Goal: Task Accomplishment & Management: Manage account settings

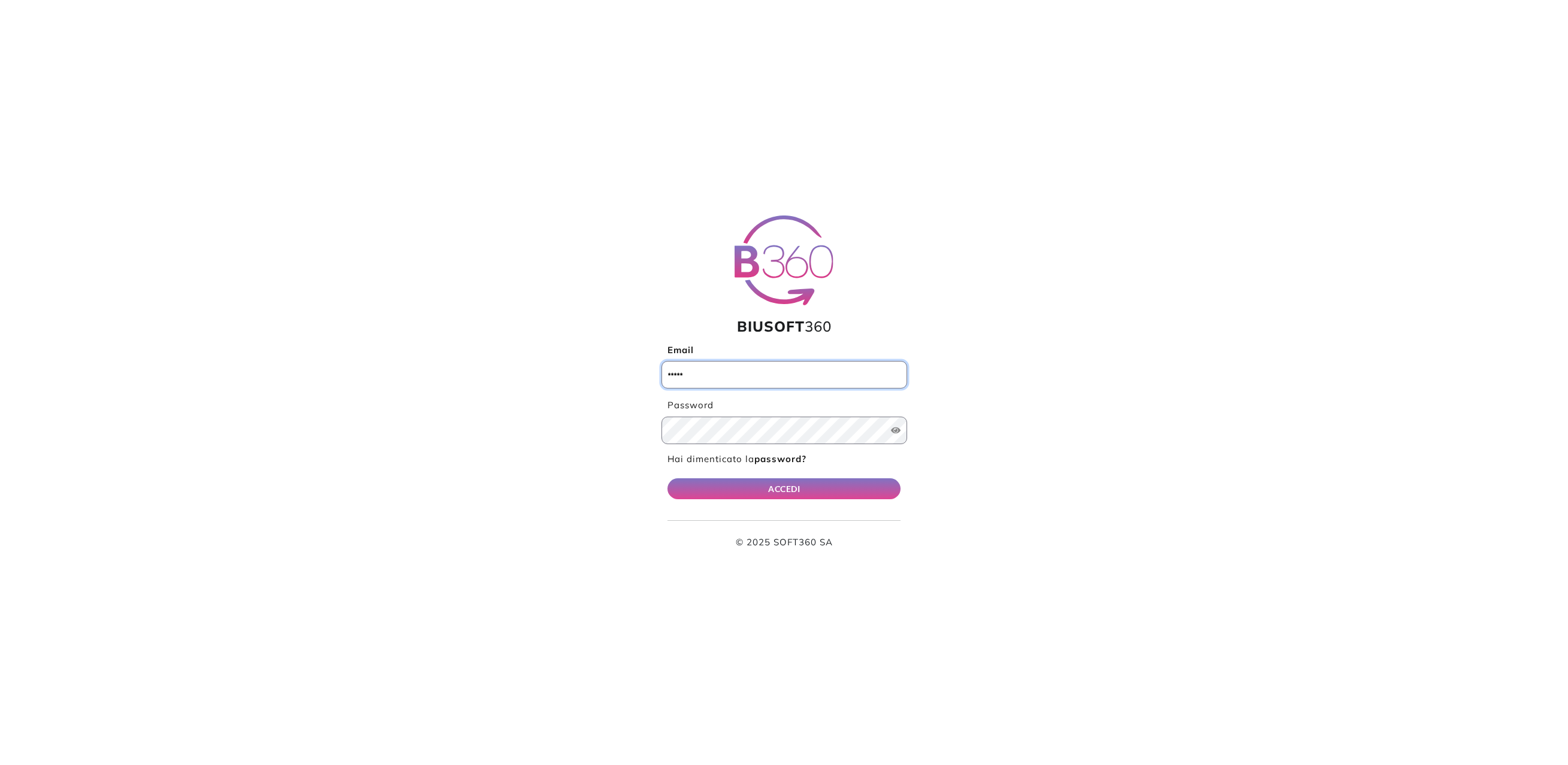
type input "**********"
click at [771, 485] on button "ACCEDI" at bounding box center [784, 489] width 234 height 21
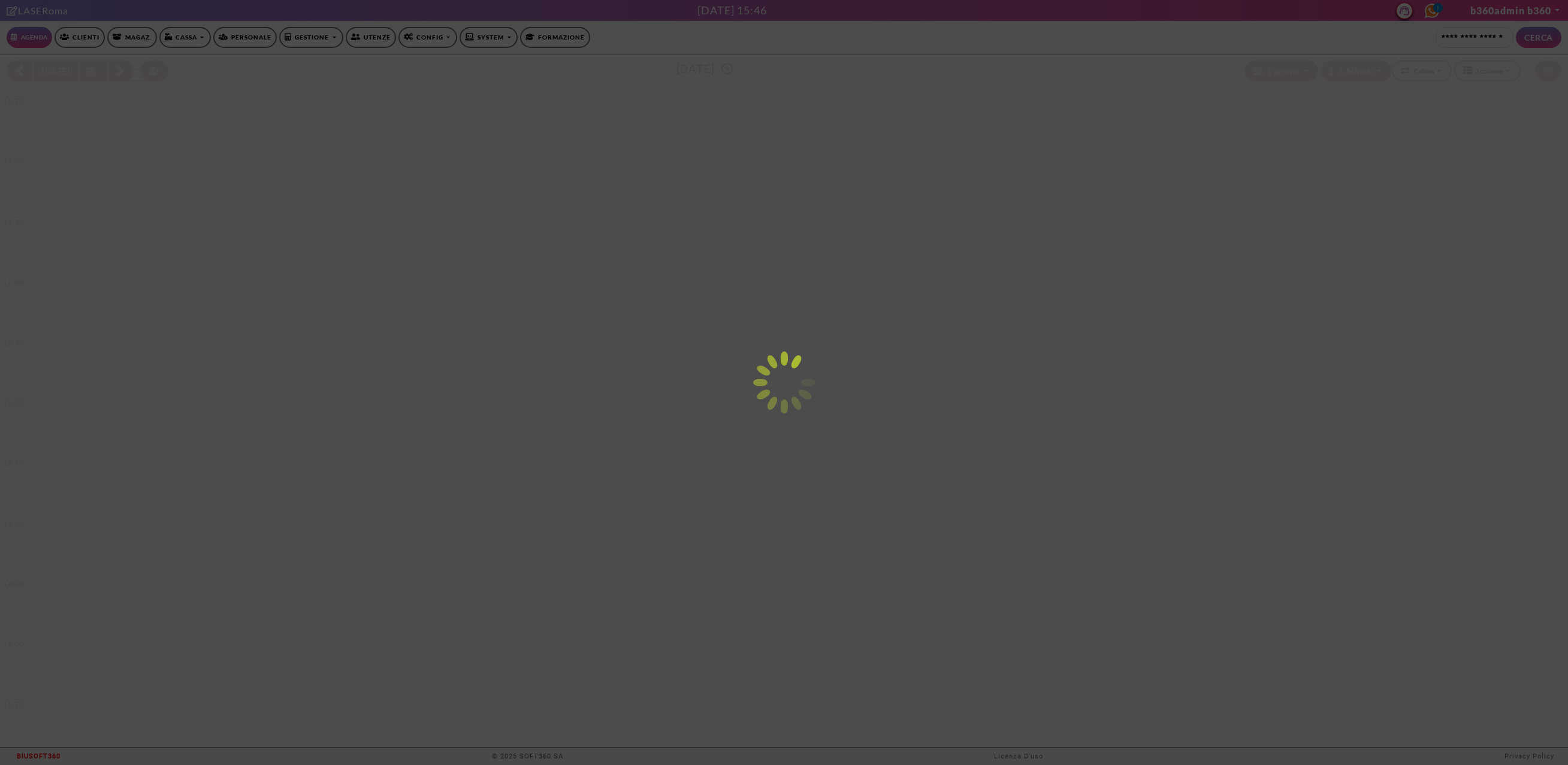
select select "*********"
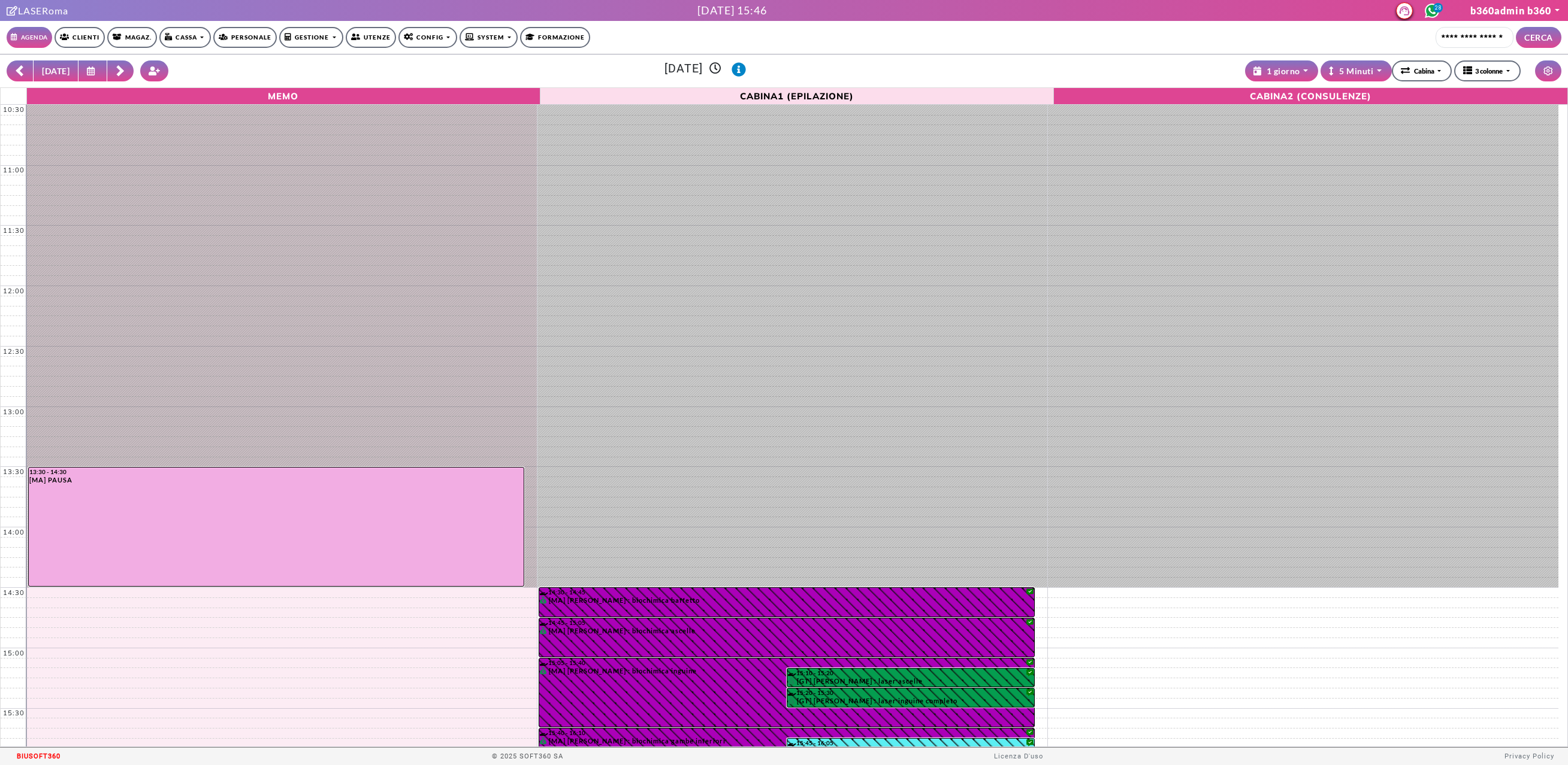
click at [746, 67] on icon at bounding box center [739, 69] width 15 height 15
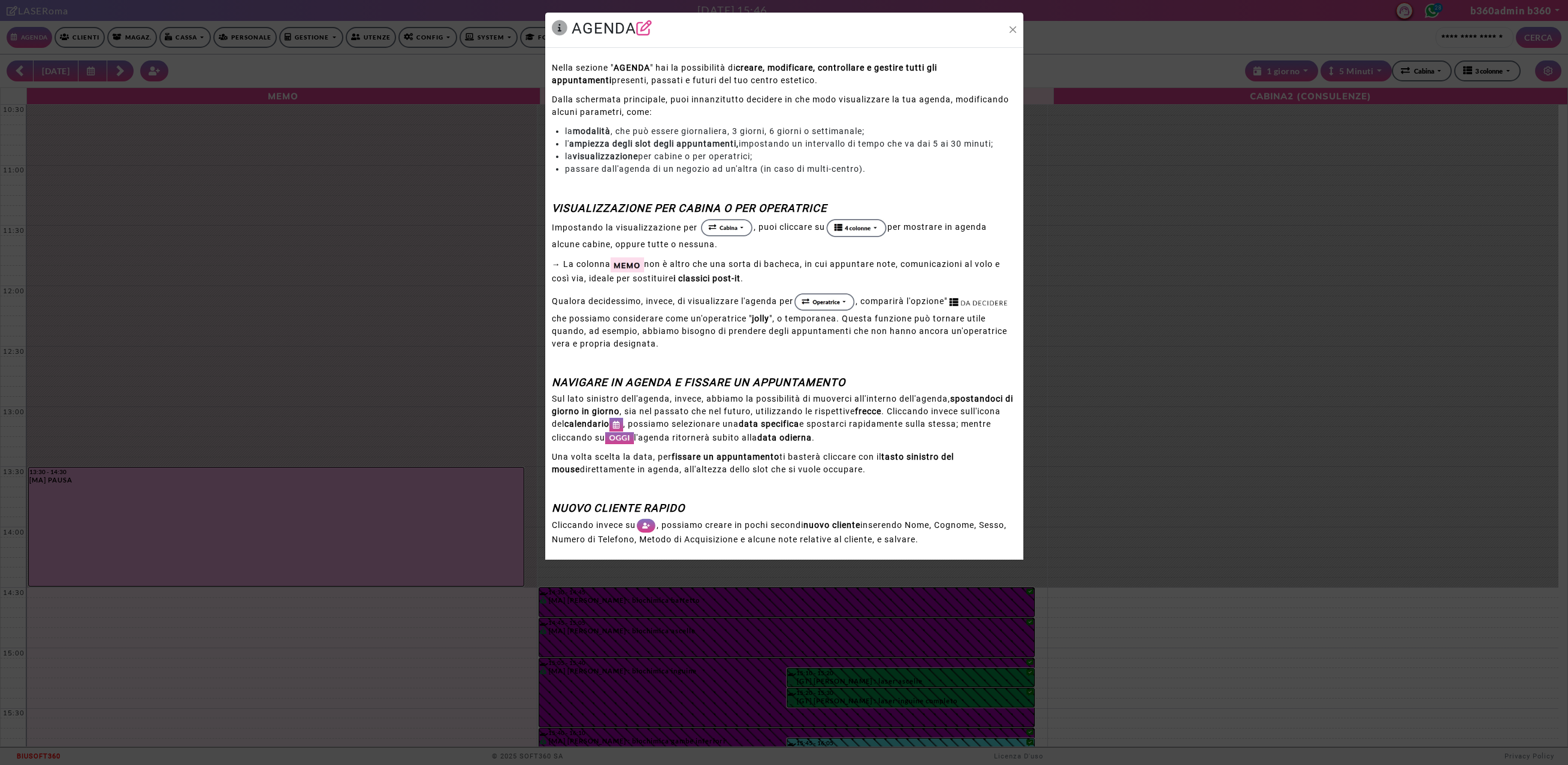
click at [1006, 30] on div "AGENDA" at bounding box center [784, 30] width 478 height 36
click at [1010, 28] on button "Close" at bounding box center [1013, 30] width 13 height 13
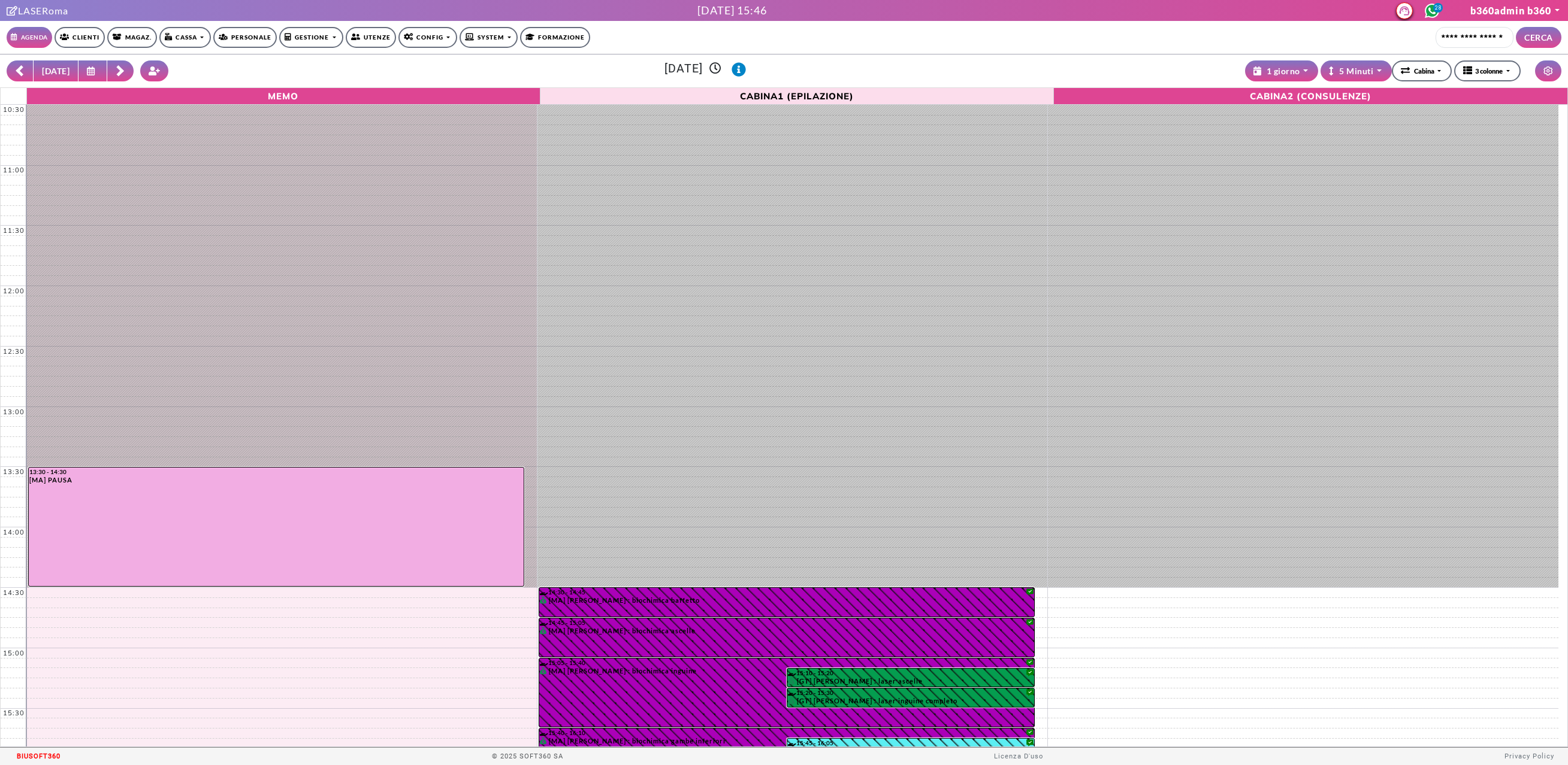
click at [211, 41] on link "Config" at bounding box center [185, 38] width 52 height 21
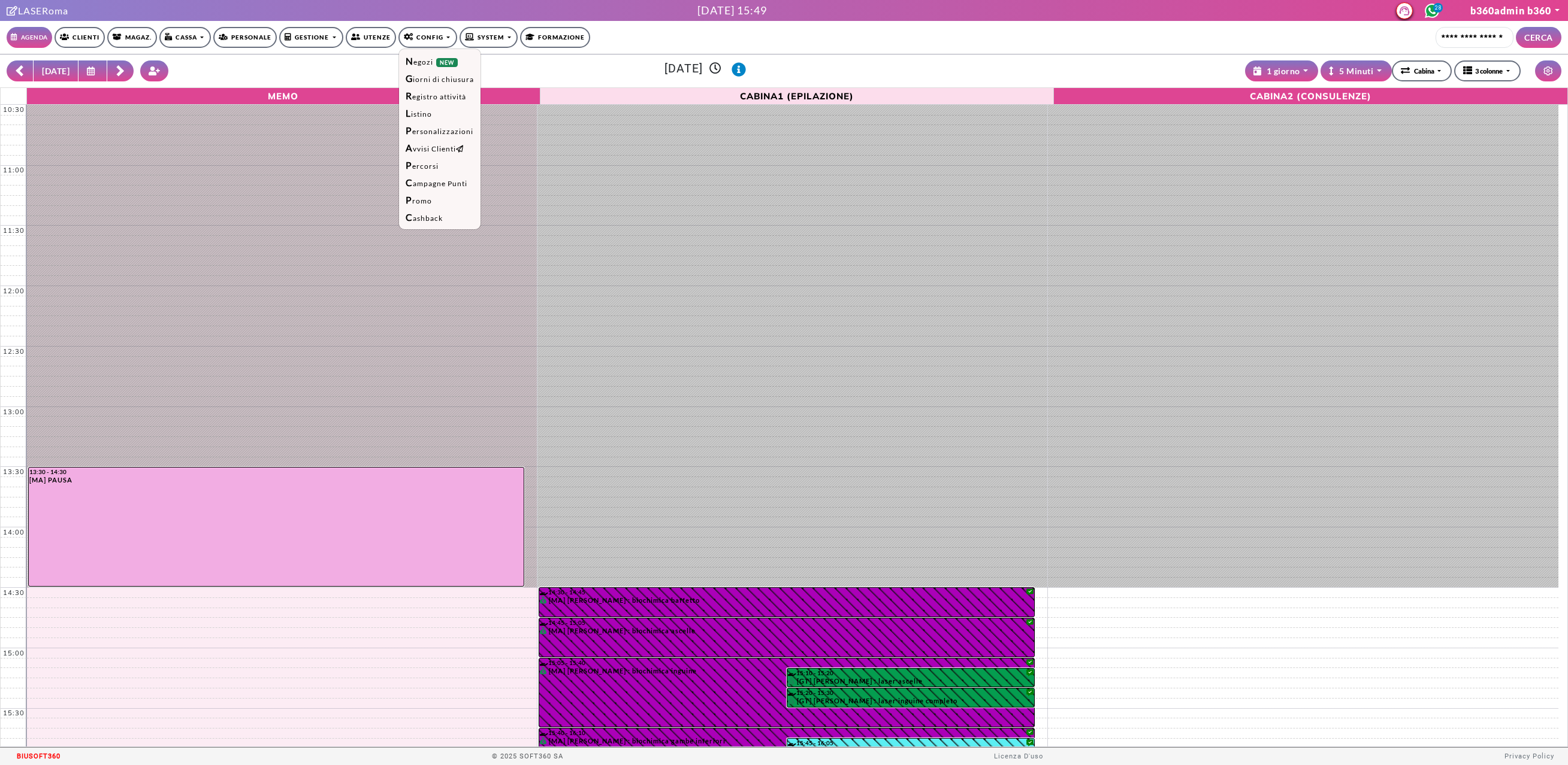
click at [90, 41] on link "Clienti" at bounding box center [79, 38] width 50 height 21
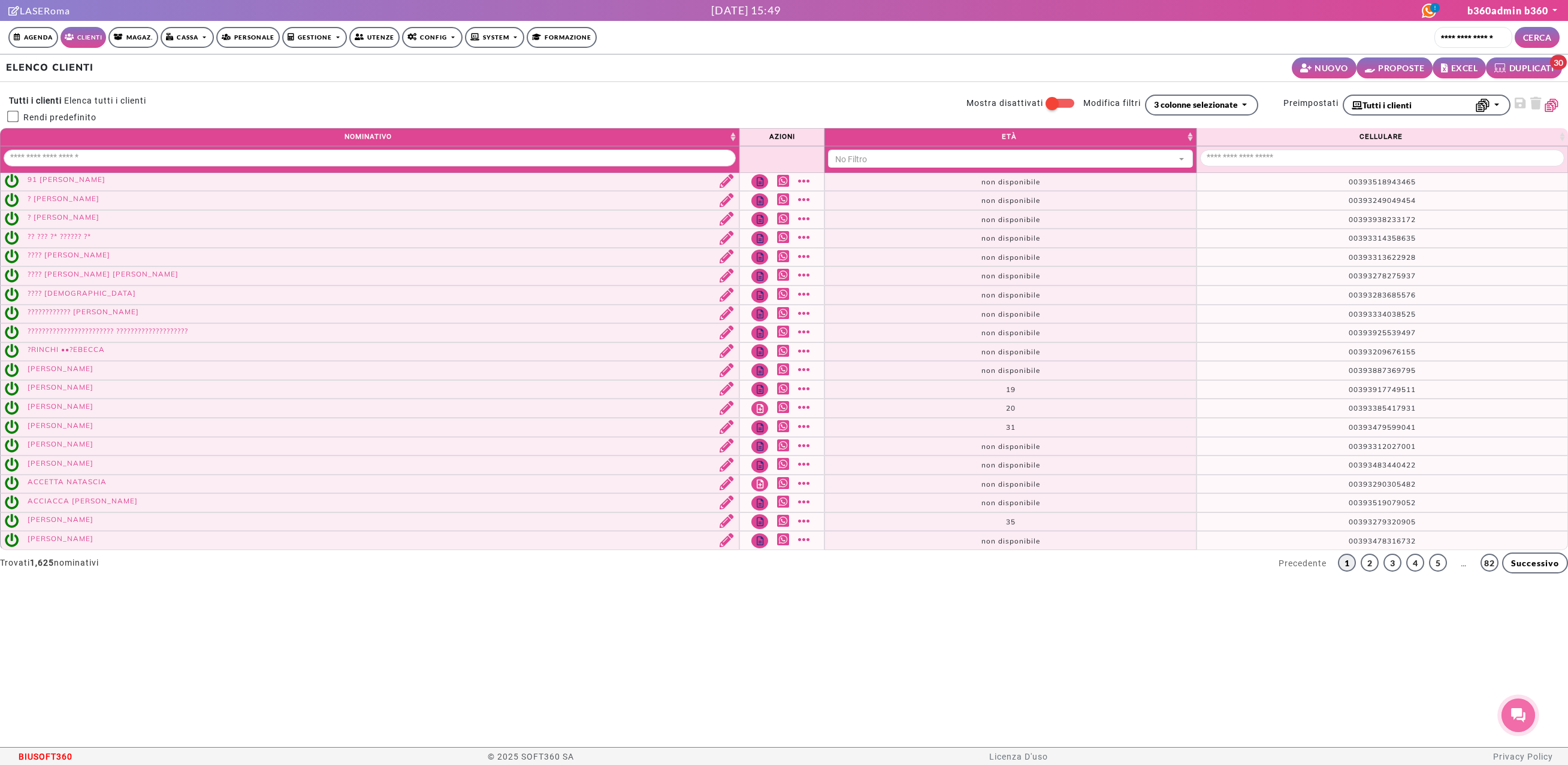
select select
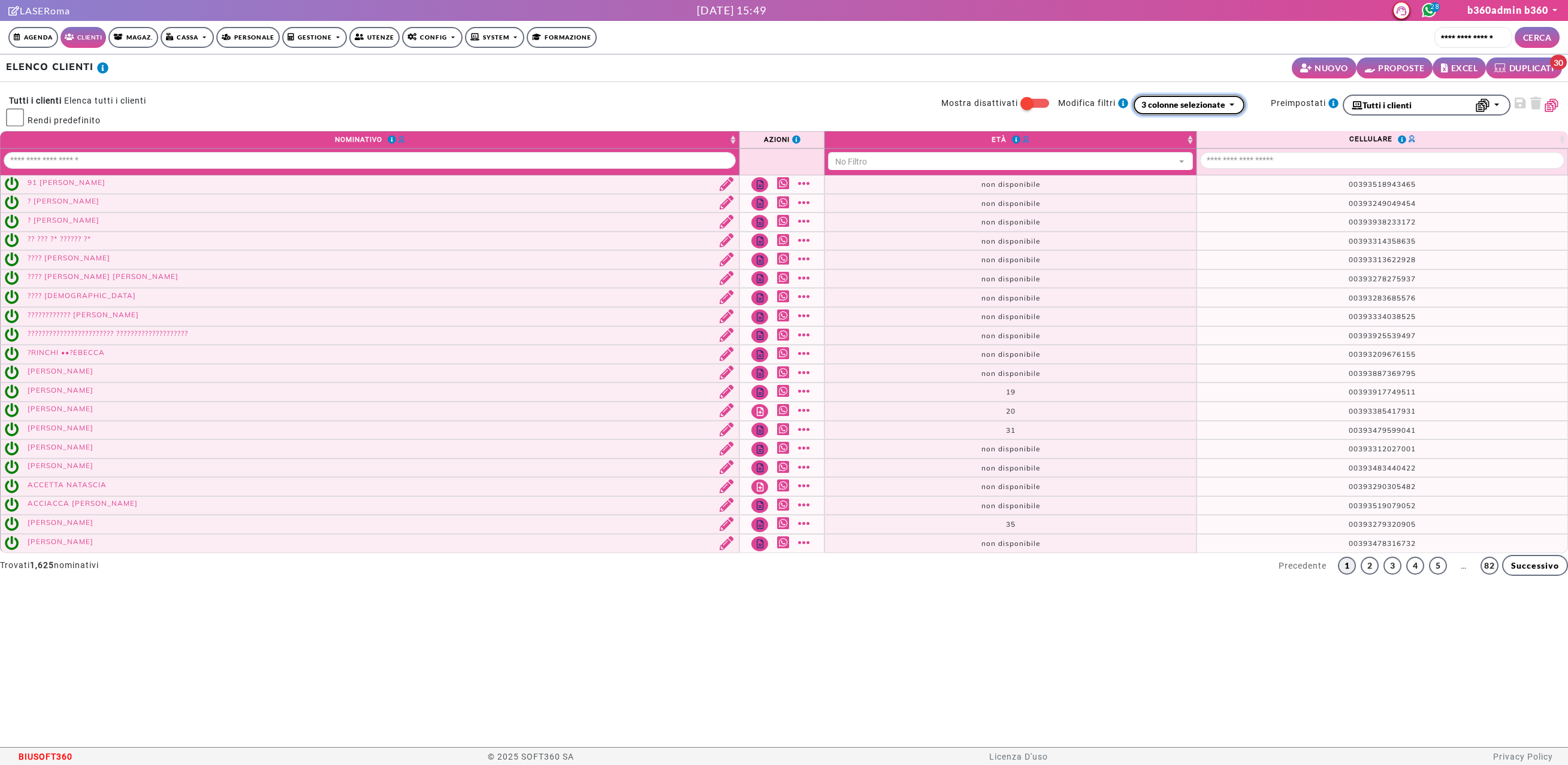
click at [1211, 111] on div "3 colonne selezionate" at bounding box center [1183, 106] width 84 height 15
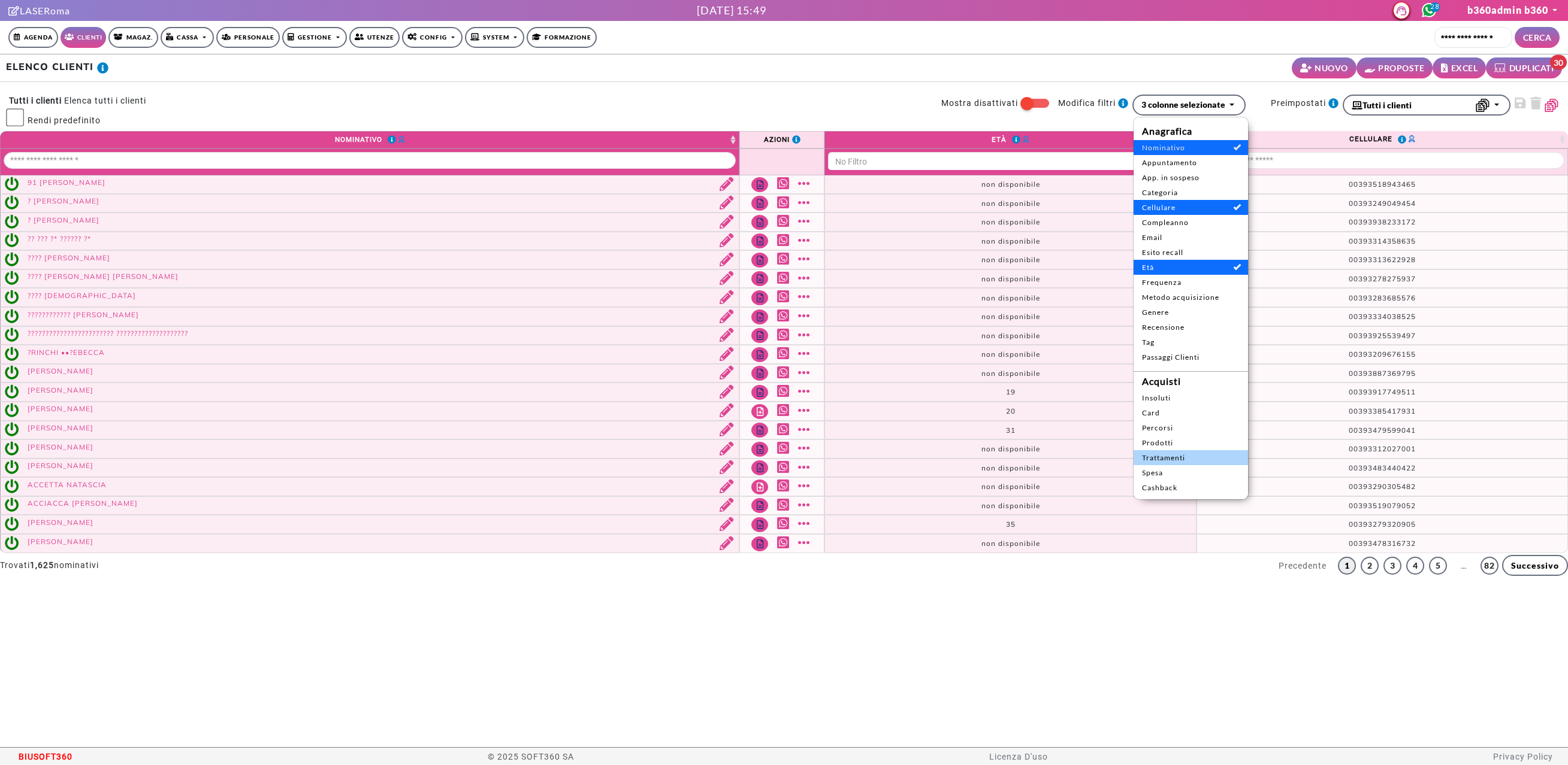
click at [1181, 453] on span "Trattamenti" at bounding box center [1191, 458] width 98 height 11
select select "**"
select select
select select "*****"
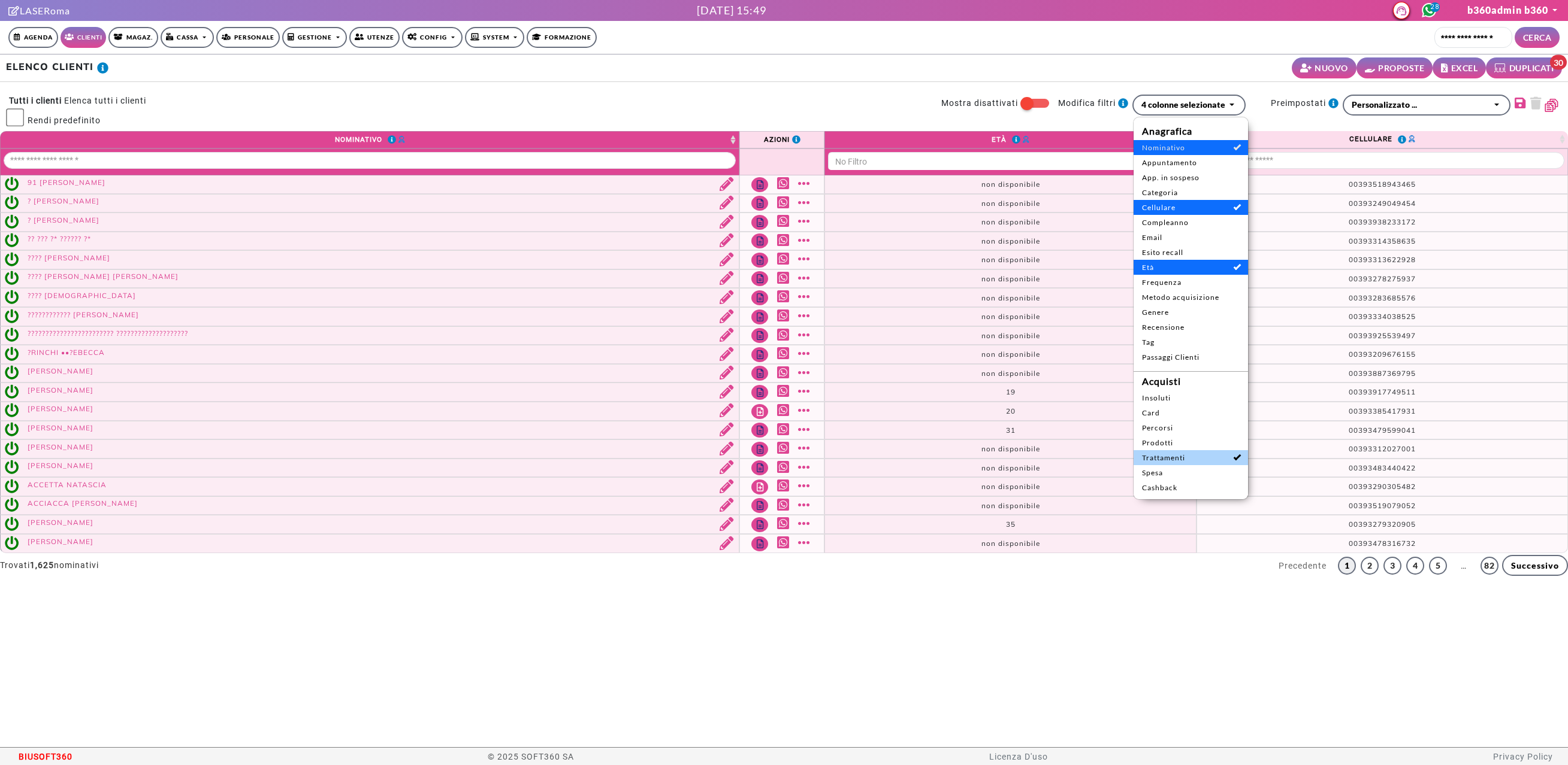
select select
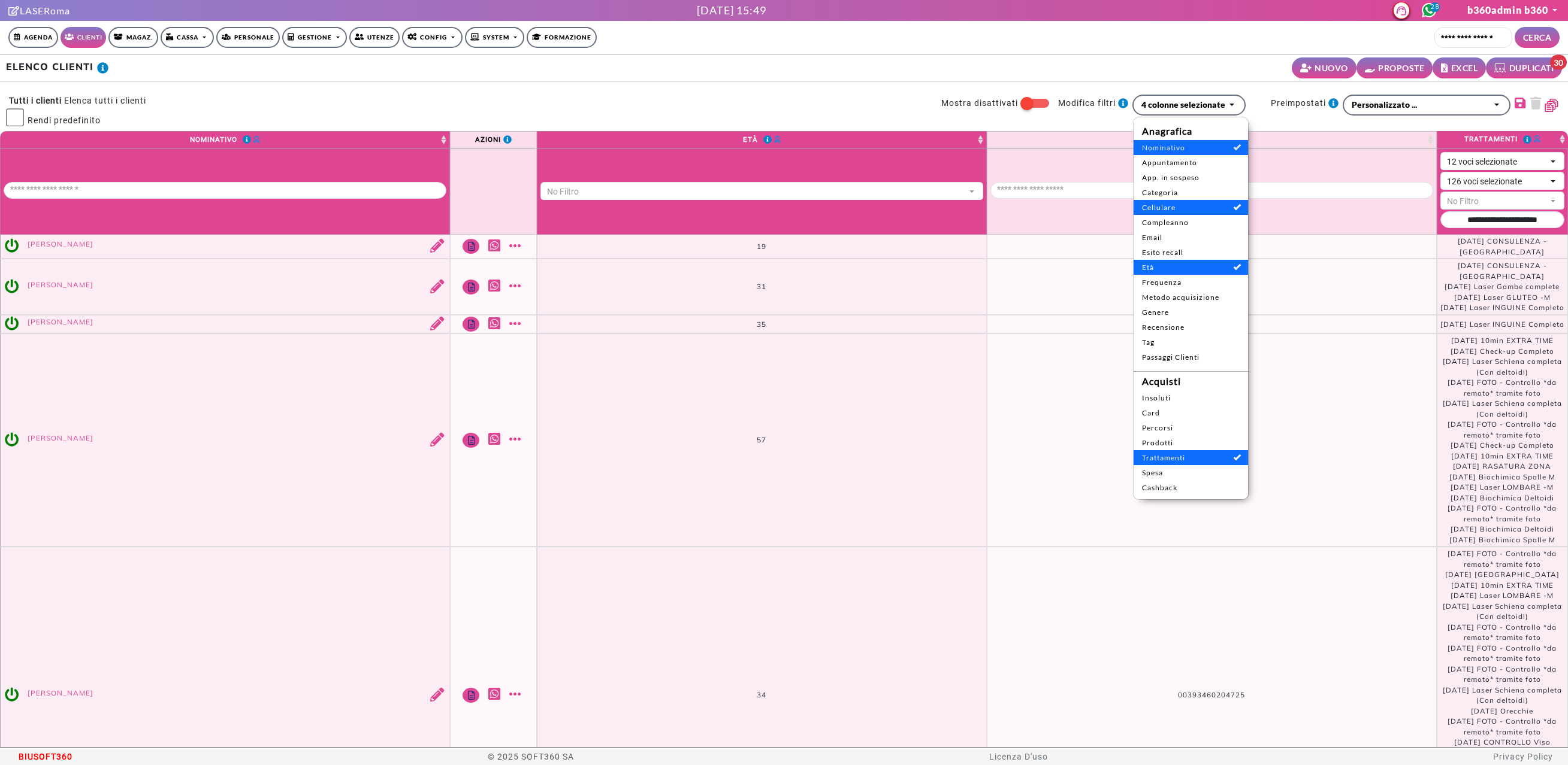
click at [936, 54] on div "ELENCO CLIENTI NUOVO PROPOSTE EXCEL DUPLICATI 30" at bounding box center [784, 68] width 1568 height 28
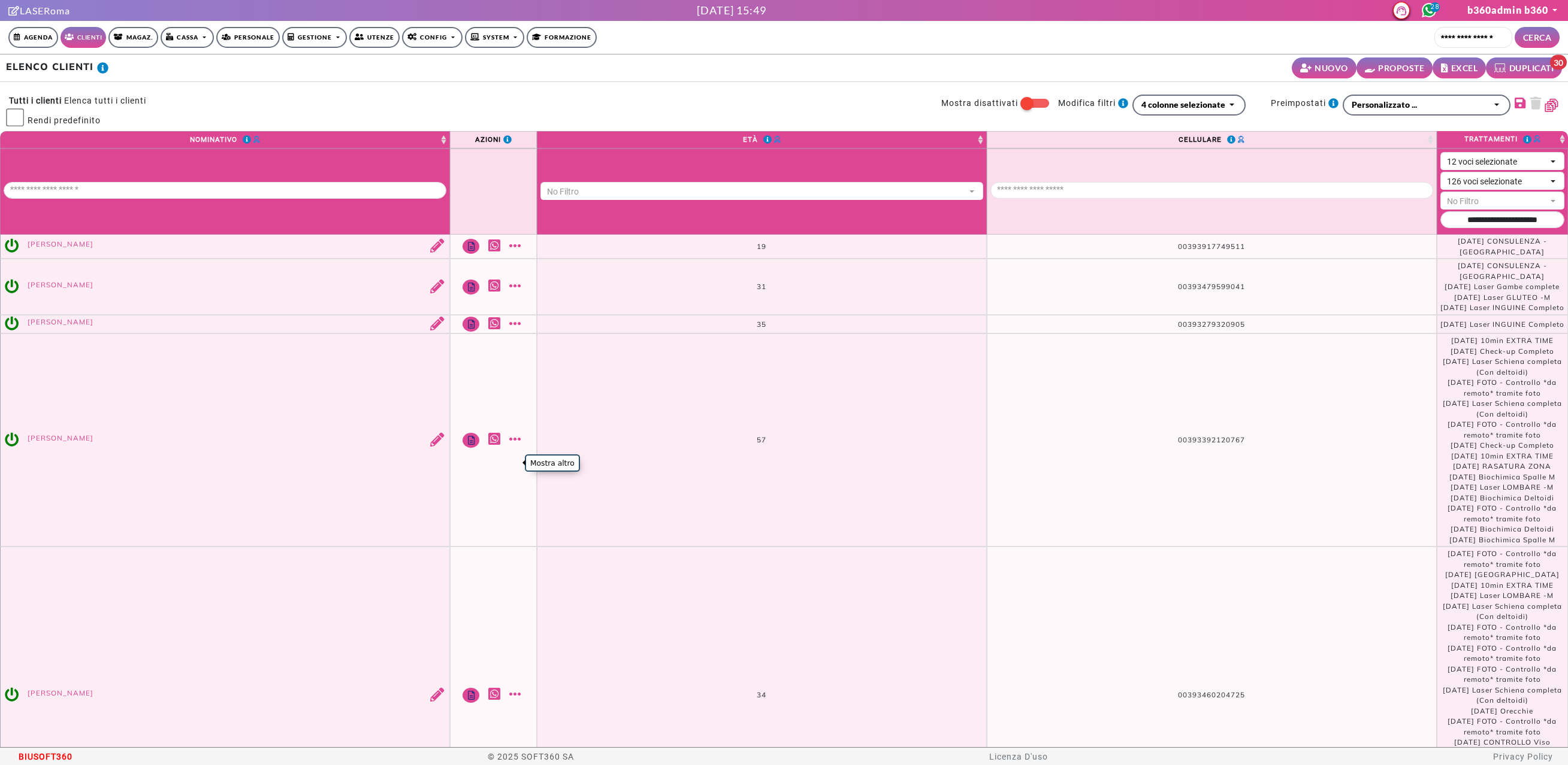
click at [511, 446] on link "Mostra altro" at bounding box center [517, 439] width 15 height 14
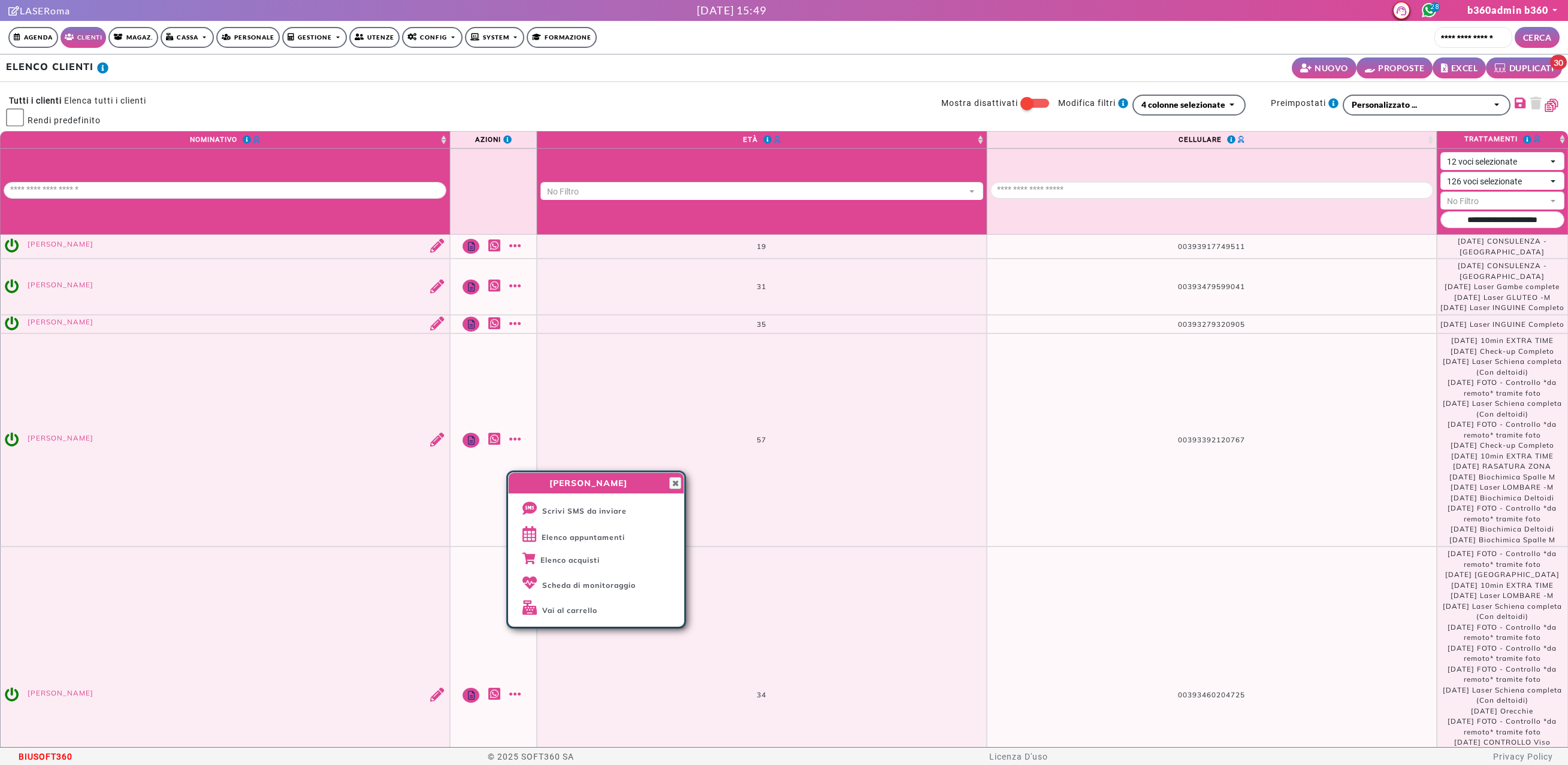
drag, startPoint x: 578, startPoint y: 437, endPoint x: 590, endPoint y: 430, distance: 13.9
click at [579, 436] on td "57" at bounding box center [762, 440] width 450 height 213
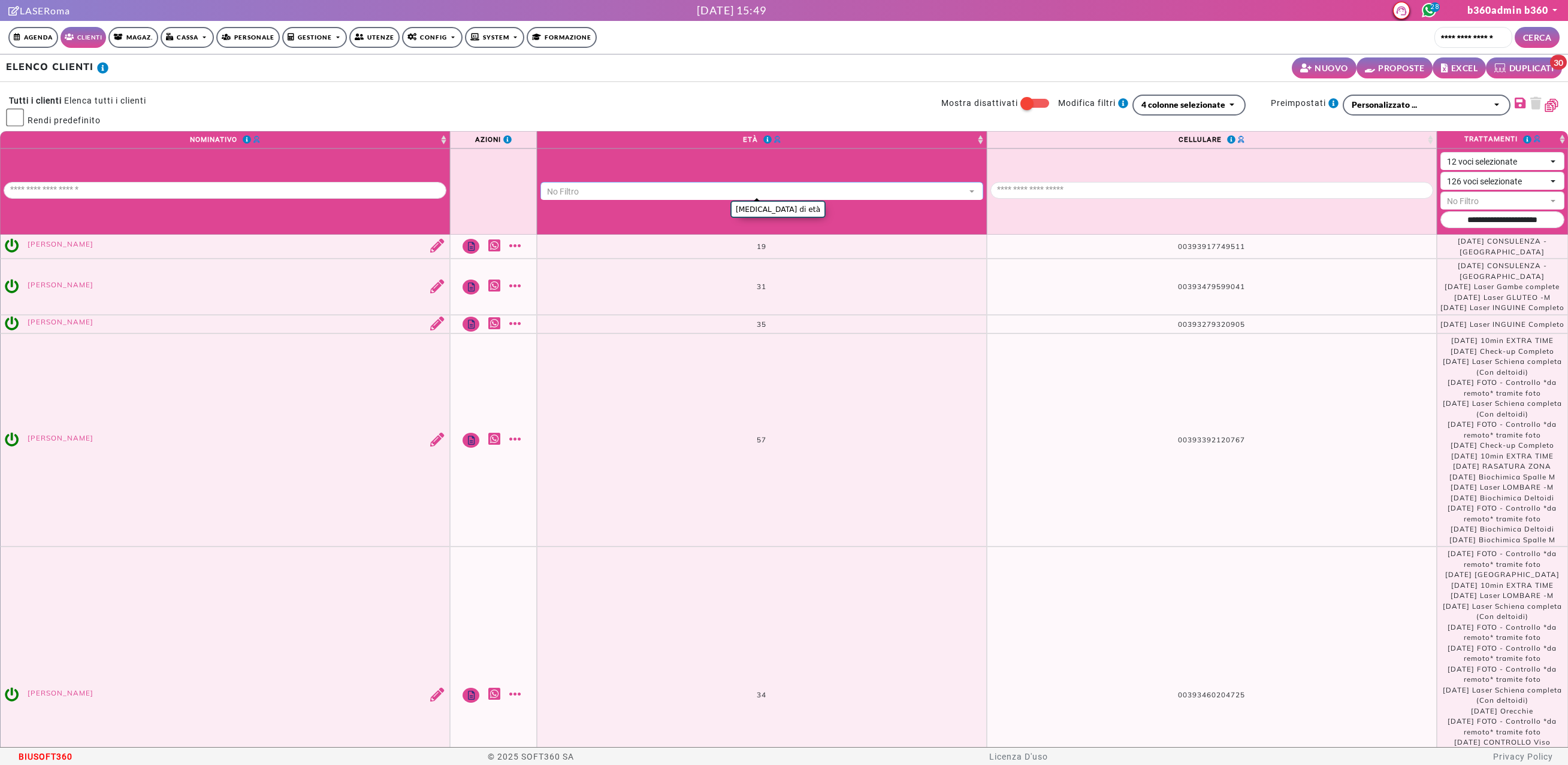
click at [808, 182] on button "No Filtro" at bounding box center [762, 192] width 443 height 20
click at [574, 210] on span "13 - 17" at bounding box center [569, 211] width 46 height 11
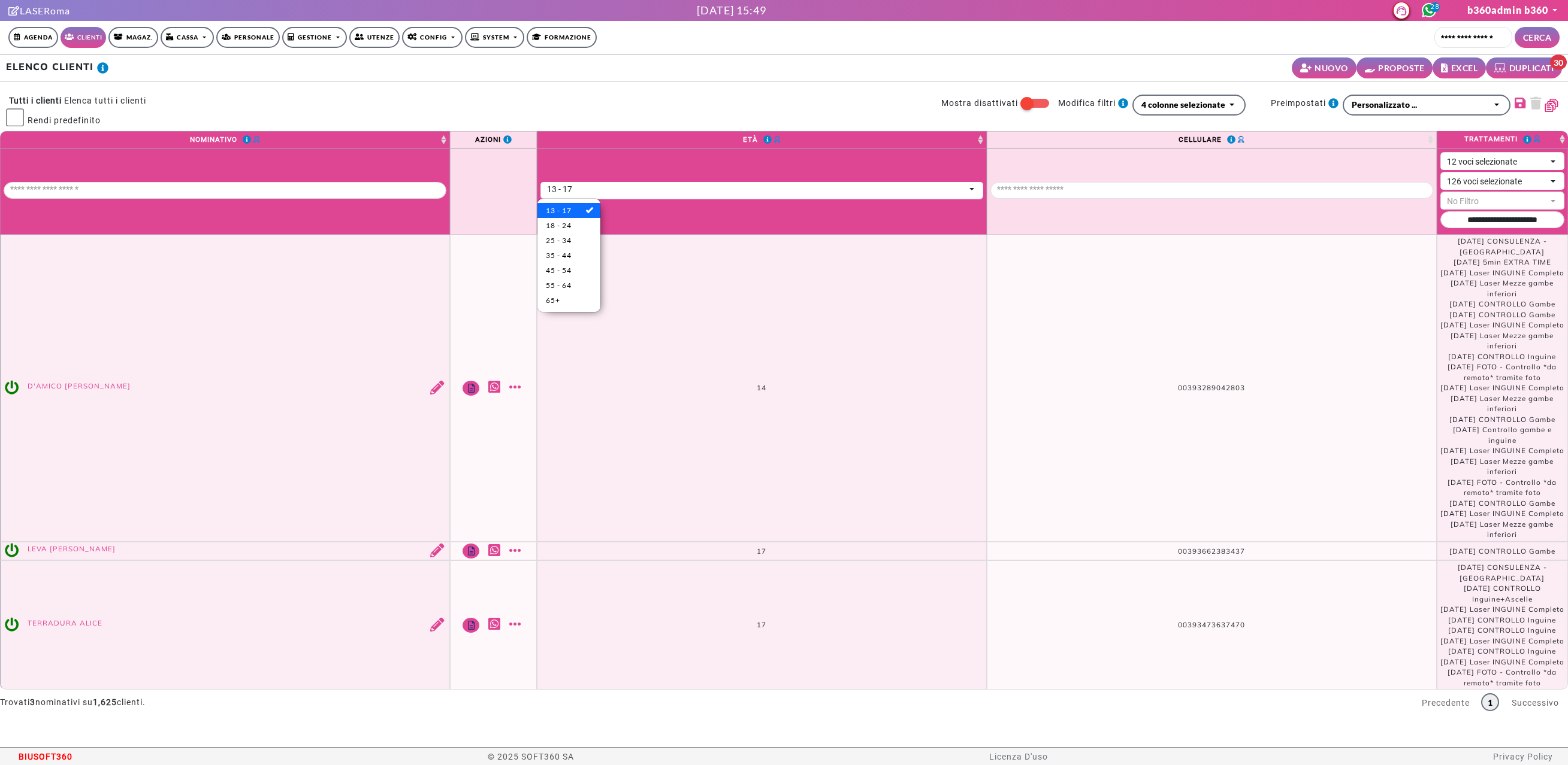
click at [873, 363] on td "14" at bounding box center [762, 388] width 450 height 307
click at [515, 618] on link "Mostra altro" at bounding box center [517, 624] width 15 height 14
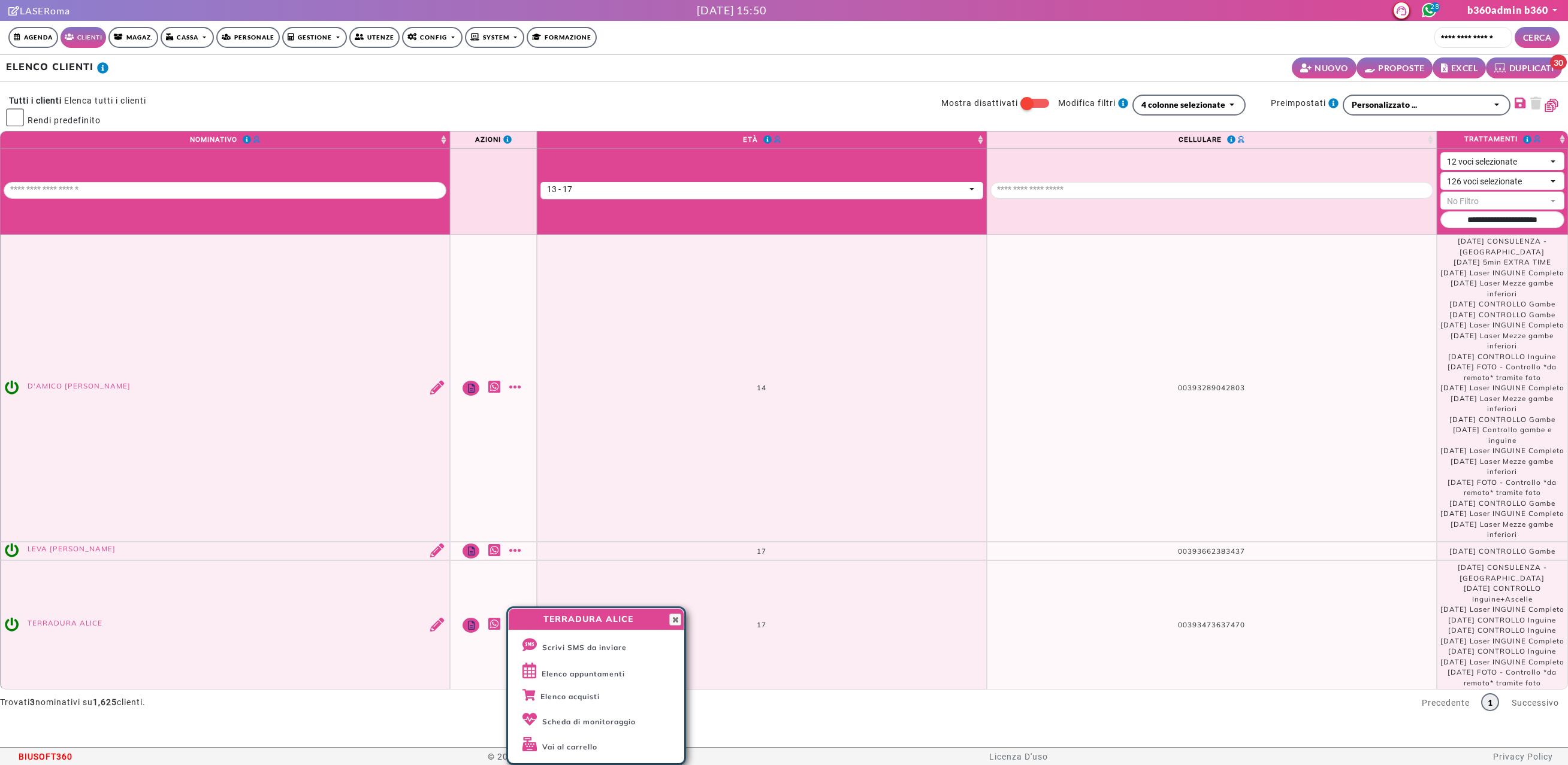
click at [708, 454] on td "14" at bounding box center [762, 388] width 450 height 307
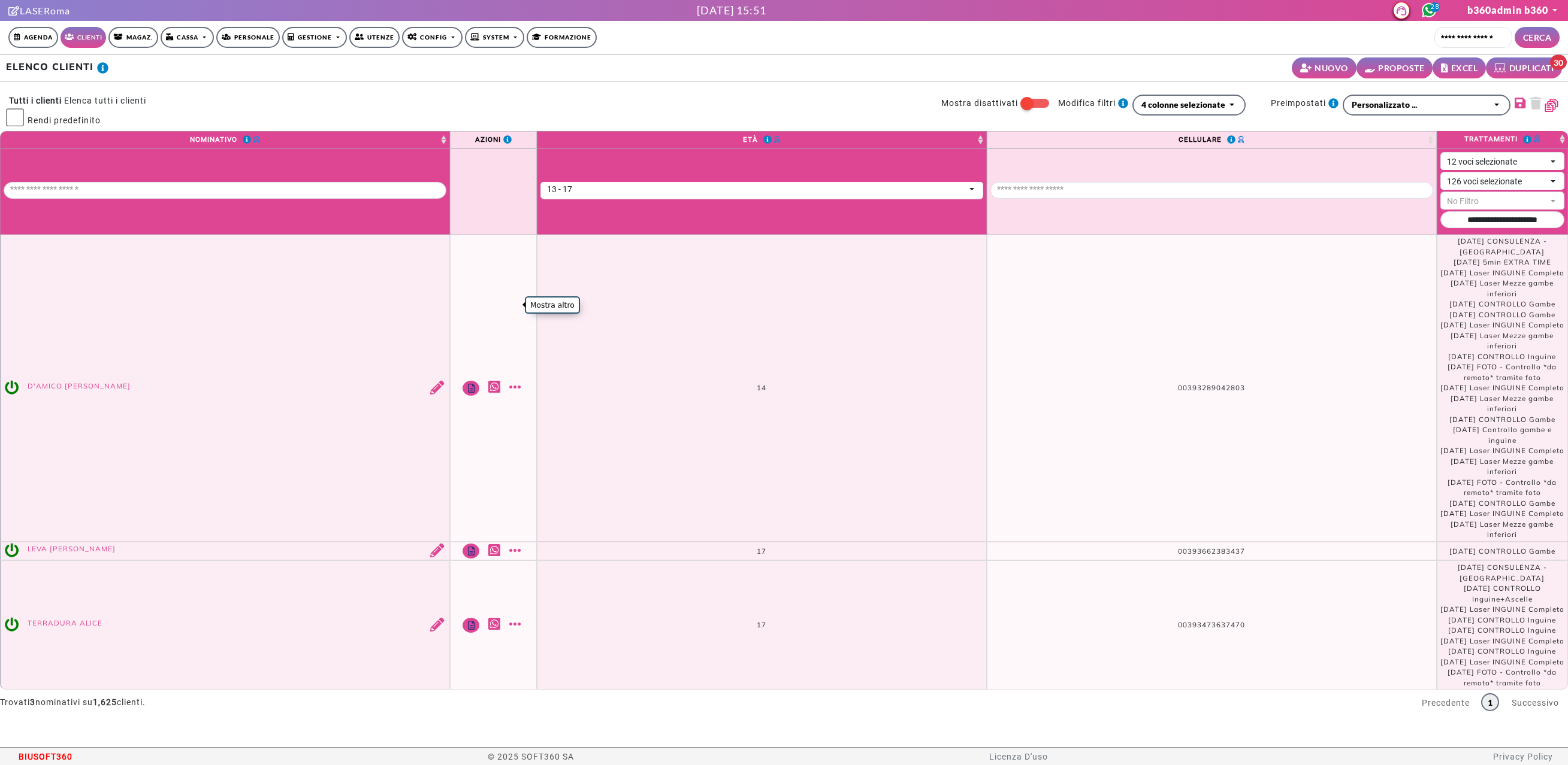
click at [514, 380] on link "Mostra altro" at bounding box center [517, 387] width 15 height 14
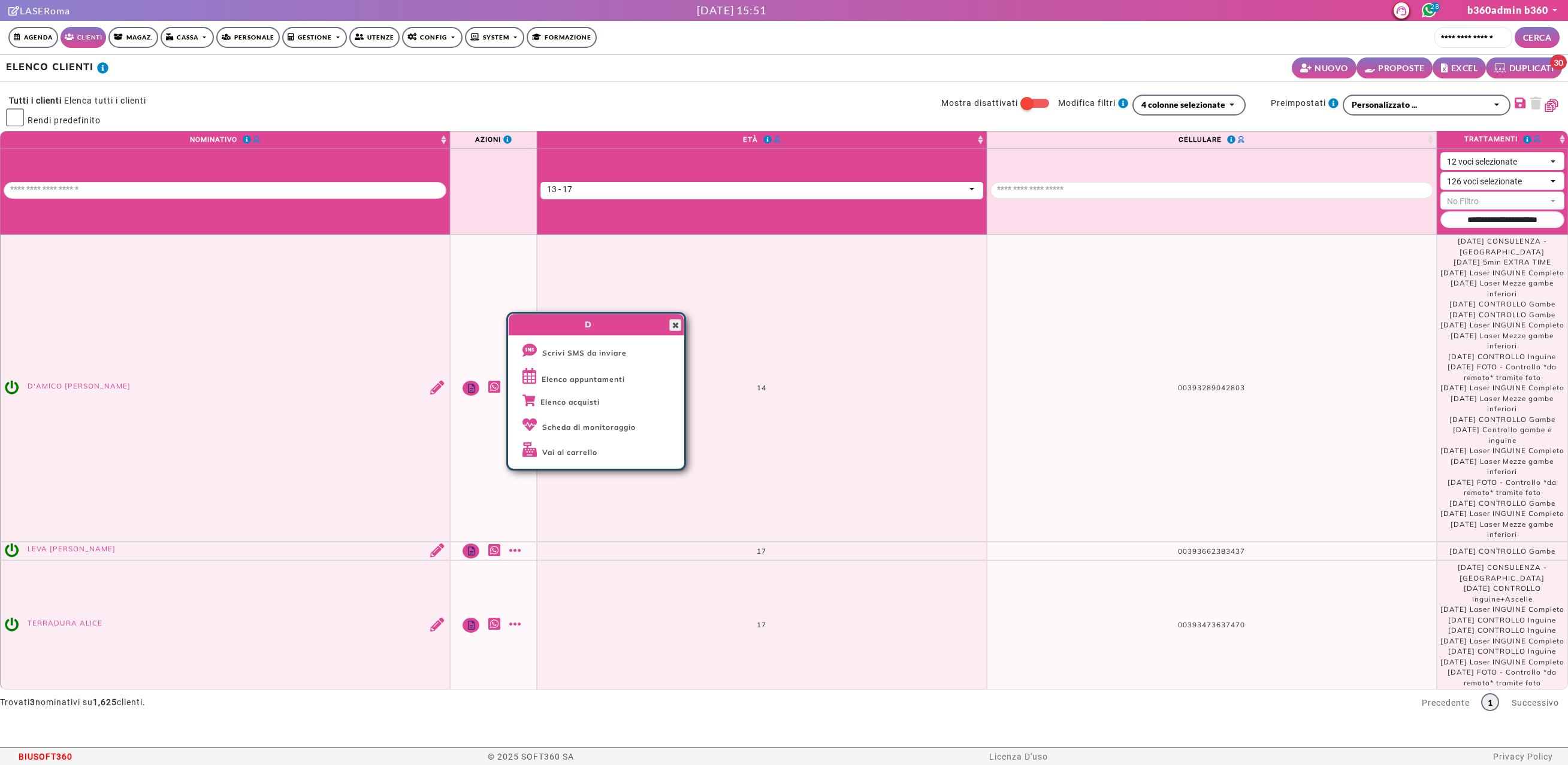
click at [674, 323] on span "button" at bounding box center [675, 325] width 9 height 9
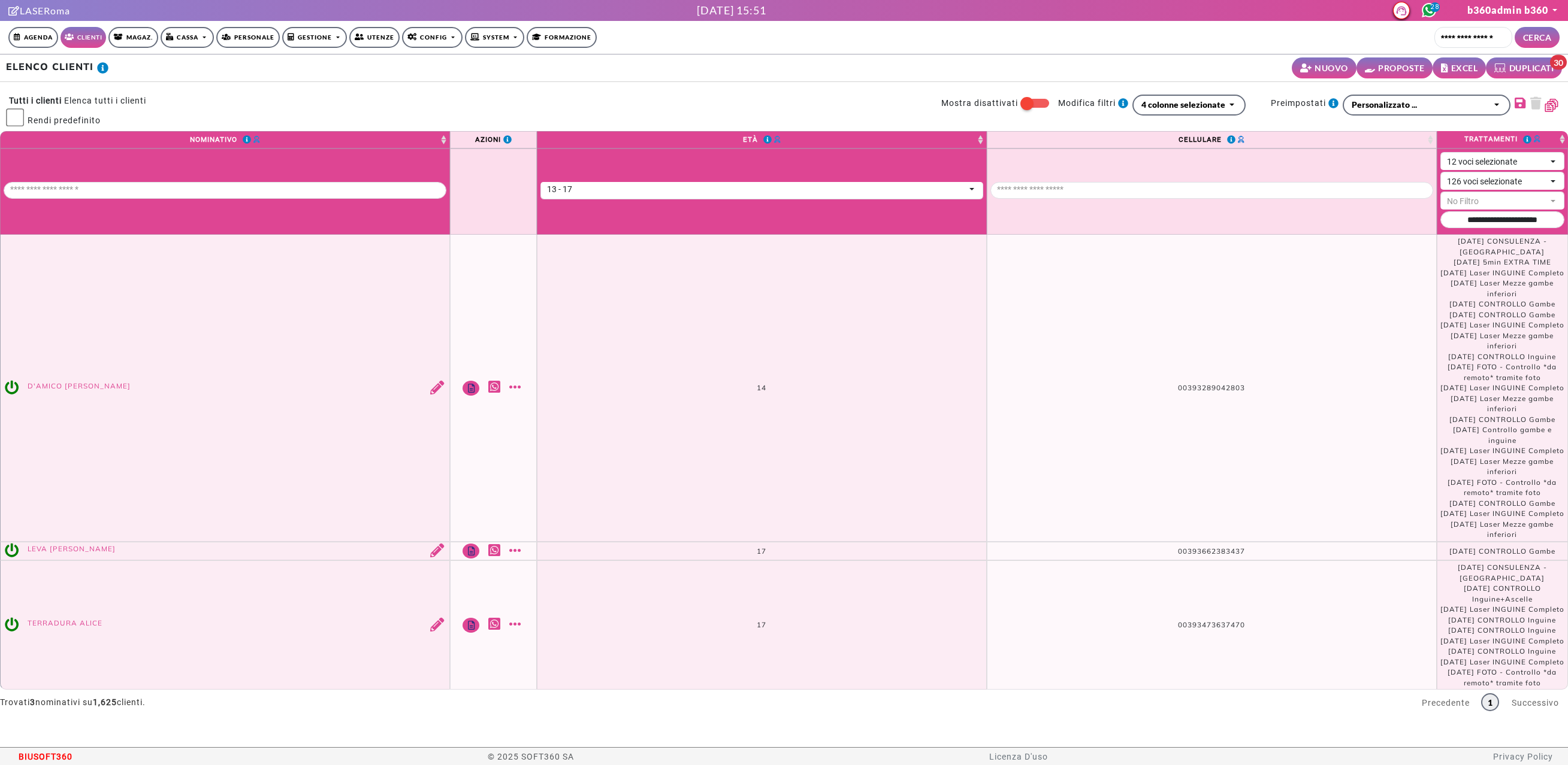
scroll to position [0, 0]
click at [582, 183] on div "13 - 17" at bounding box center [756, 189] width 418 height 13
click at [574, 223] on span "18 - 24" at bounding box center [569, 225] width 46 height 11
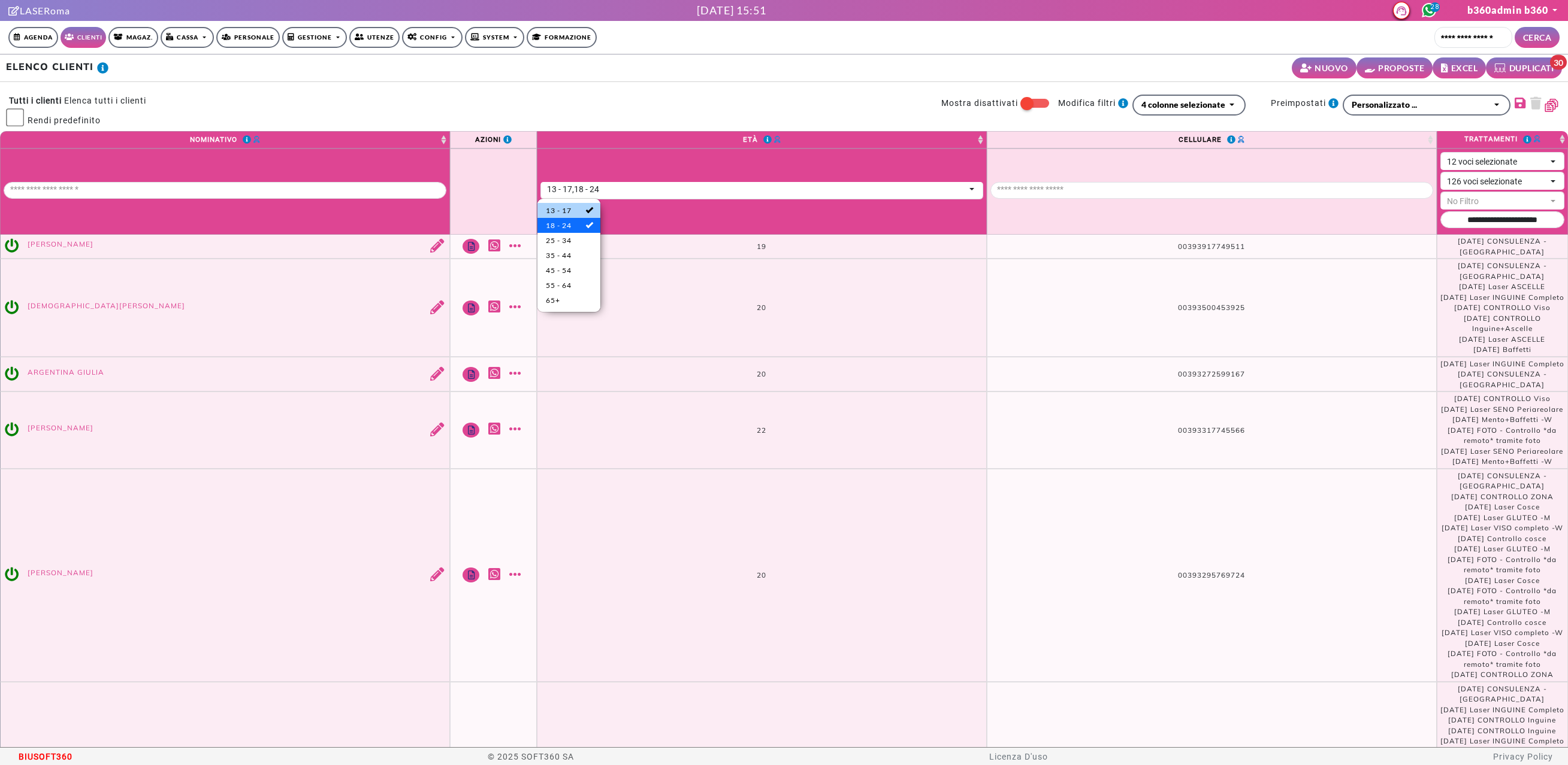
click at [574, 211] on span "13 - 17" at bounding box center [569, 211] width 46 height 11
select select "*****"
click at [720, 278] on td "20" at bounding box center [762, 307] width 450 height 99
click at [513, 310] on link "Mostra altro" at bounding box center [517, 307] width 15 height 14
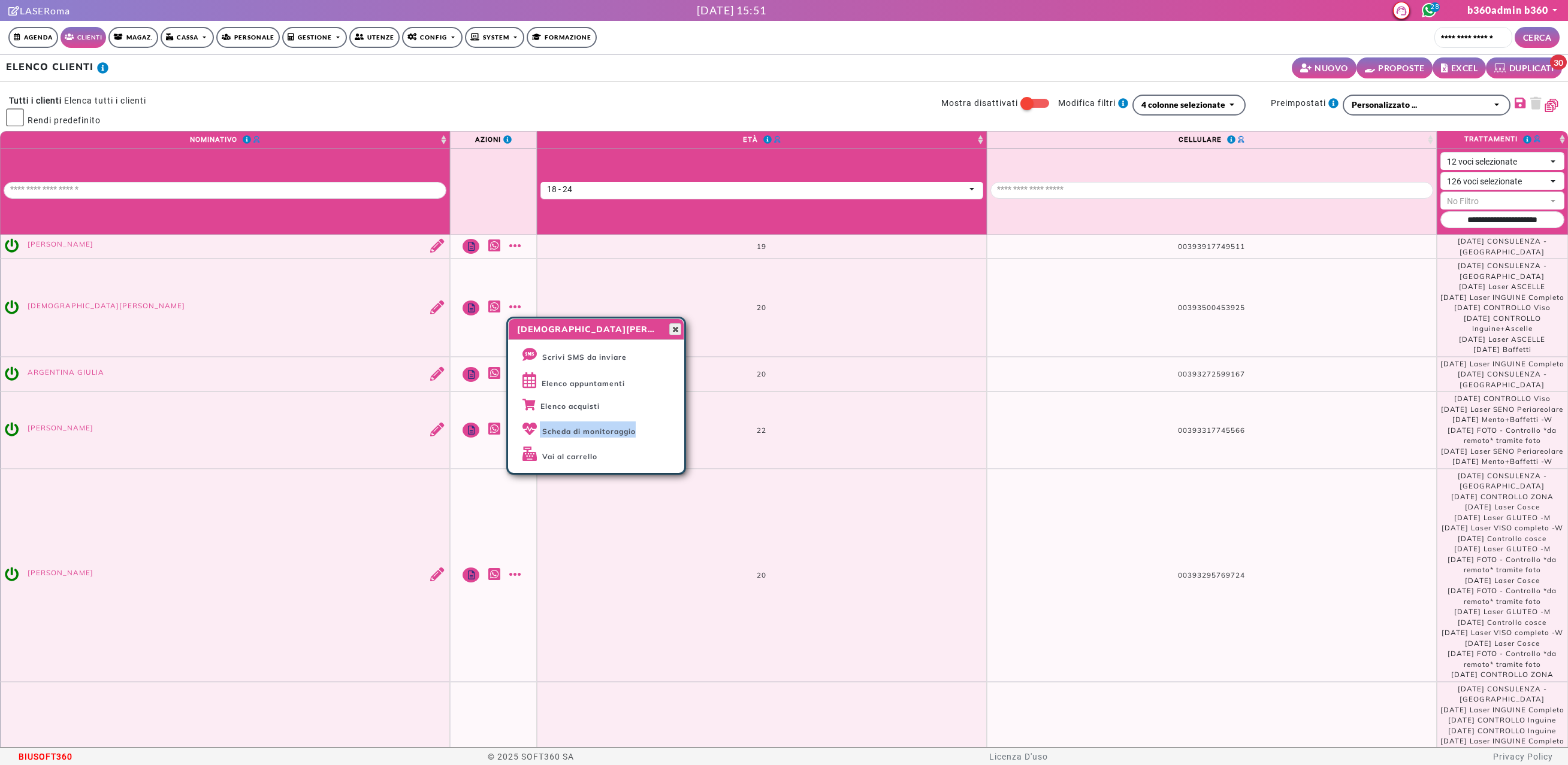
click at [674, 327] on span "button" at bounding box center [675, 329] width 9 height 9
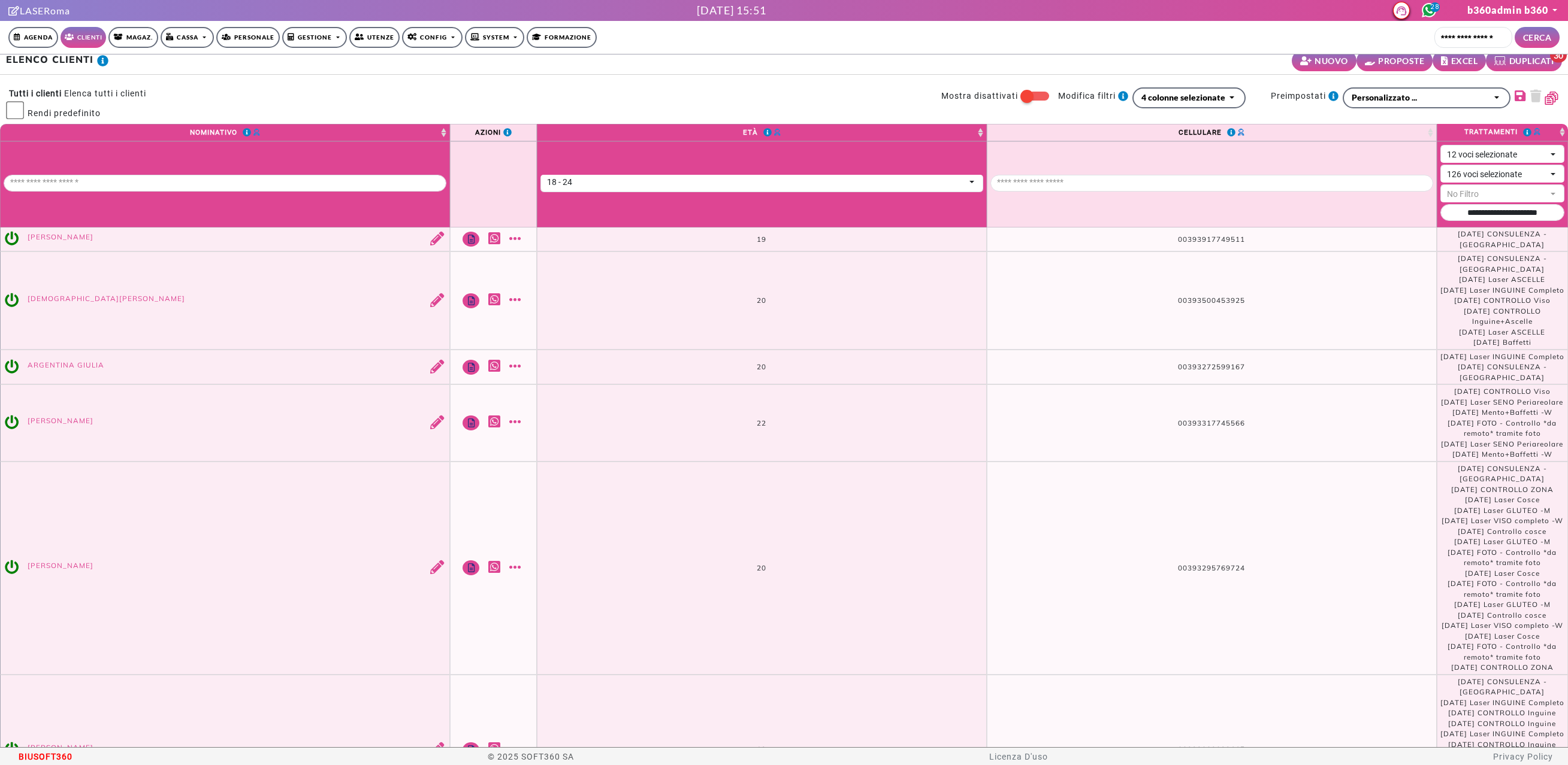
scroll to position [99, 0]
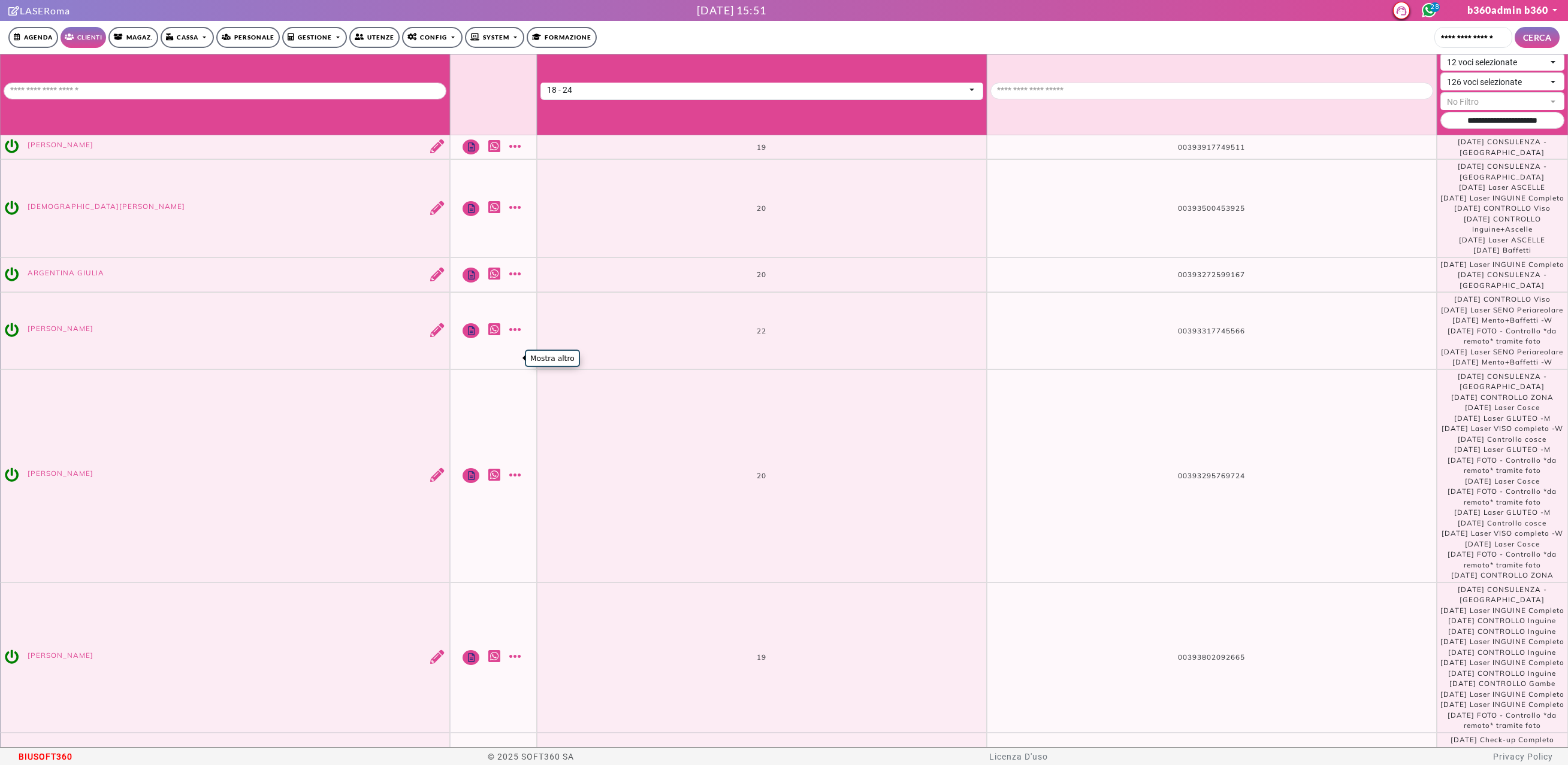
click at [519, 337] on link "Mostra altro" at bounding box center [517, 329] width 15 height 14
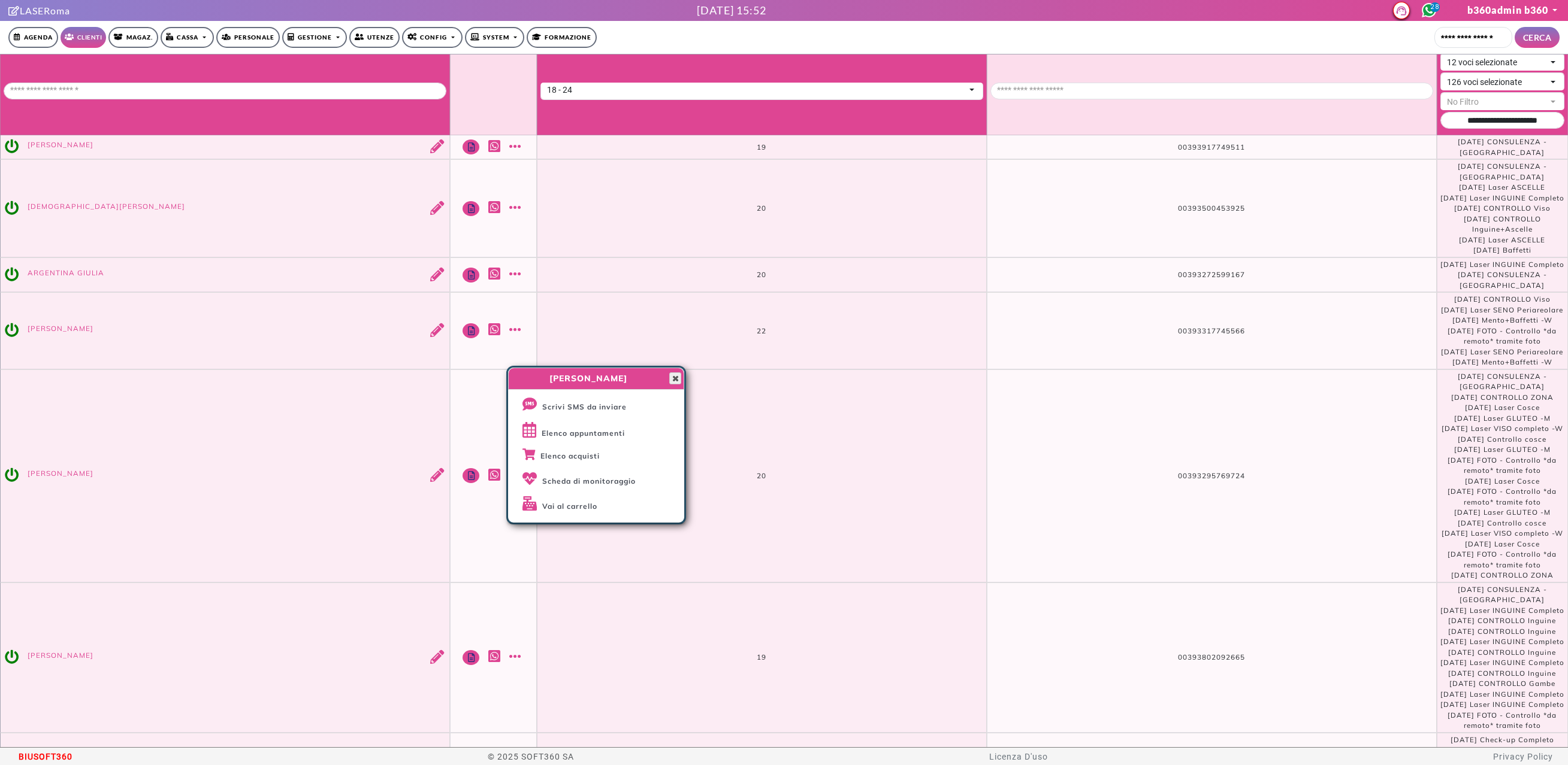
click at [675, 382] on span "button" at bounding box center [675, 378] width 9 height 9
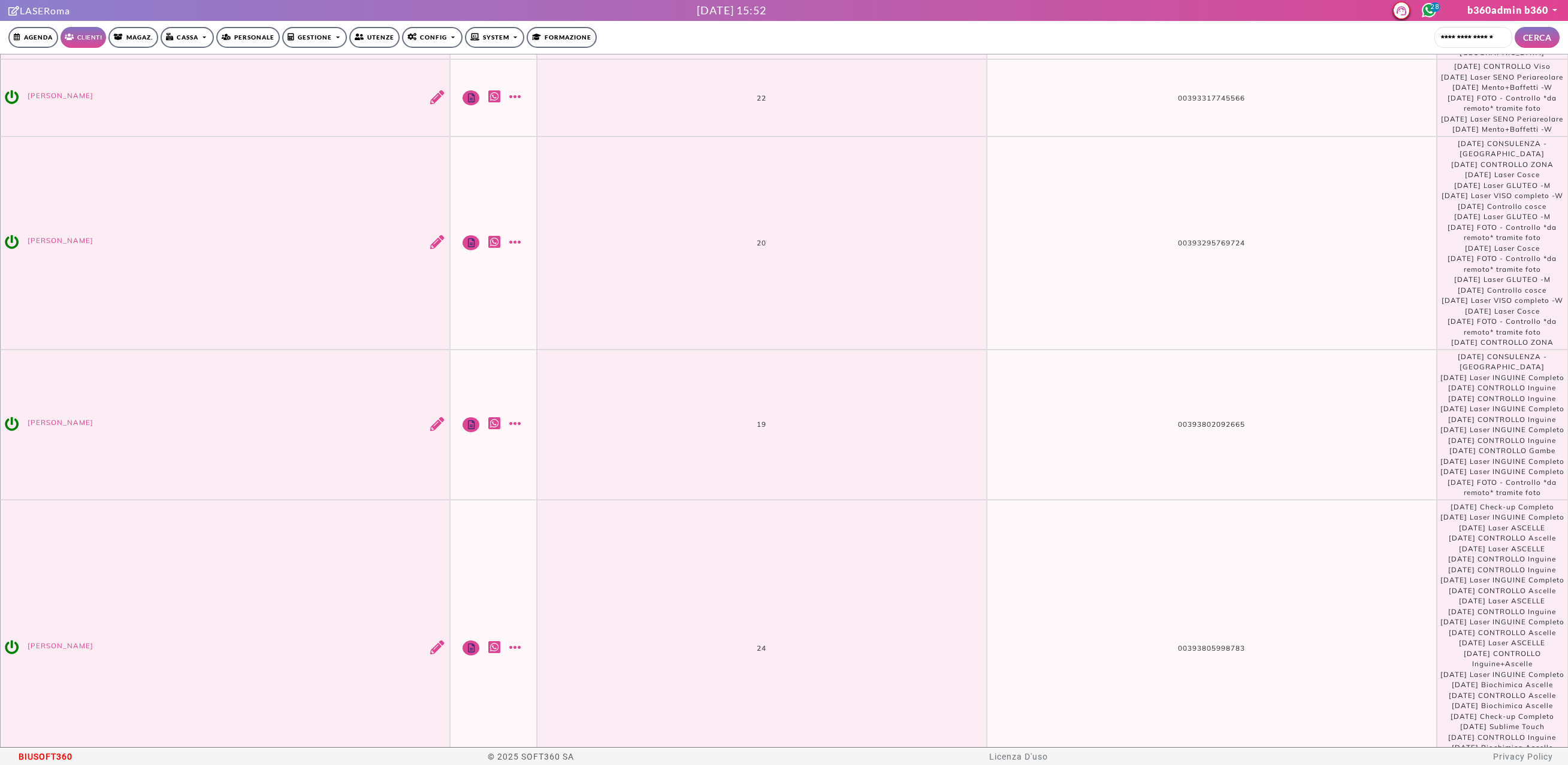
scroll to position [394, 0]
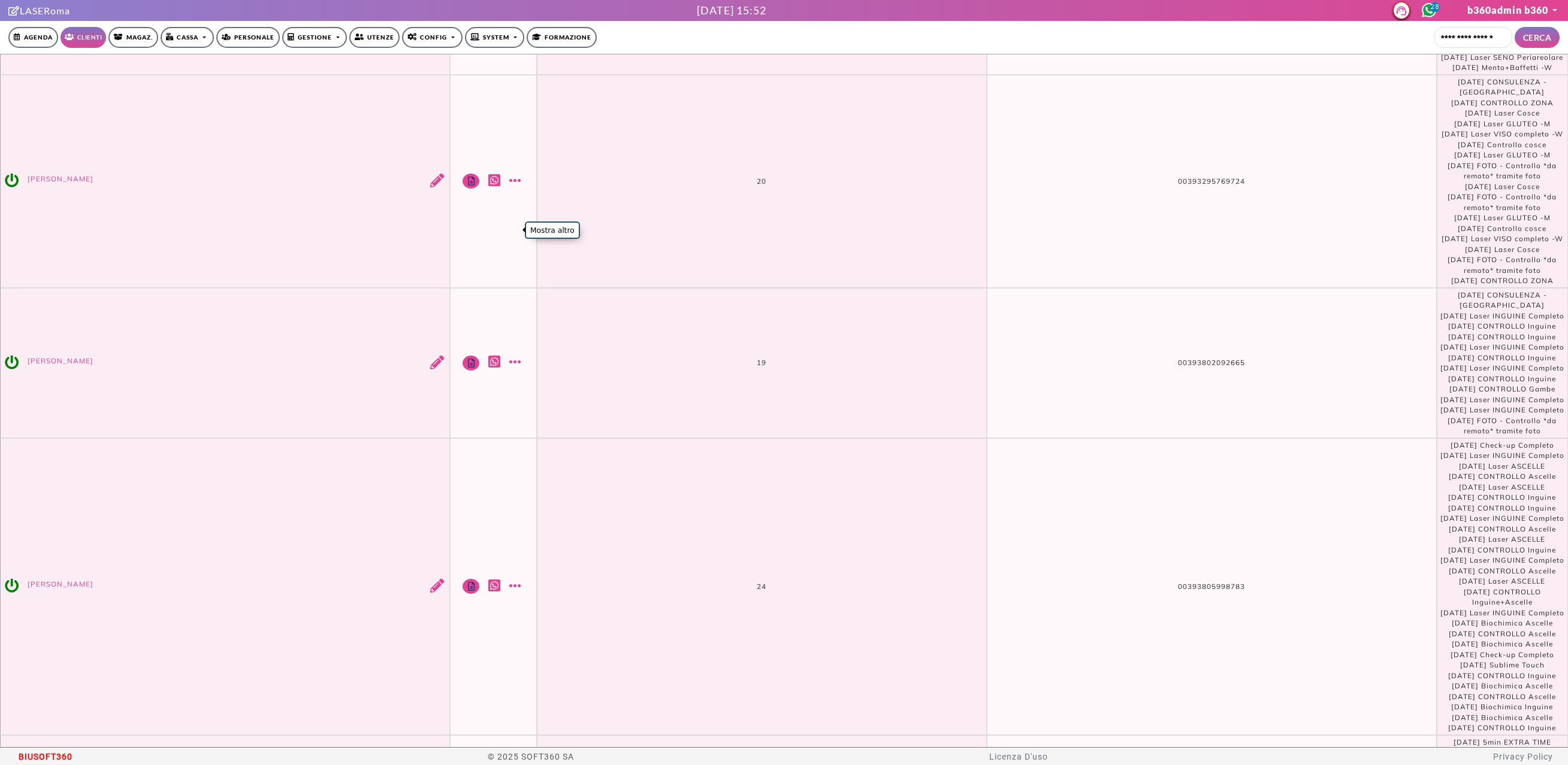
click at [514, 187] on link "Mostra altro" at bounding box center [517, 181] width 15 height 14
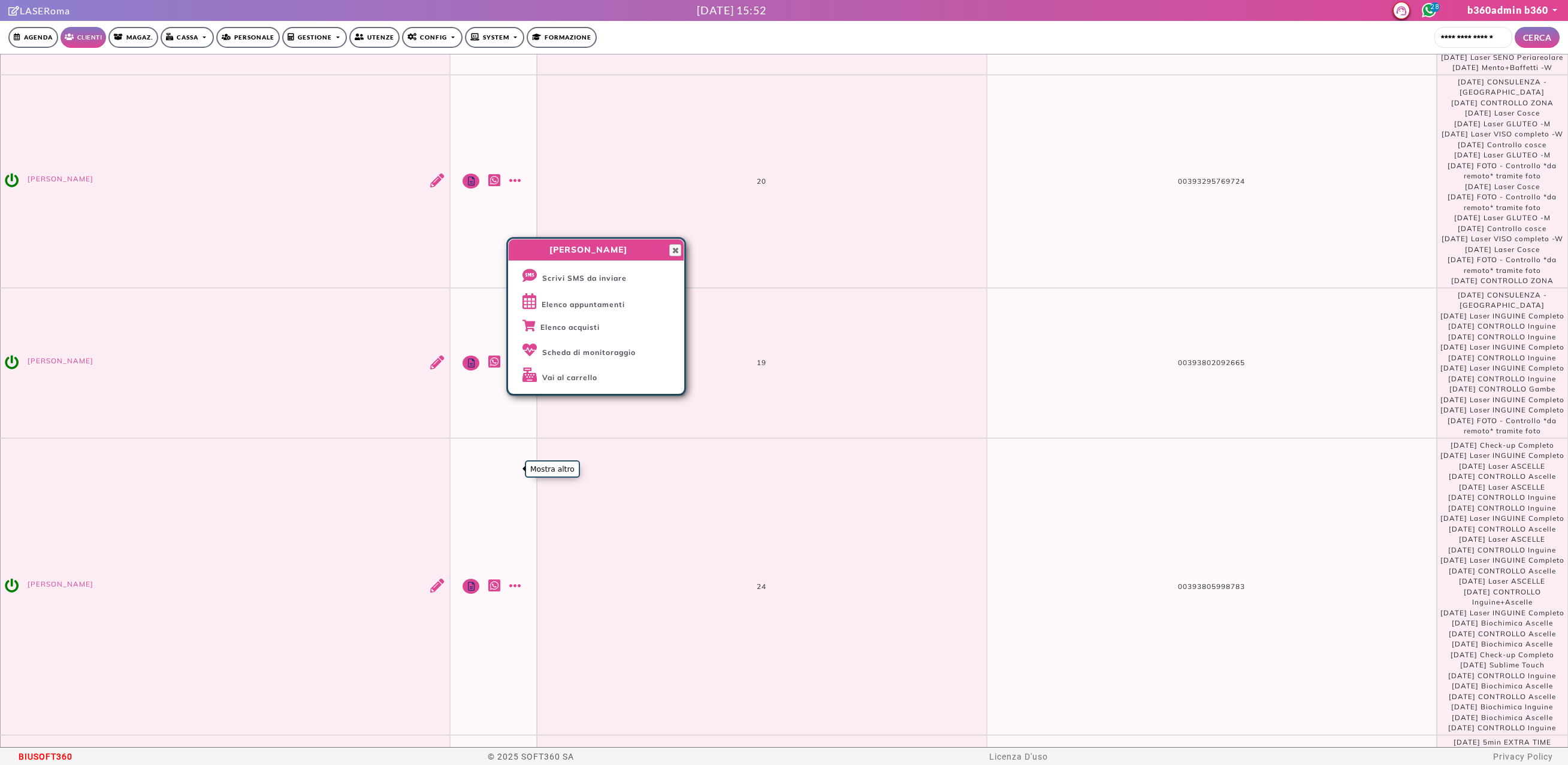
click at [514, 369] on link "Mostra altro" at bounding box center [517, 362] width 15 height 14
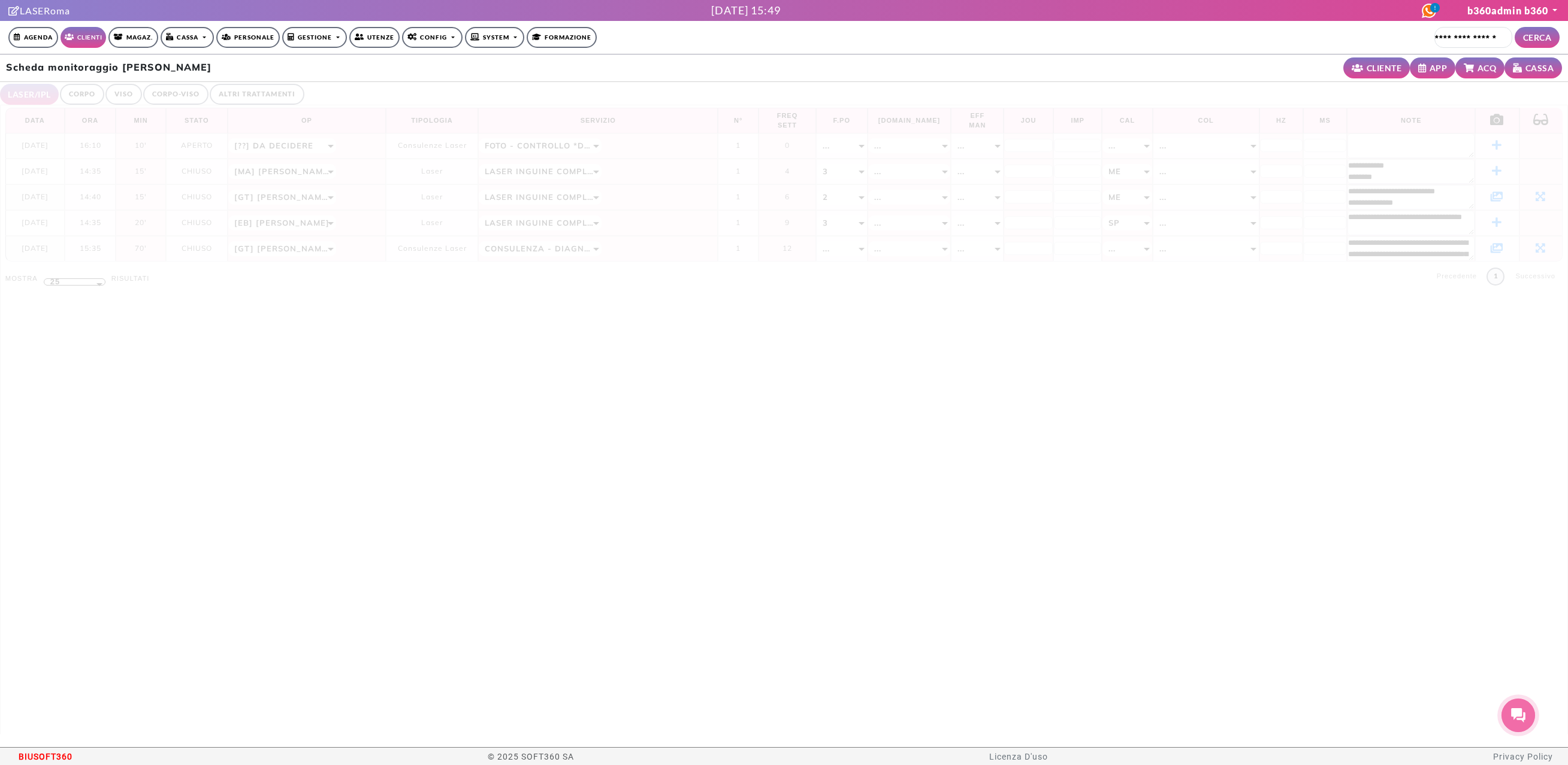
select select "**"
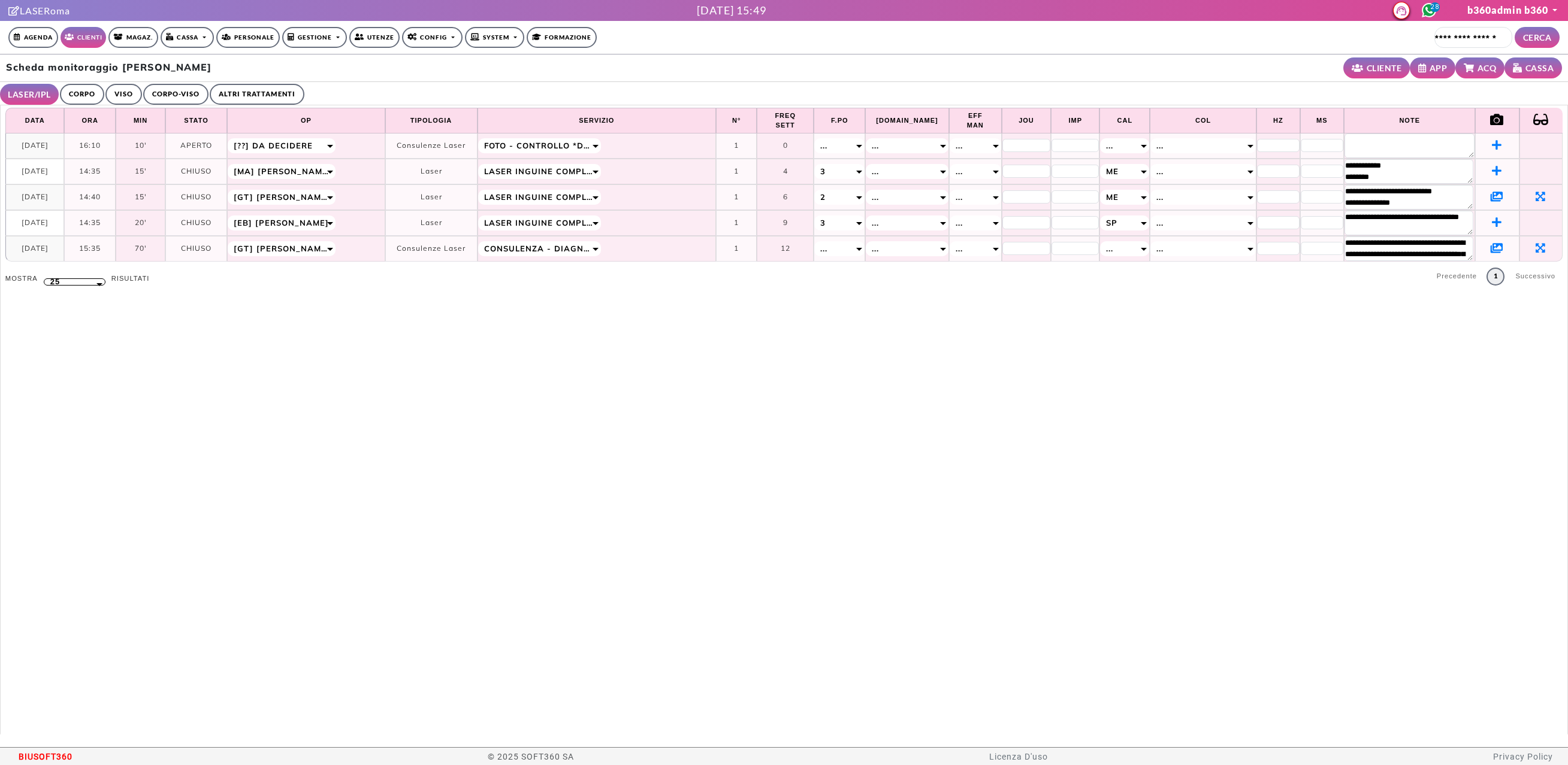
click at [1491, 194] on icon at bounding box center [1497, 196] width 13 height 11
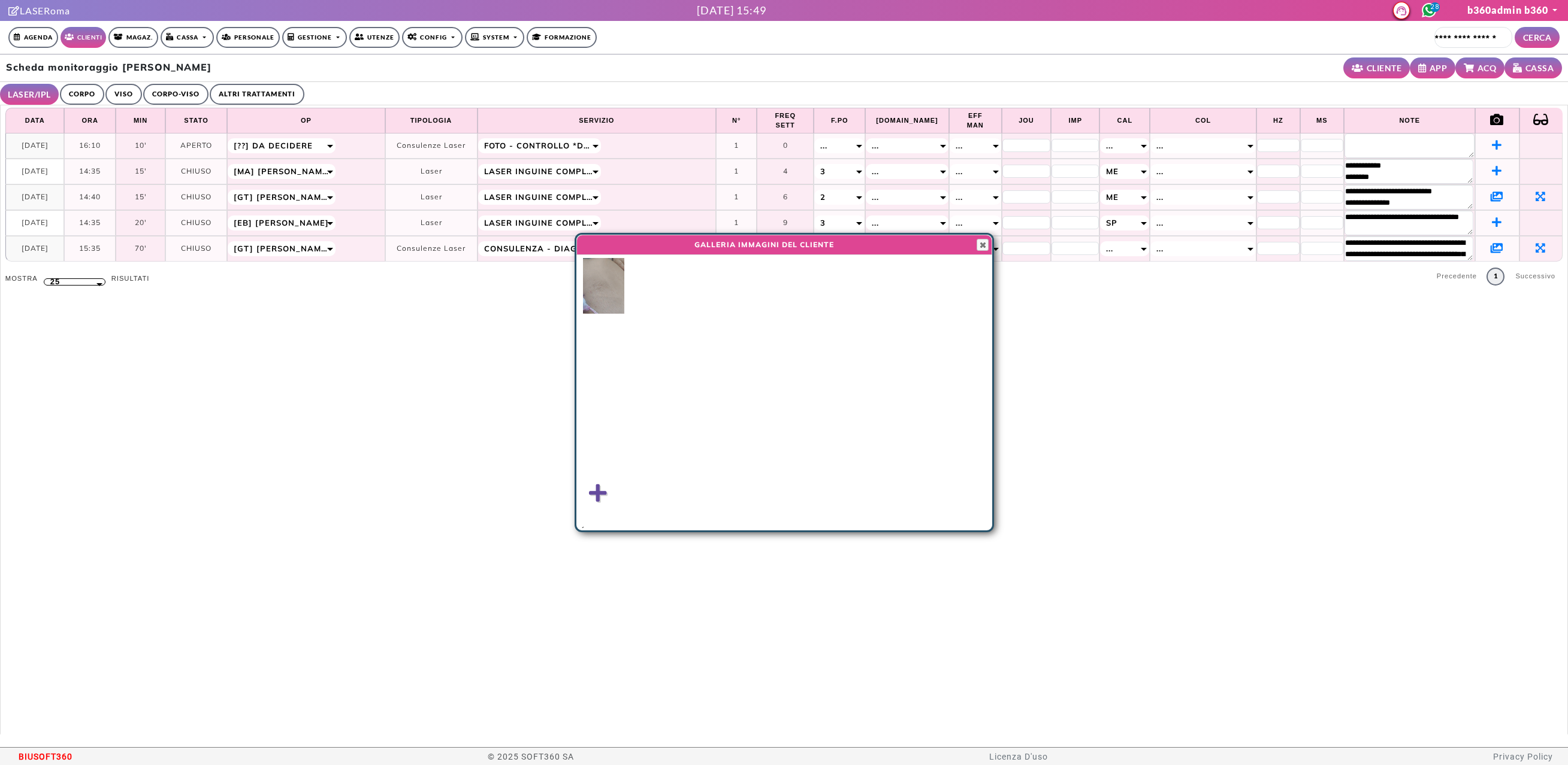
click at [593, 290] on img at bounding box center [603, 286] width 41 height 56
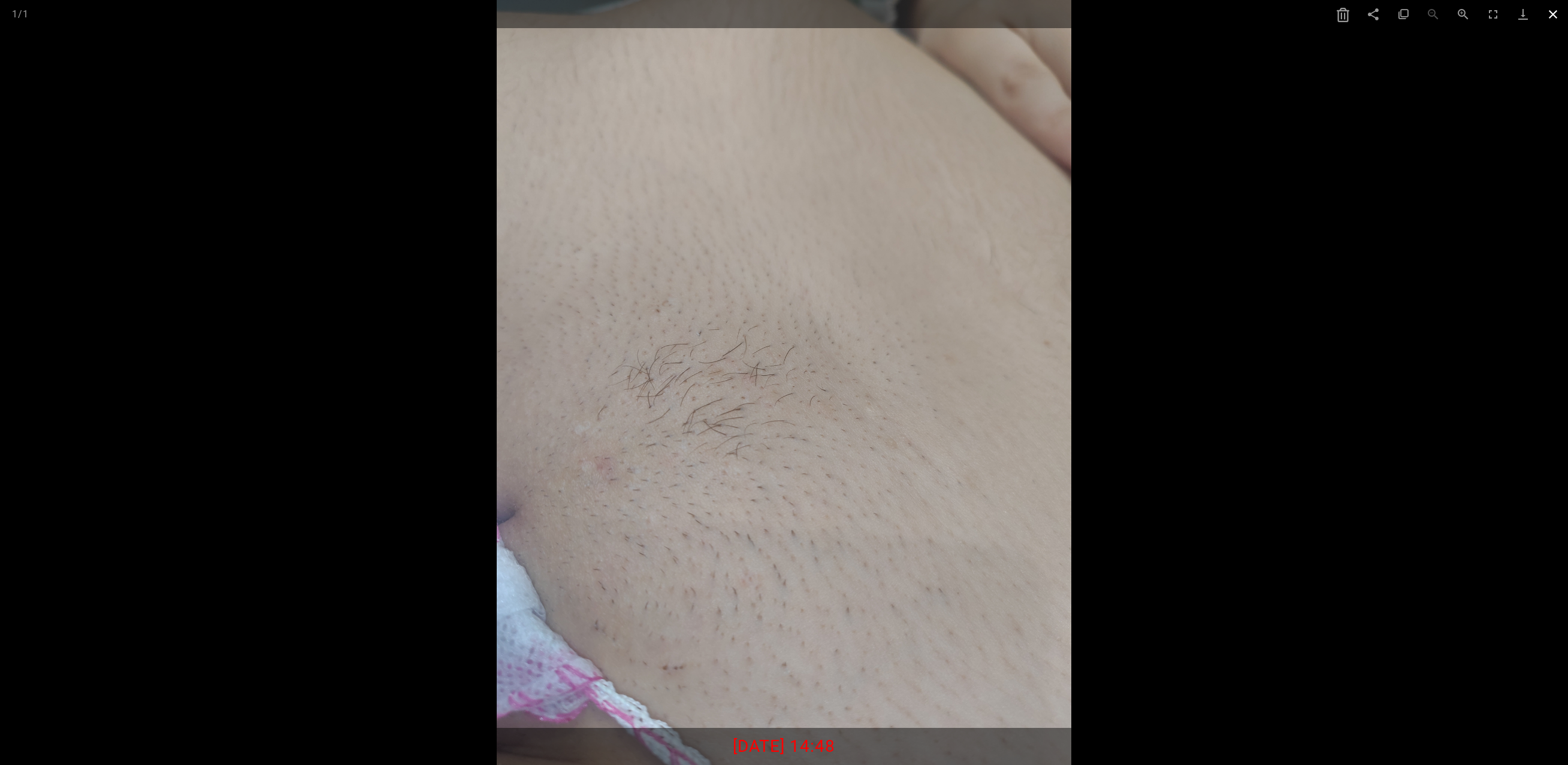
click at [1555, 17] on span at bounding box center [1553, 14] width 30 height 28
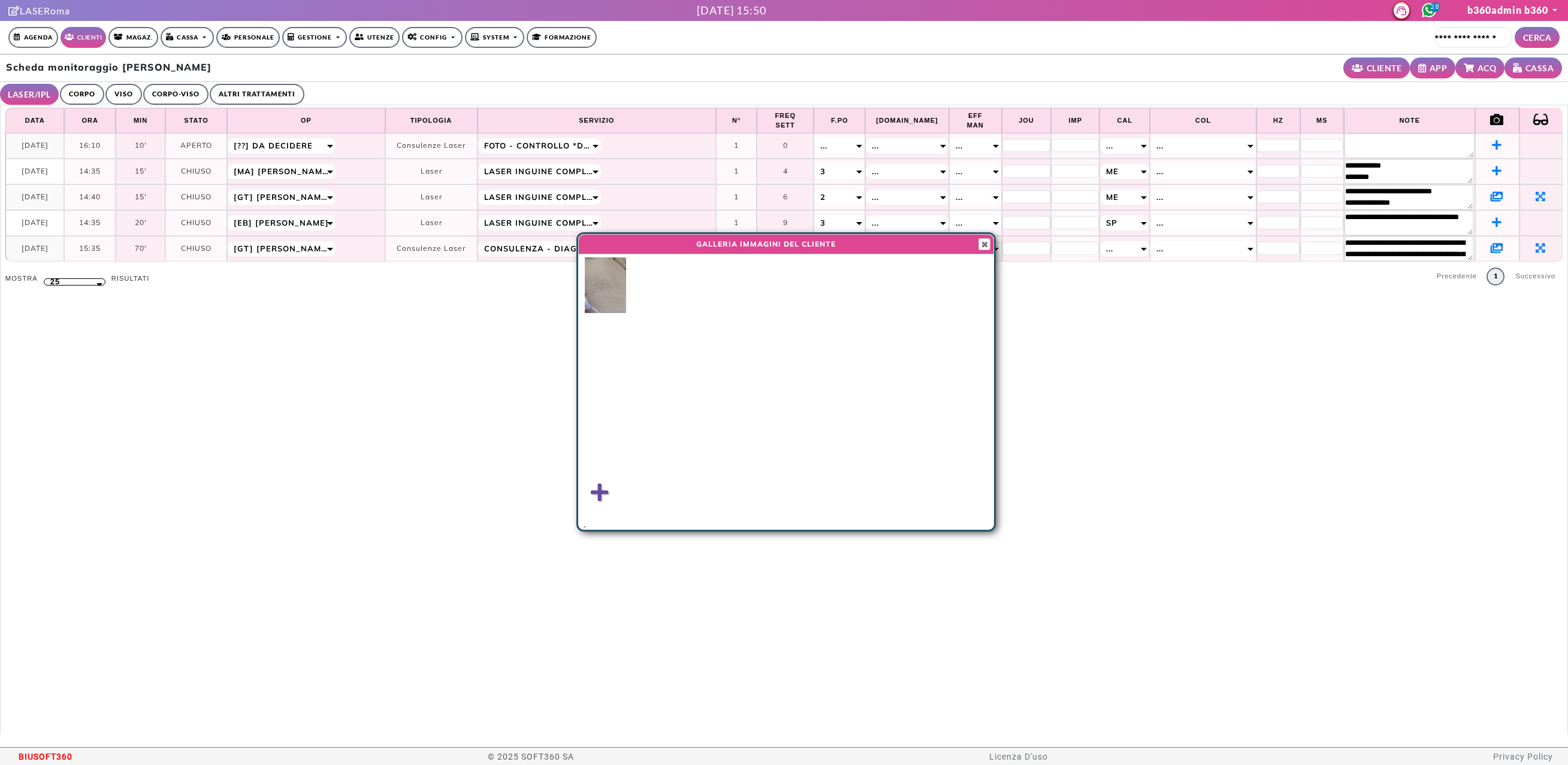
click at [975, 246] on div "GALLERIA IMMAGINI DEL CLIENTE Close" at bounding box center [786, 244] width 416 height 20
click at [981, 244] on span "button" at bounding box center [984, 244] width 9 height 9
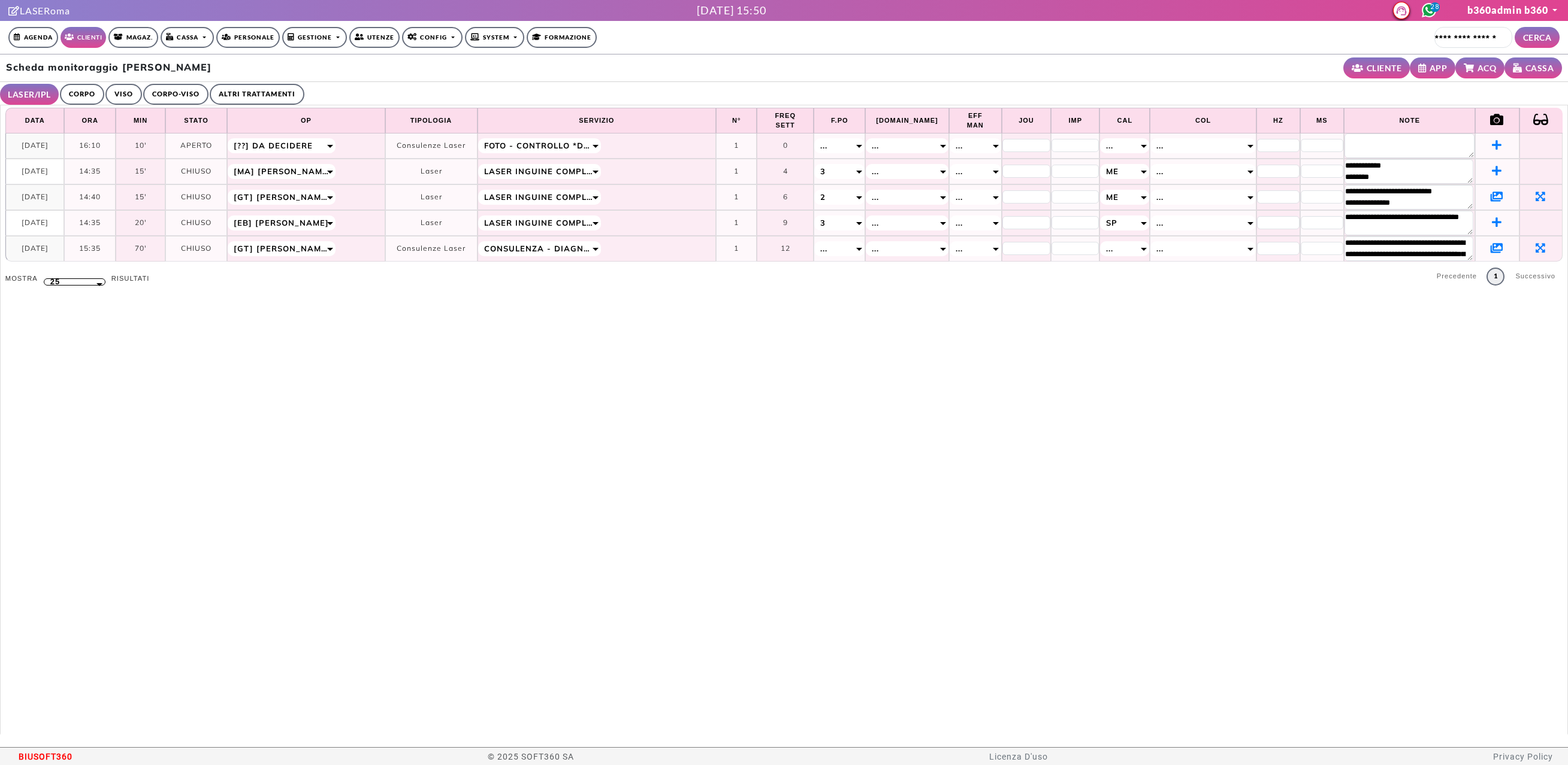
click at [1491, 247] on icon at bounding box center [1497, 248] width 13 height 11
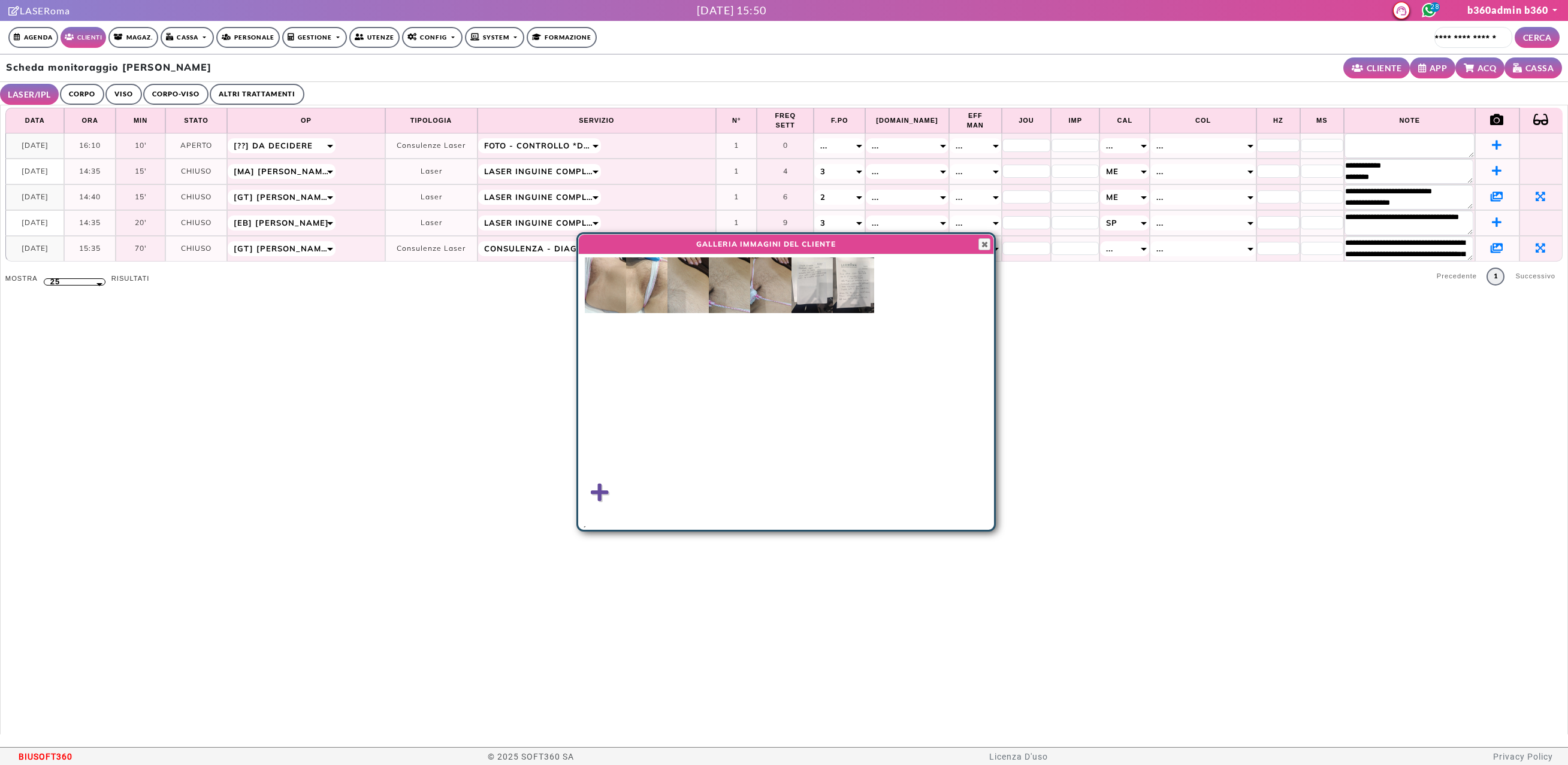
click at [601, 295] on img at bounding box center [605, 285] width 41 height 56
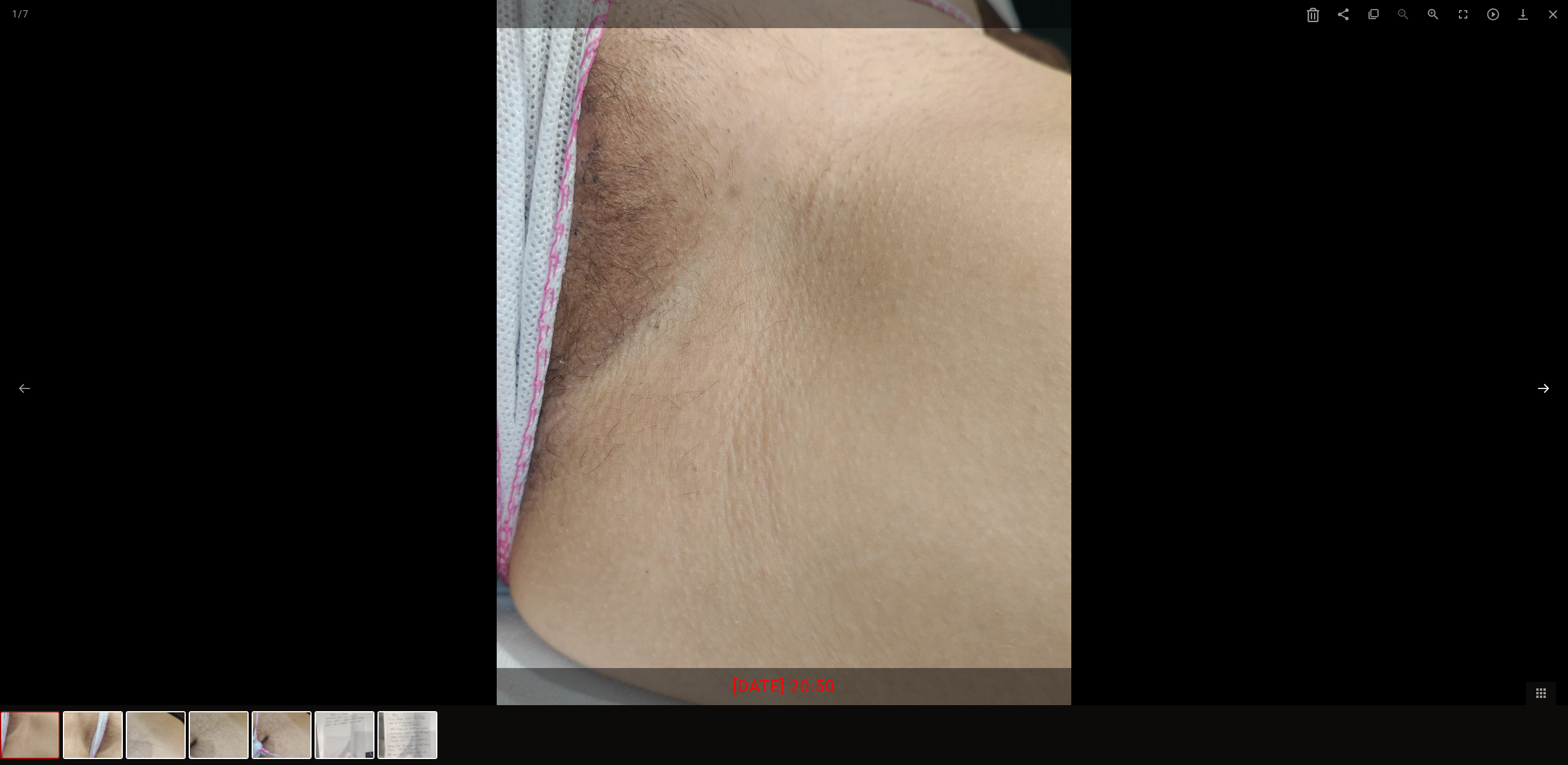
click at [1538, 386] on button at bounding box center [1544, 388] width 25 height 23
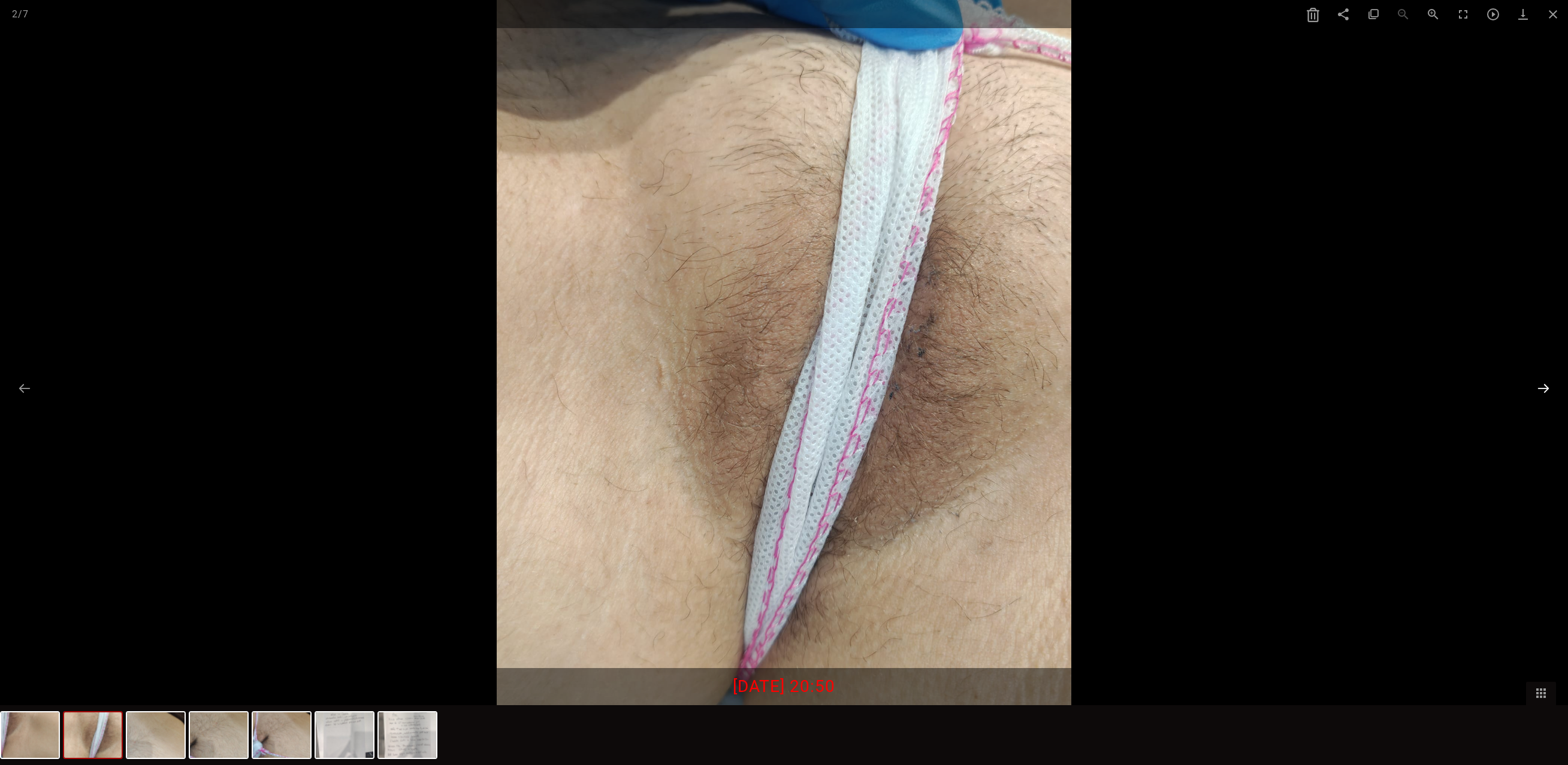
click at [1542, 389] on button at bounding box center [1544, 388] width 25 height 23
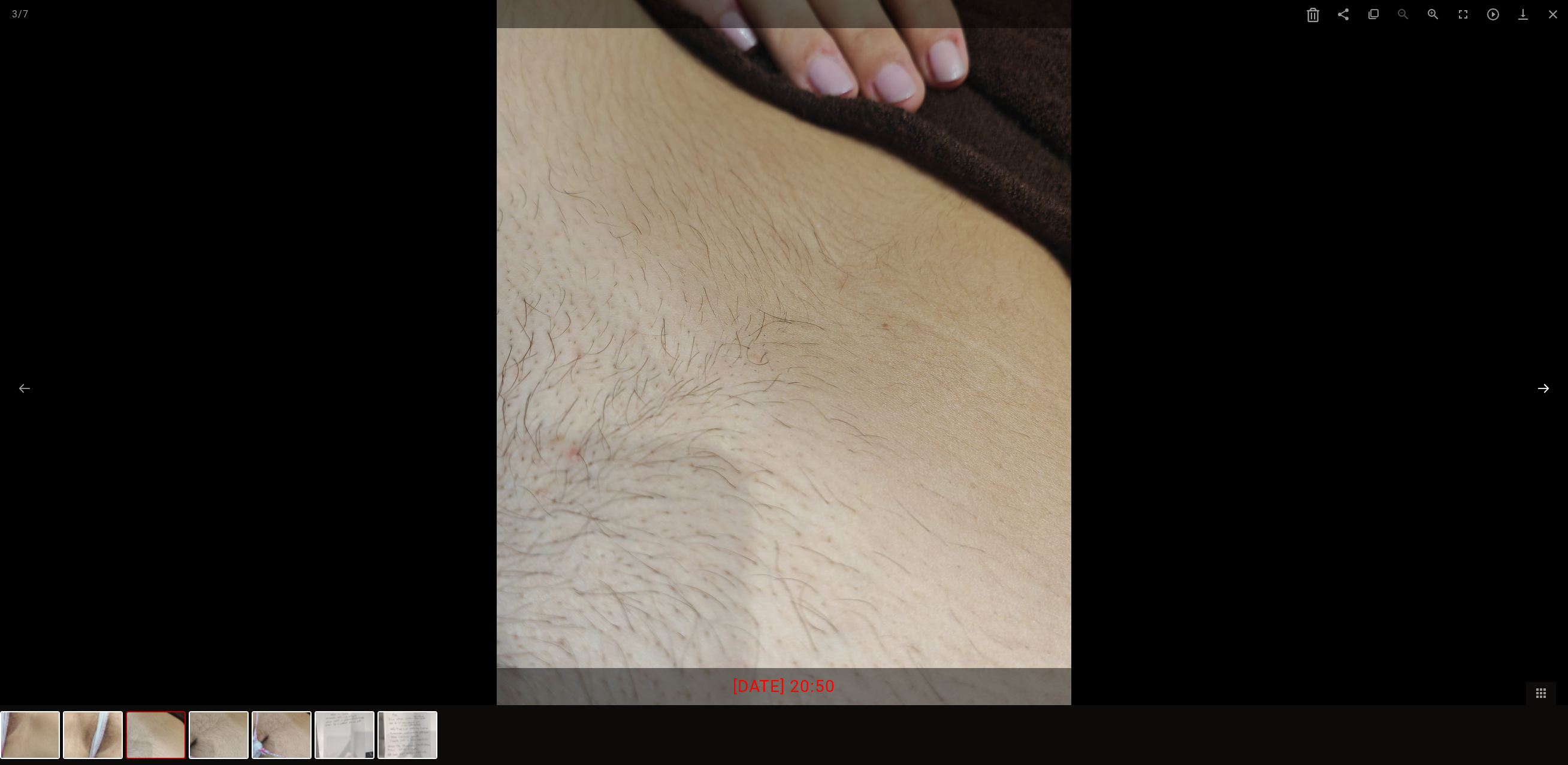
click at [1542, 389] on button at bounding box center [1544, 388] width 25 height 23
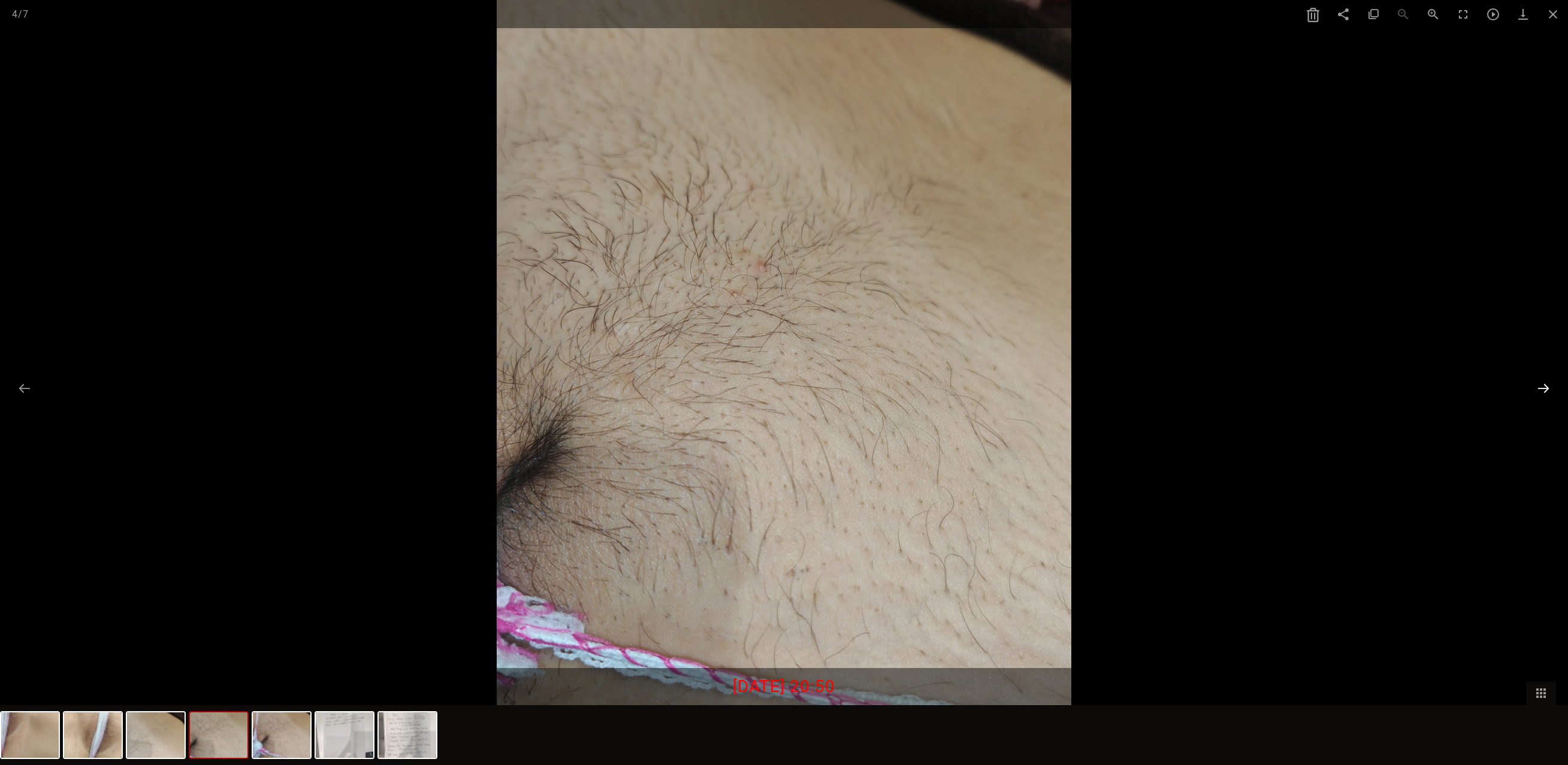
click at [1542, 389] on button at bounding box center [1544, 388] width 25 height 23
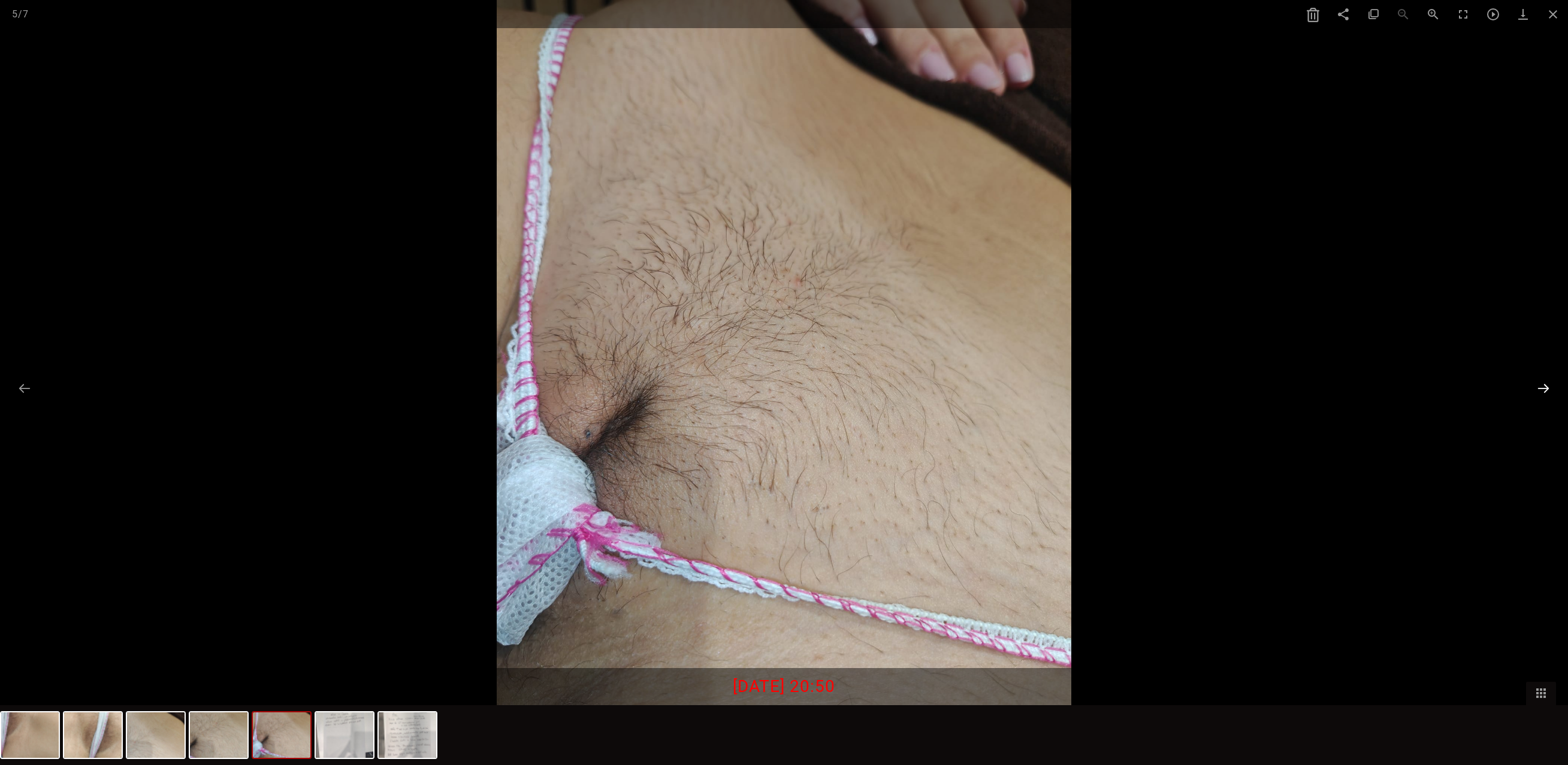
click at [1542, 389] on button at bounding box center [1544, 388] width 25 height 23
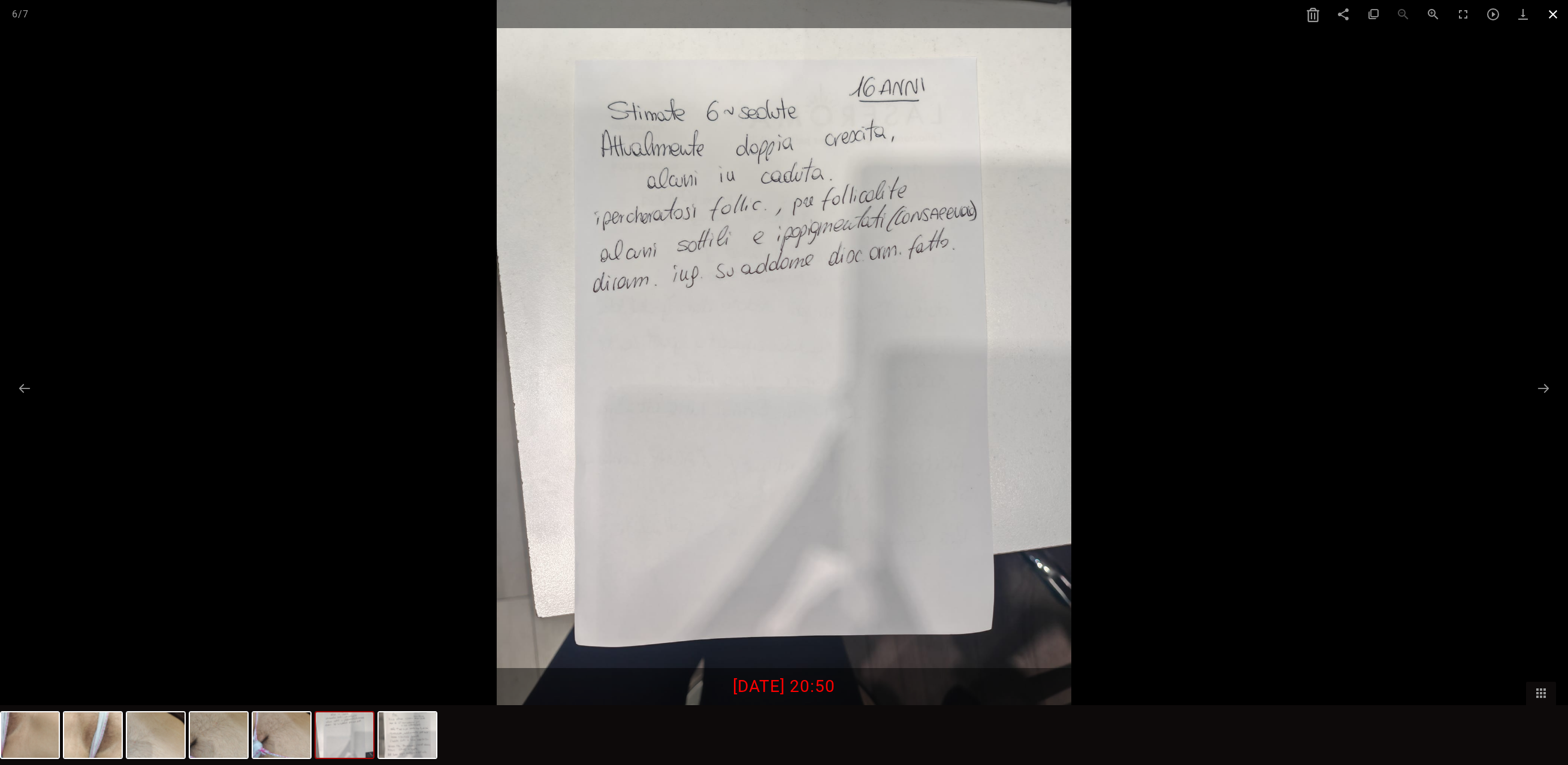
click at [1549, 16] on span at bounding box center [1553, 14] width 30 height 28
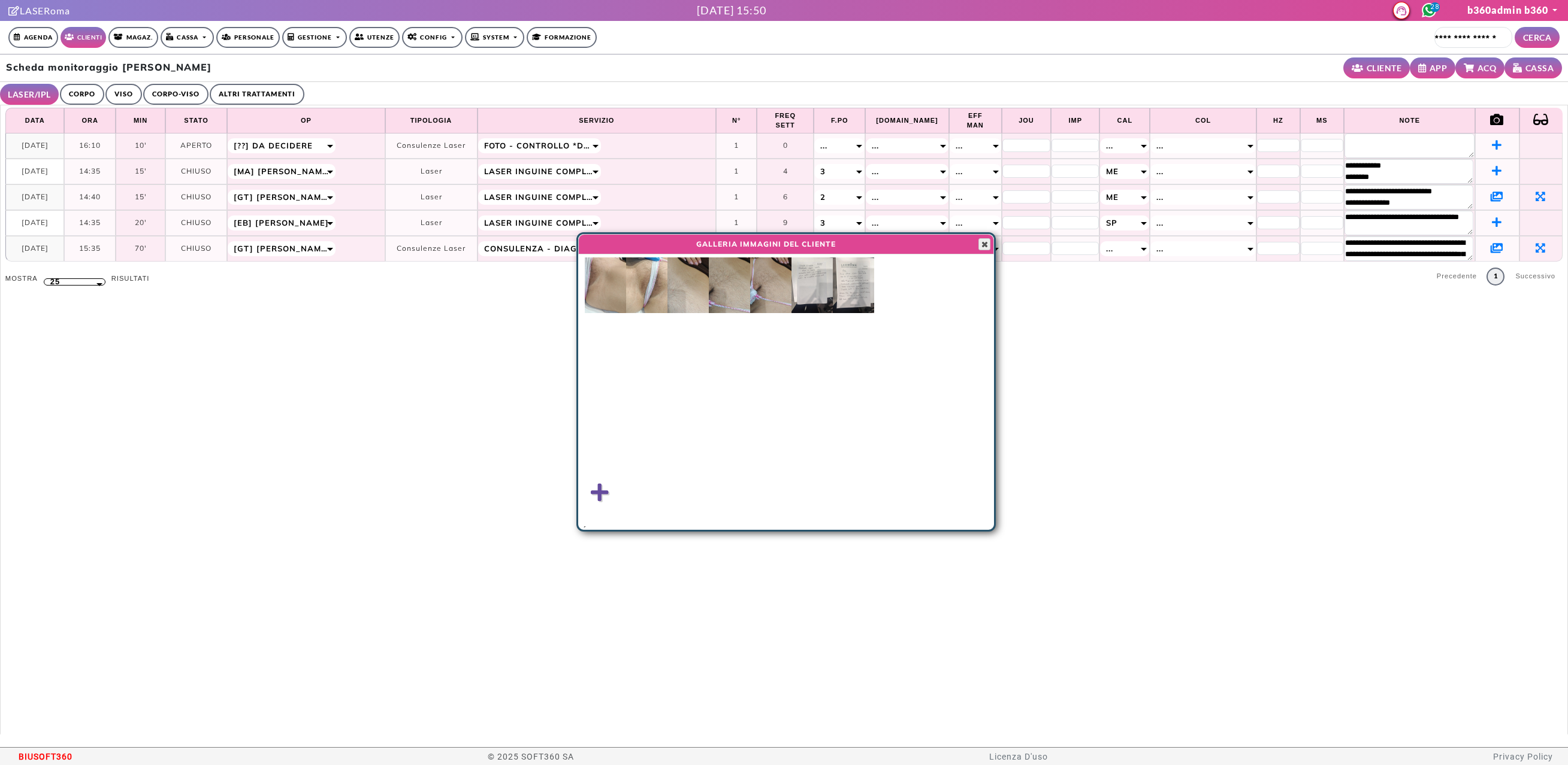
click at [988, 239] on span "button" at bounding box center [984, 244] width 9 height 9
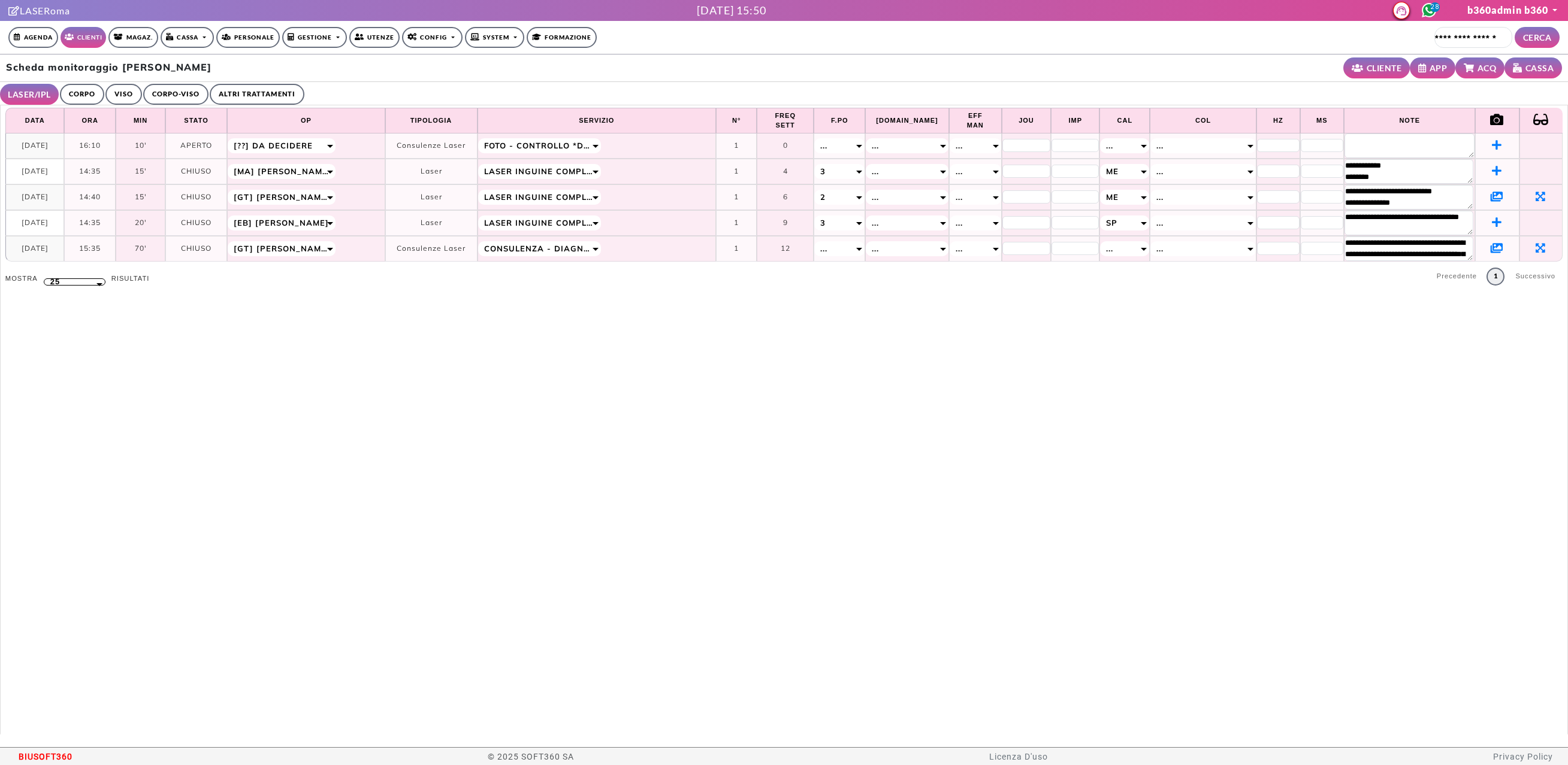
click at [75, 92] on link "CORPO" at bounding box center [82, 95] width 44 height 21
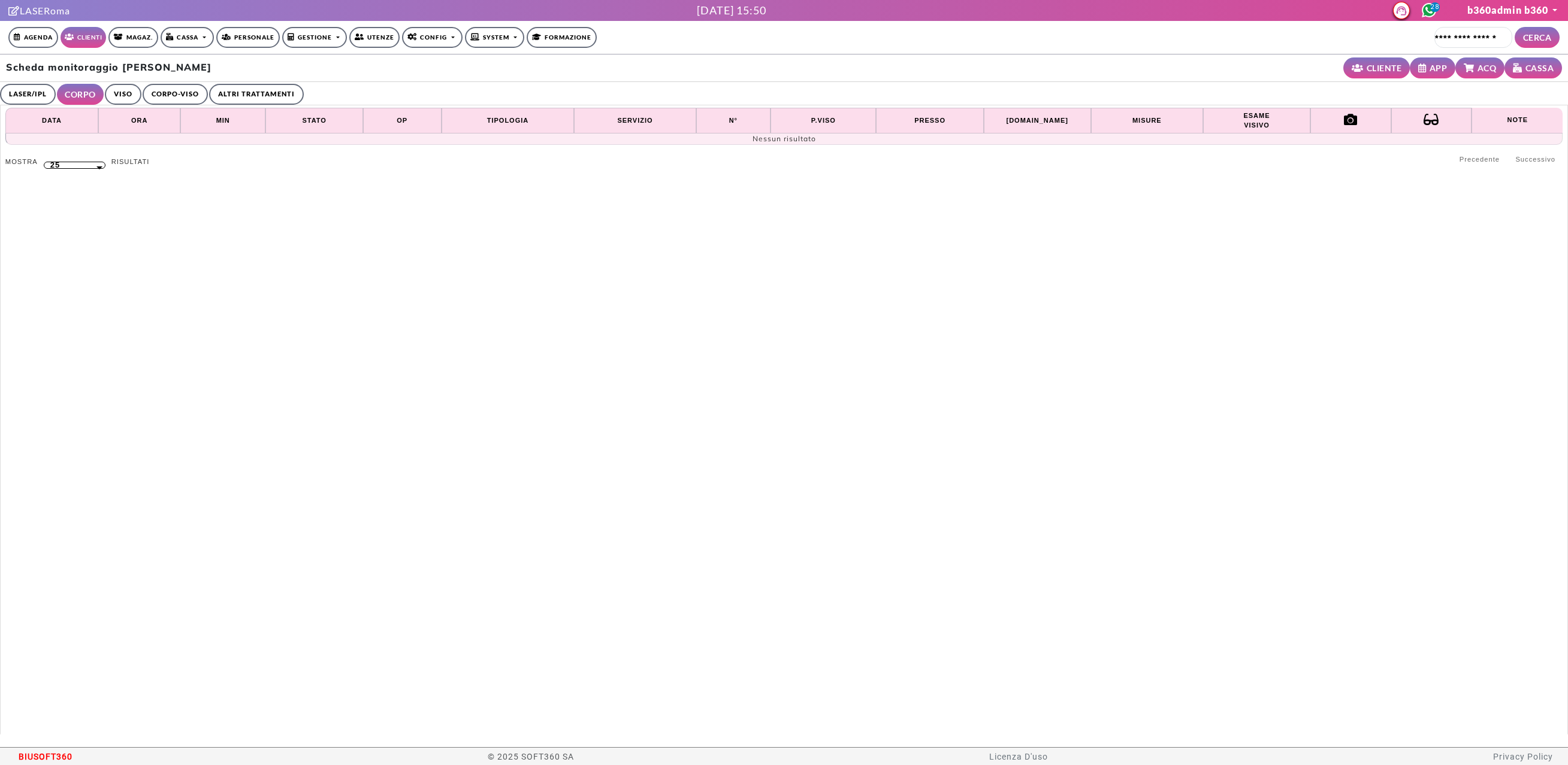
click at [143, 94] on ul "LASER/IPL ULTRASUONI CORPO VISO CORPO-VISO ALTRI TRATTAMENTI" at bounding box center [784, 93] width 1568 height 23
click at [122, 94] on link "VISO" at bounding box center [122, 95] width 36 height 21
click at [181, 96] on link "CORPO-VISO" at bounding box center [173, 95] width 65 height 21
click at [253, 94] on link "ALTRI TRATTAMENTI" at bounding box center [259, 95] width 95 height 21
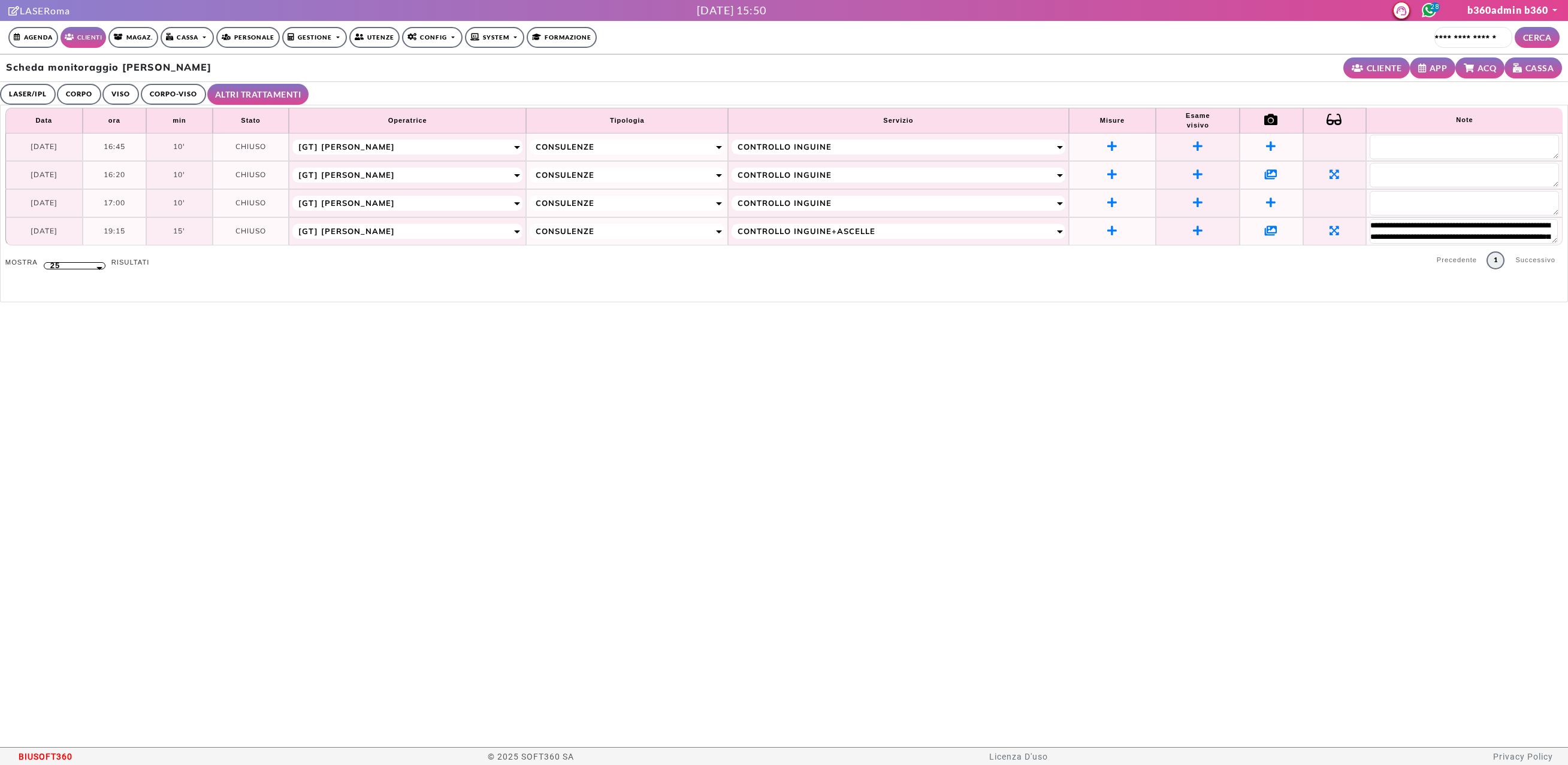
click at [1275, 172] on icon at bounding box center [1271, 174] width 13 height 11
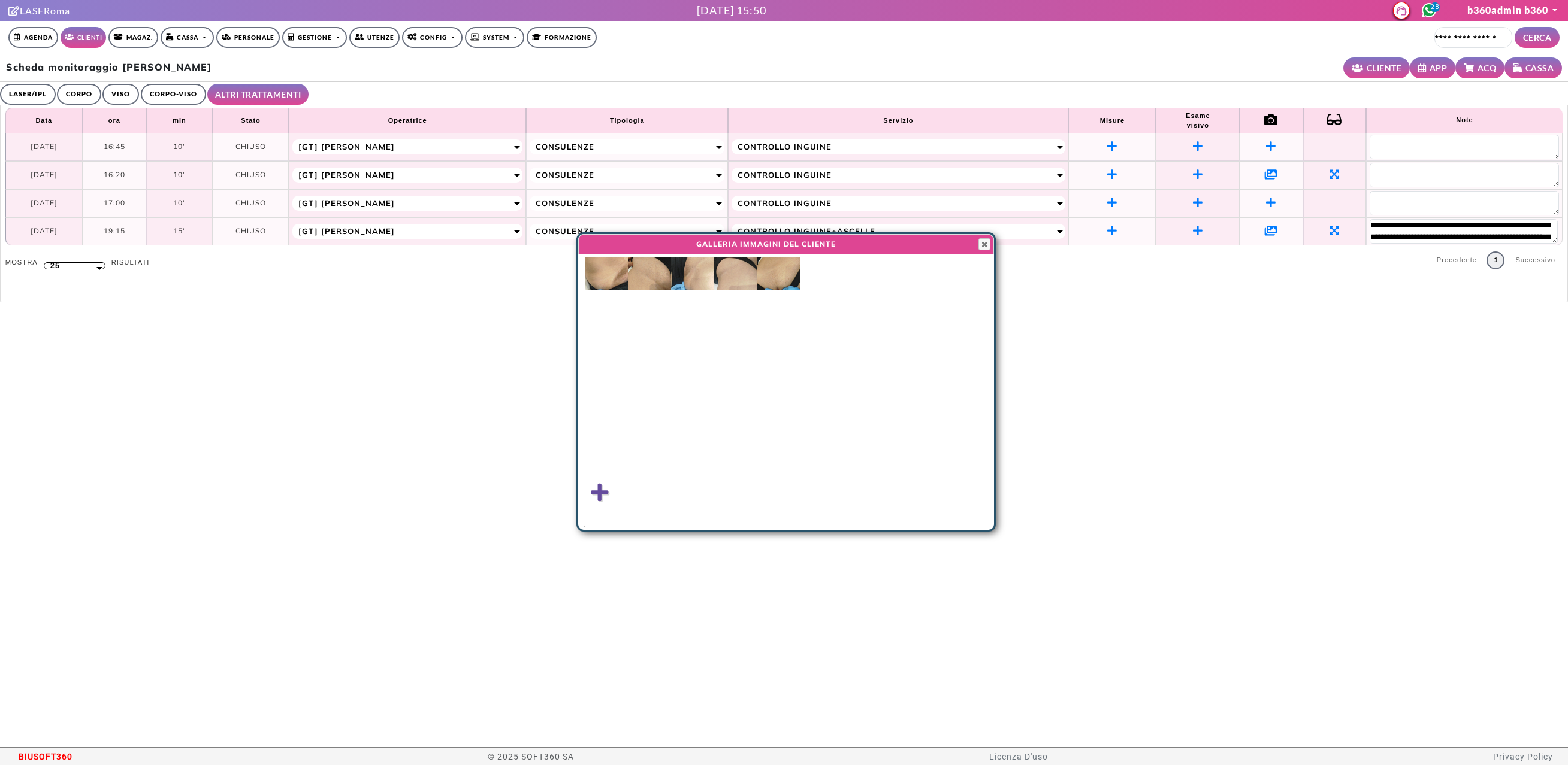
click at [609, 273] on img at bounding box center [606, 273] width 43 height 32
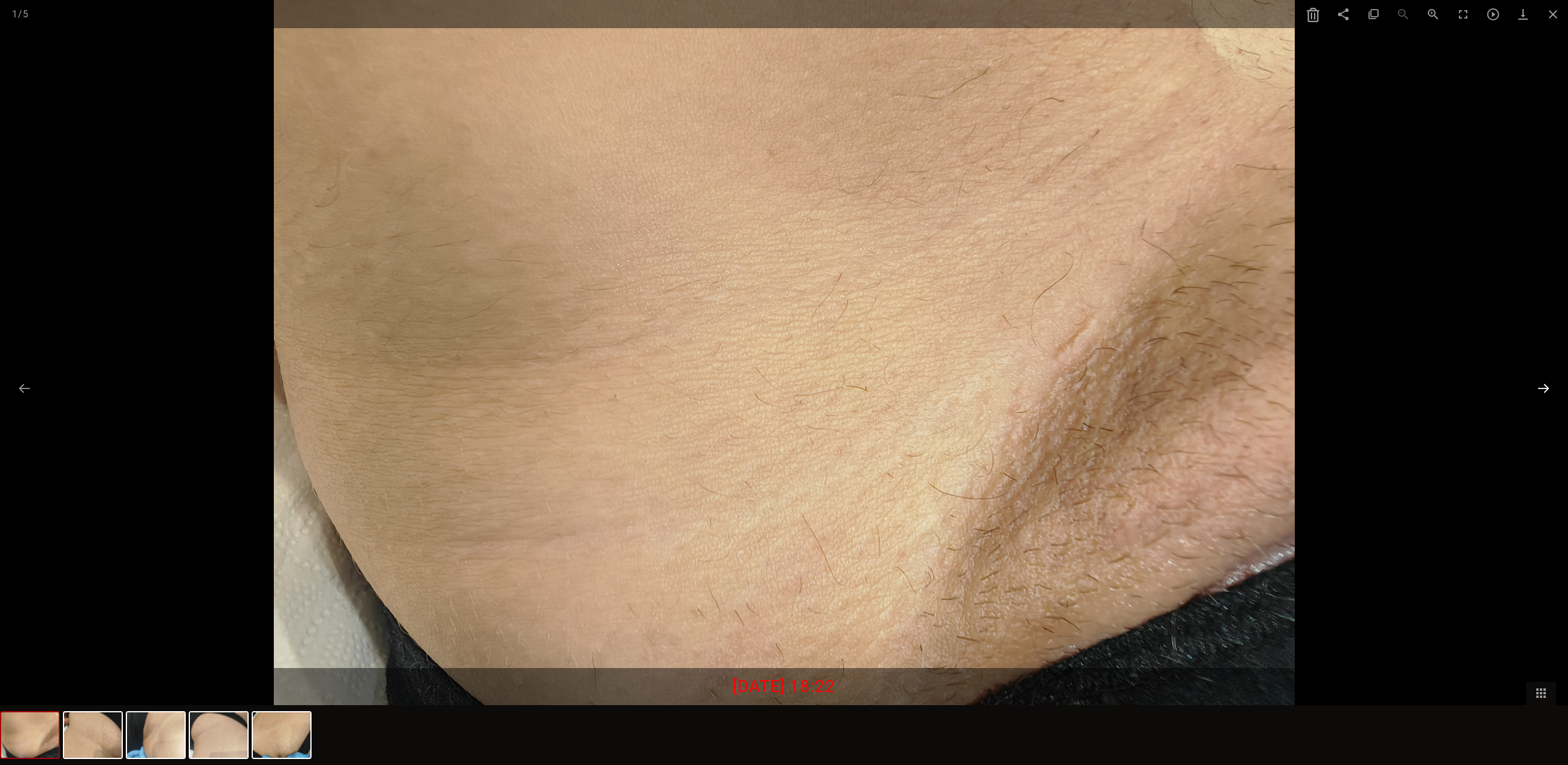
click at [1536, 390] on button at bounding box center [1544, 388] width 25 height 23
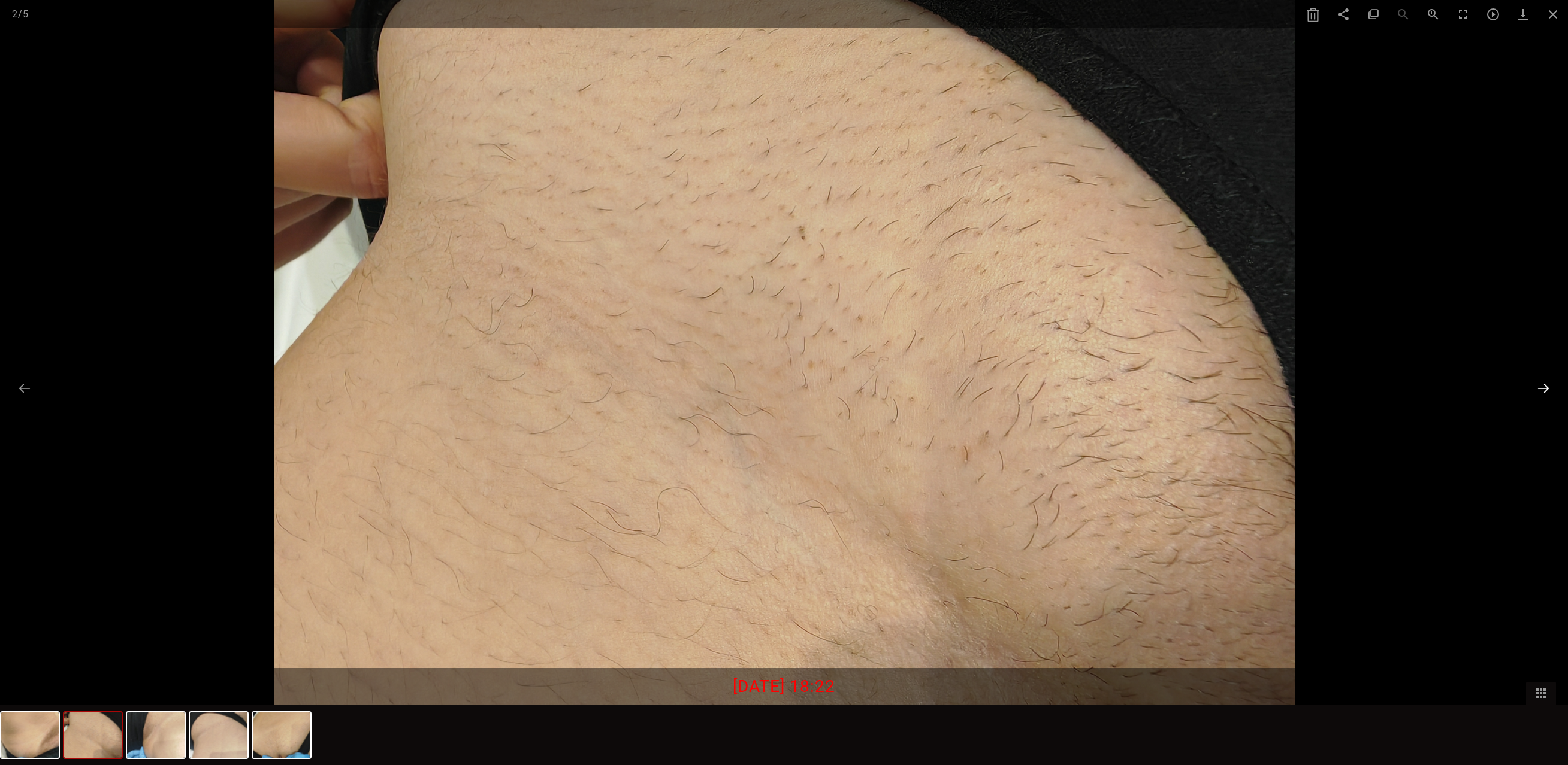
click at [1538, 388] on button at bounding box center [1544, 388] width 25 height 23
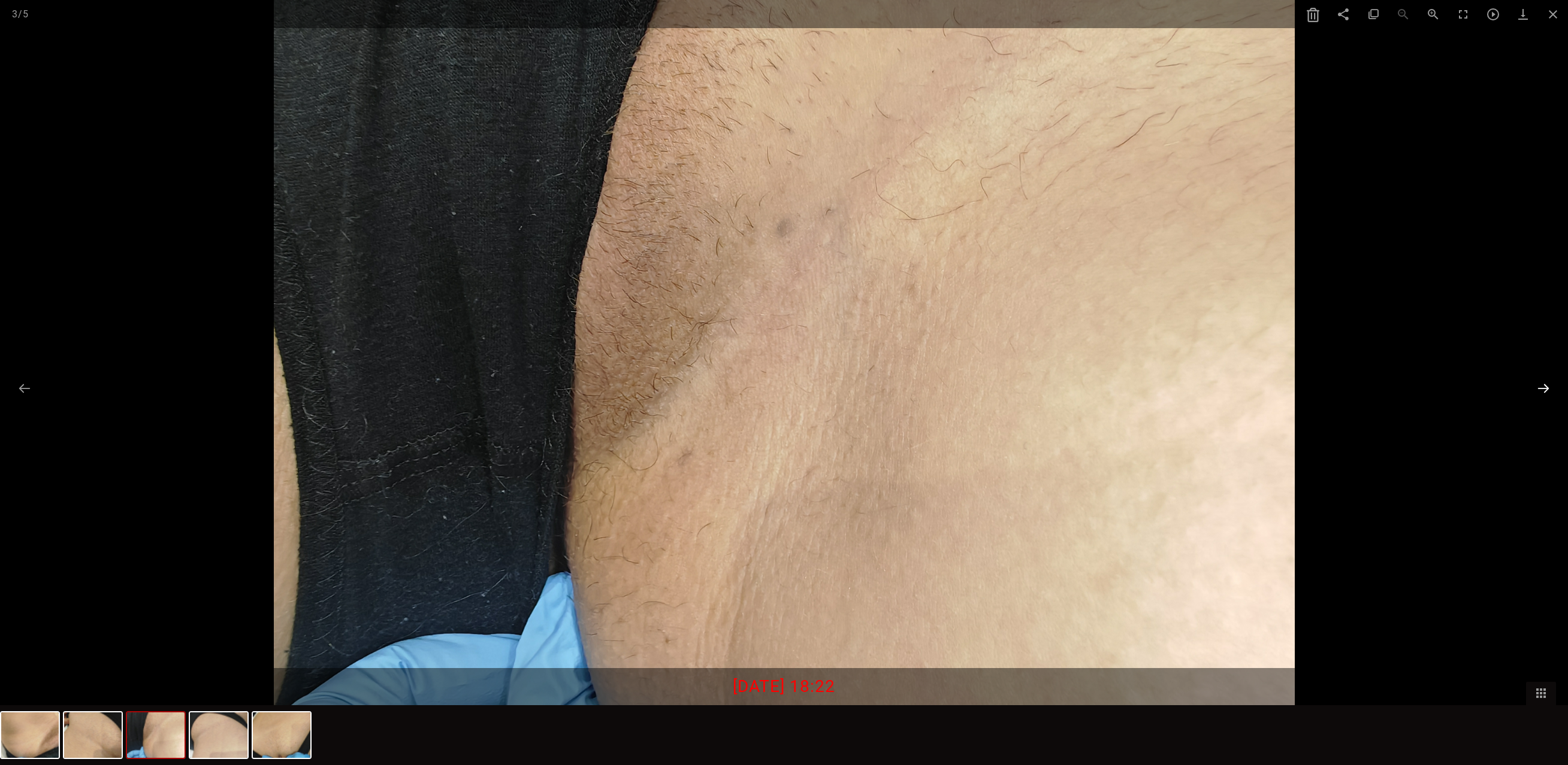
click at [1538, 388] on button at bounding box center [1544, 388] width 25 height 23
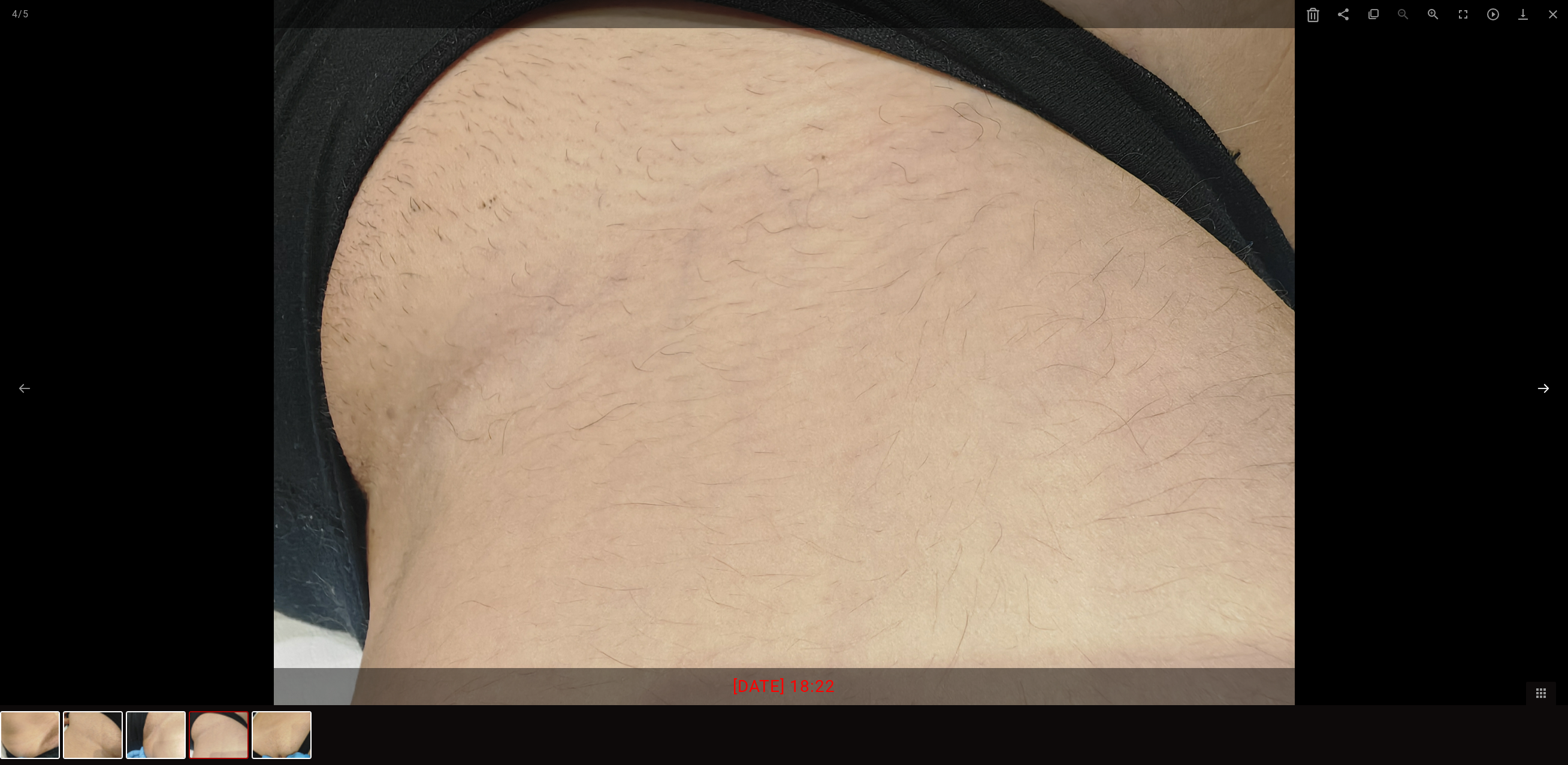
click at [1538, 388] on button at bounding box center [1544, 388] width 25 height 23
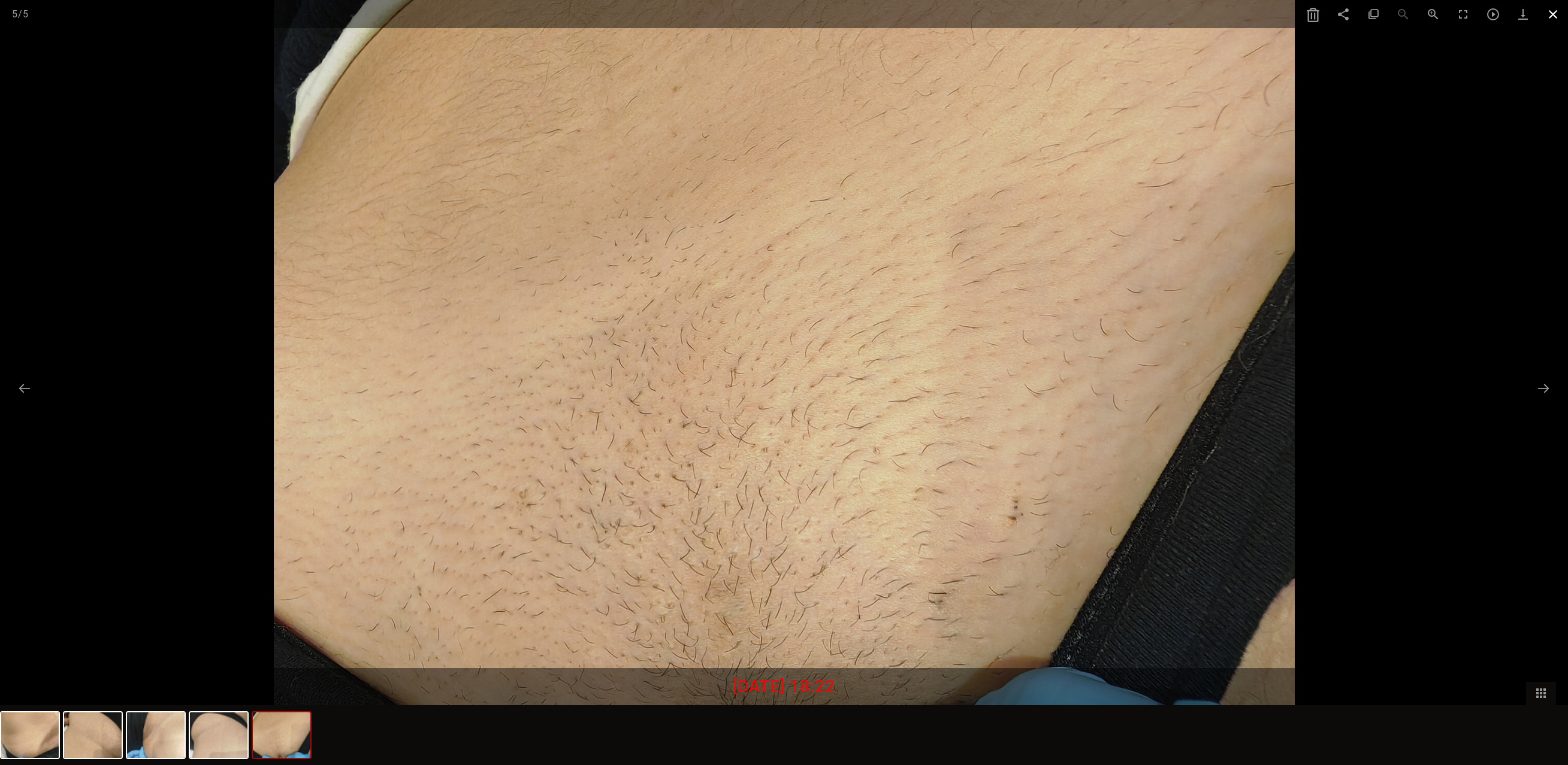
click at [1553, 20] on span at bounding box center [1553, 14] width 30 height 28
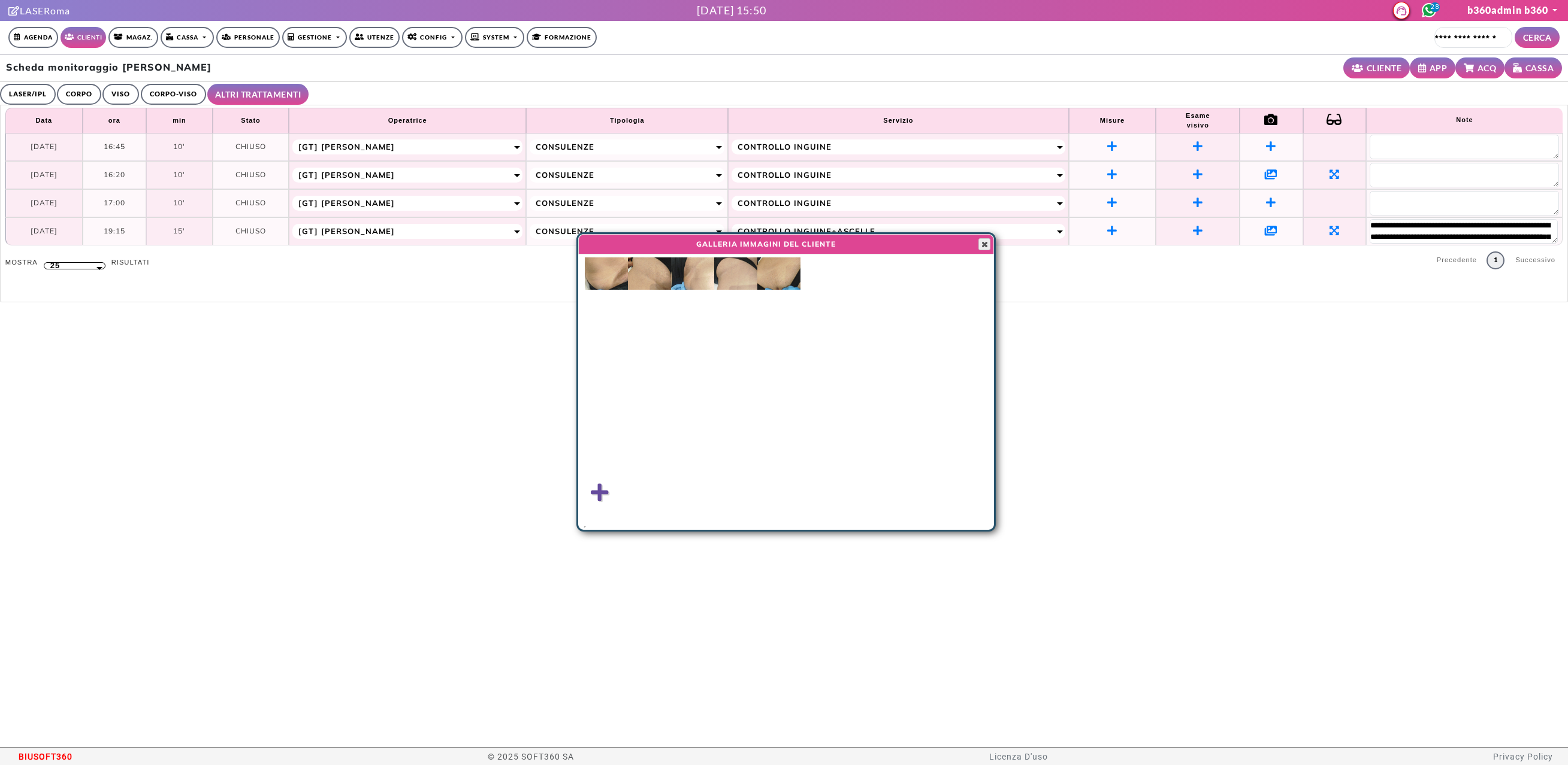
click at [982, 242] on span "button" at bounding box center [984, 244] width 9 height 9
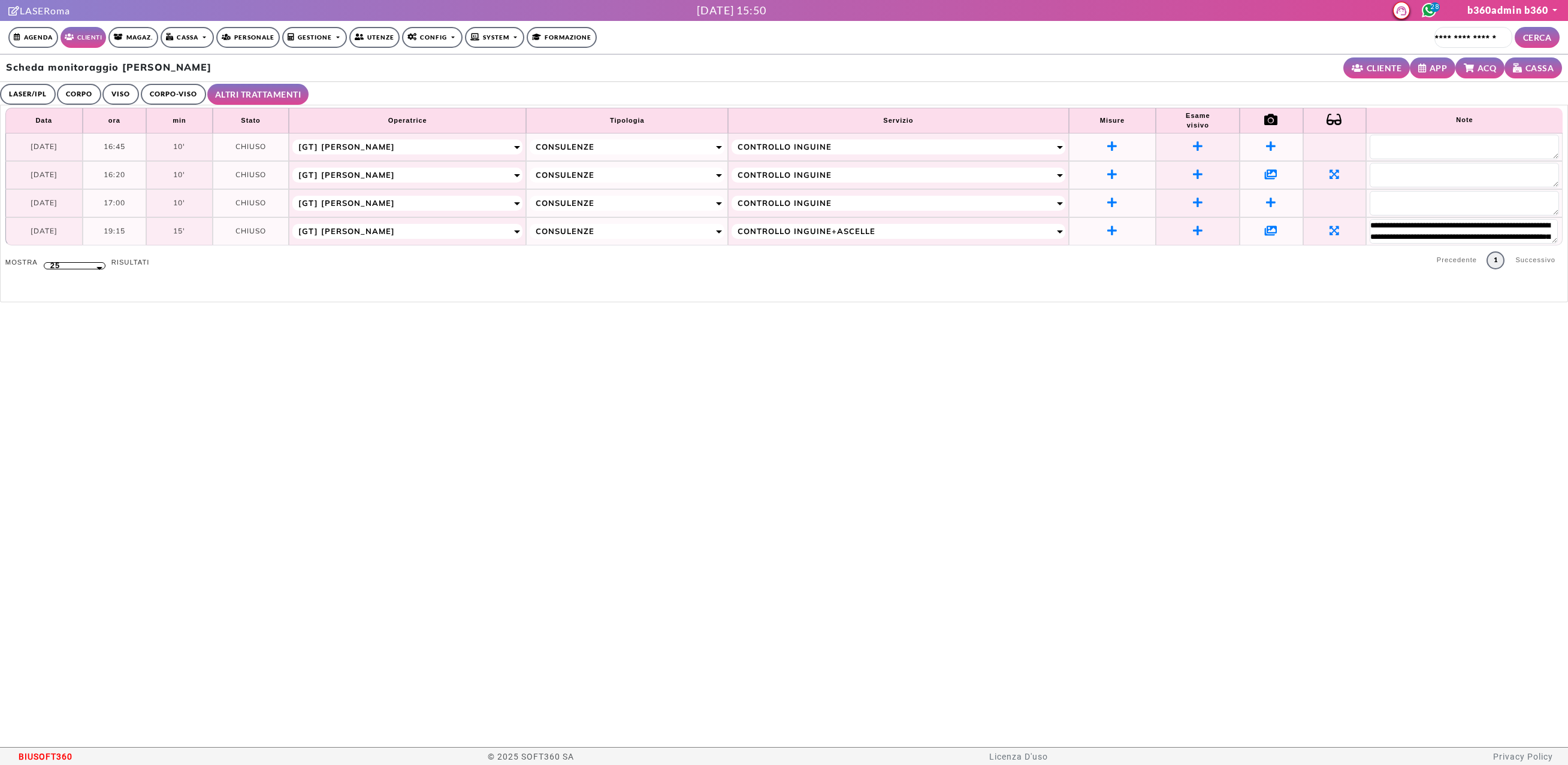
click at [1268, 227] on icon at bounding box center [1271, 231] width 13 height 11
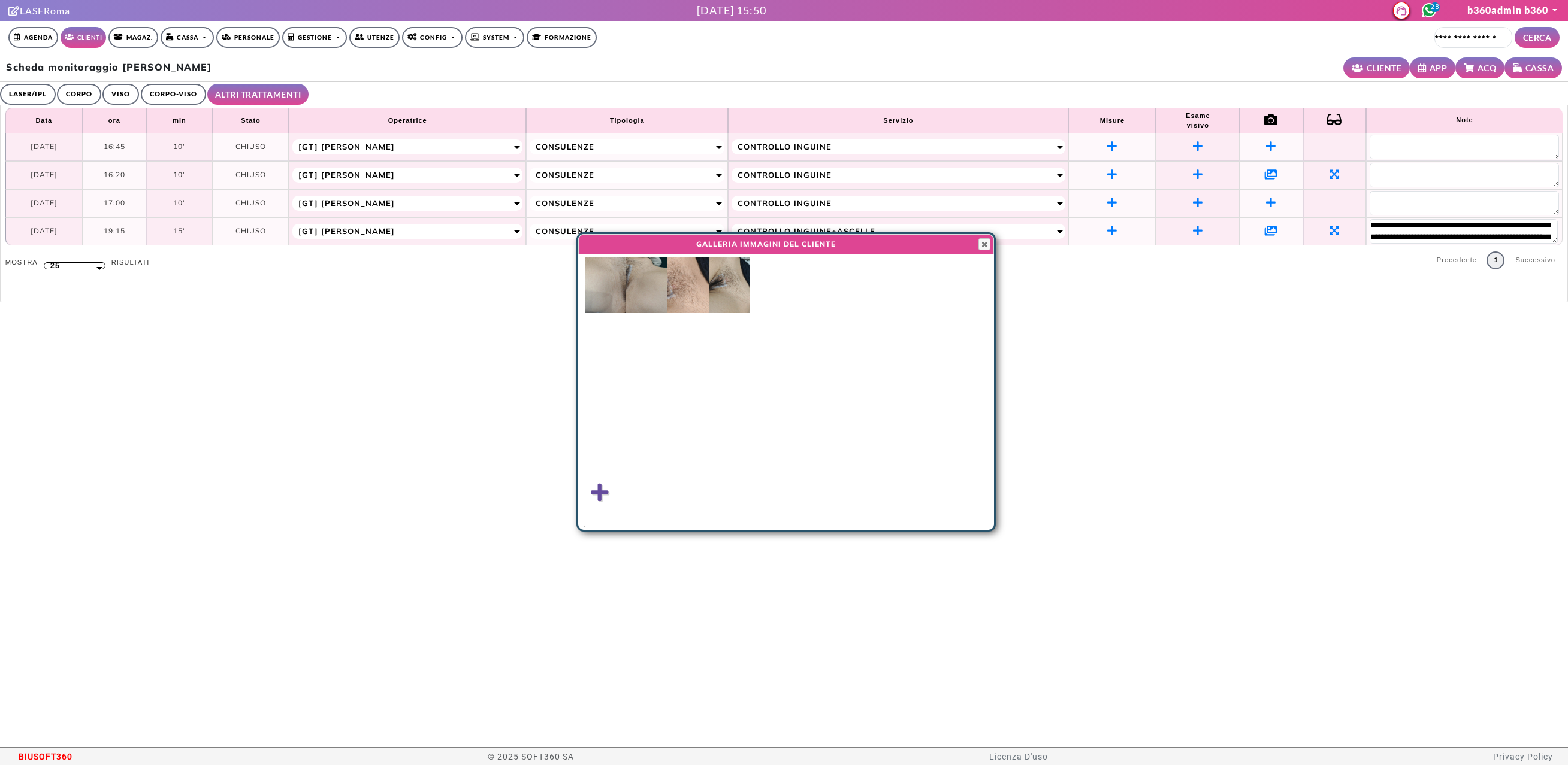
click at [716, 289] on img at bounding box center [729, 285] width 41 height 56
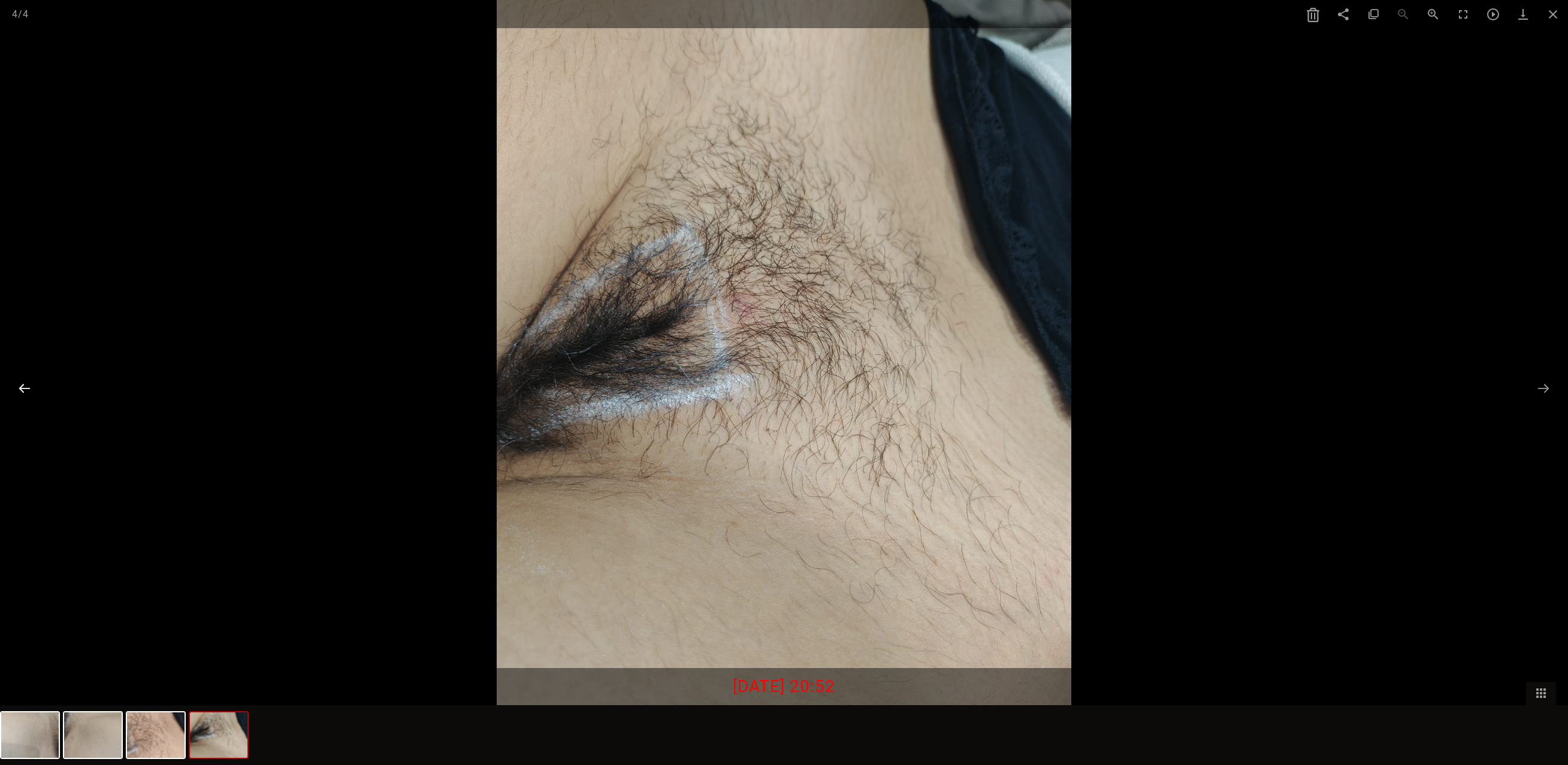
click at [22, 390] on button at bounding box center [24, 388] width 25 height 23
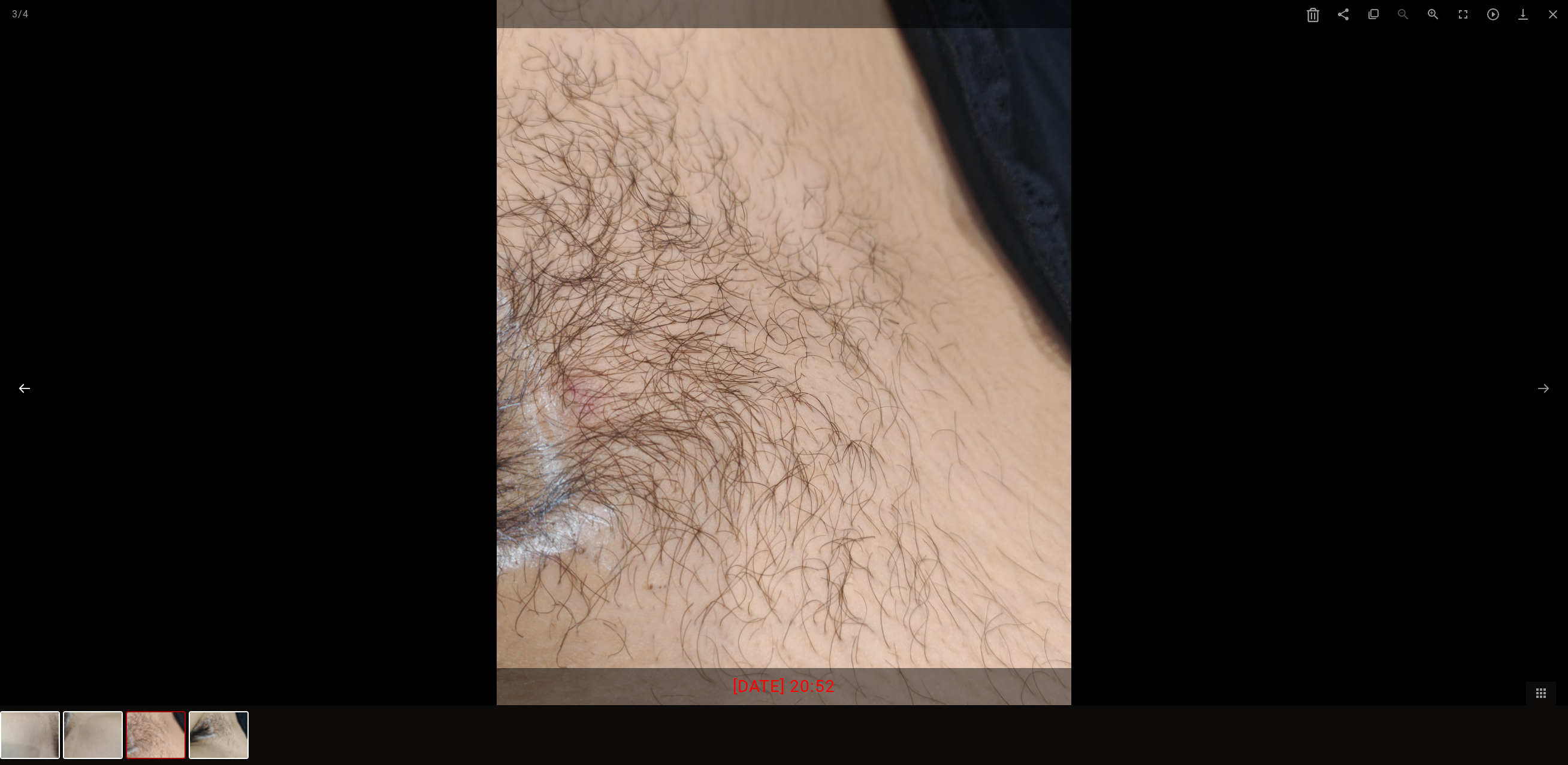
click at [22, 390] on button at bounding box center [24, 388] width 25 height 23
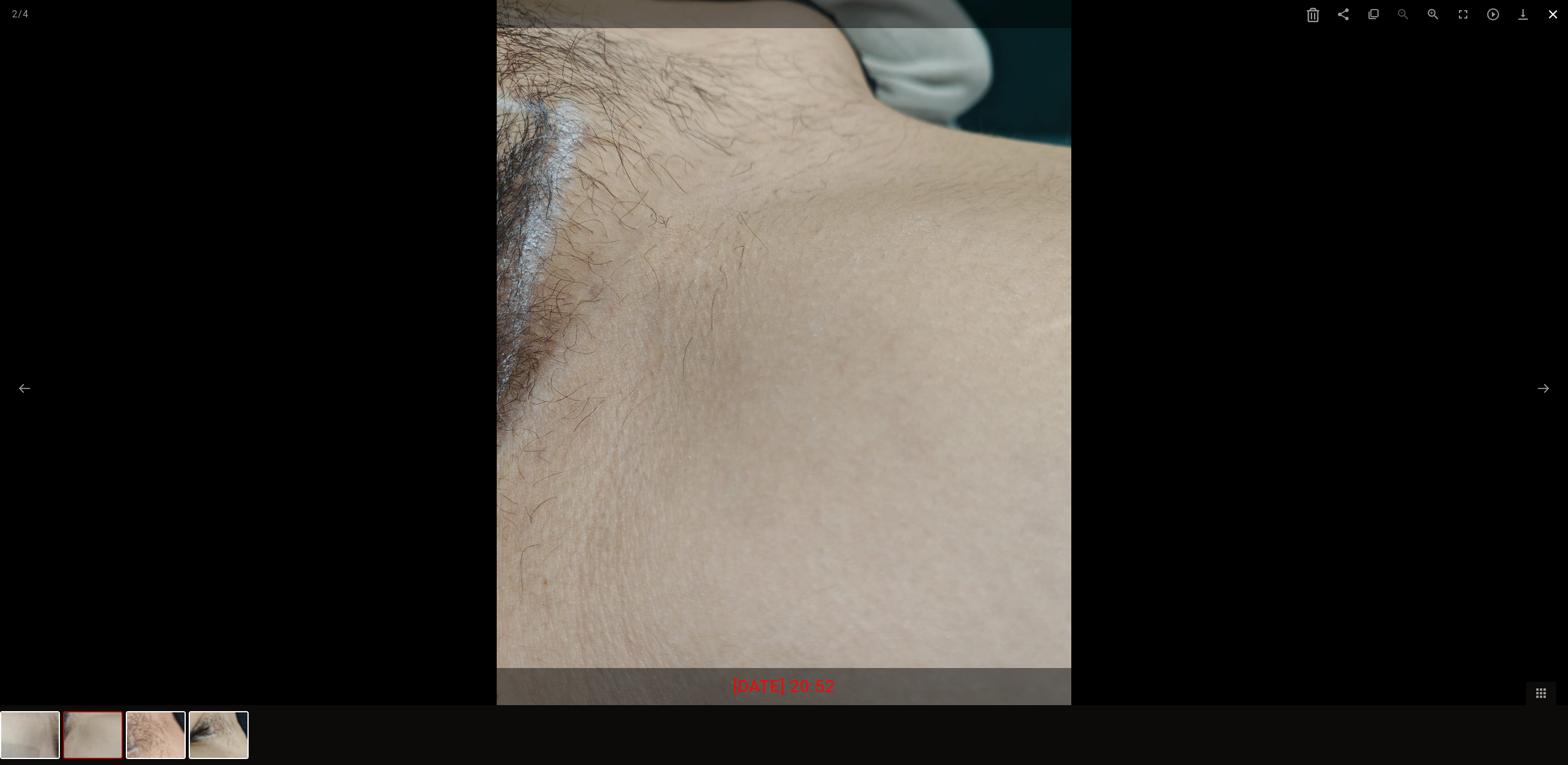
click at [1555, 21] on span at bounding box center [1553, 14] width 30 height 28
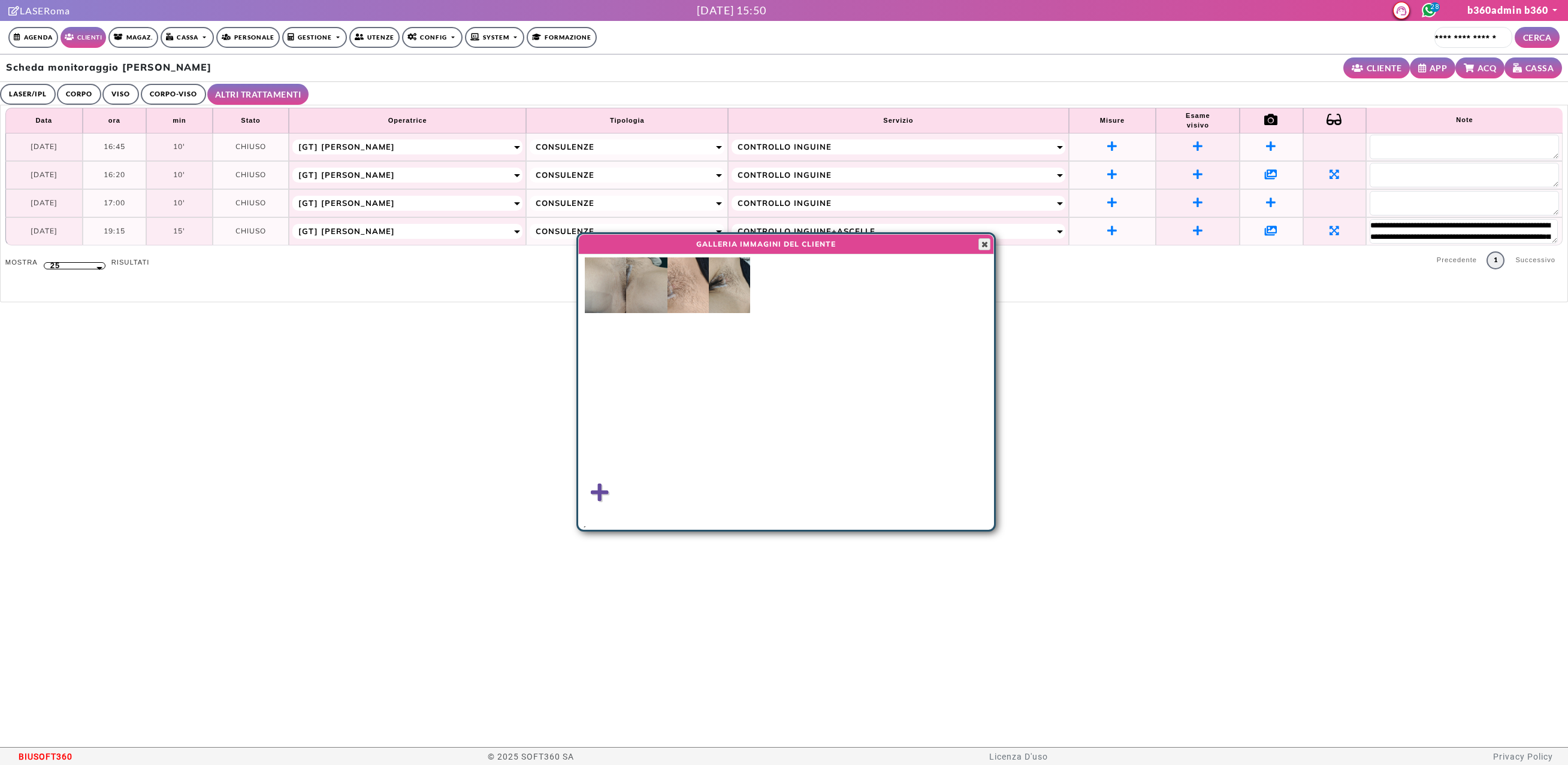
click at [986, 245] on span "button" at bounding box center [984, 244] width 9 height 9
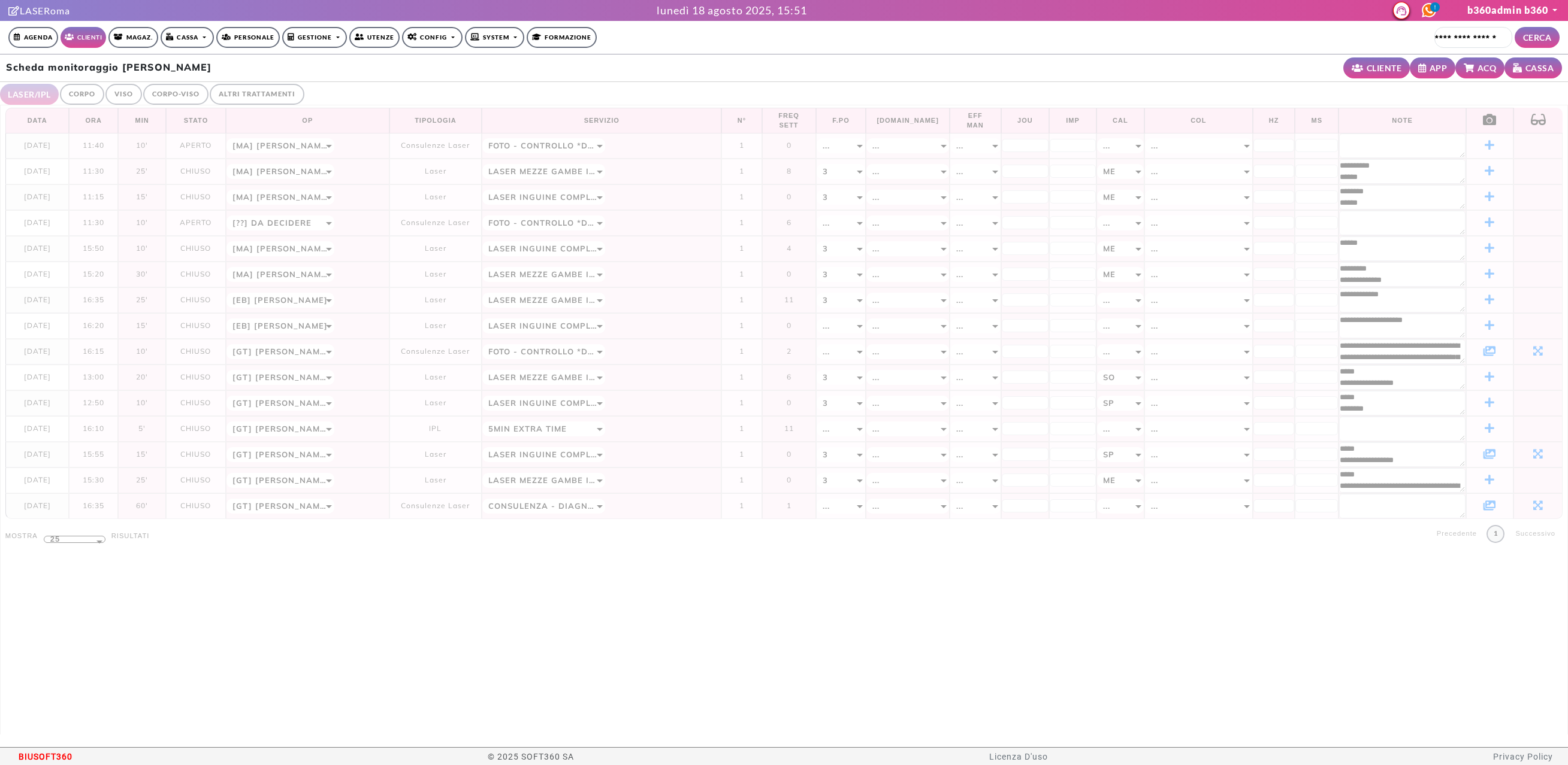
select select "**"
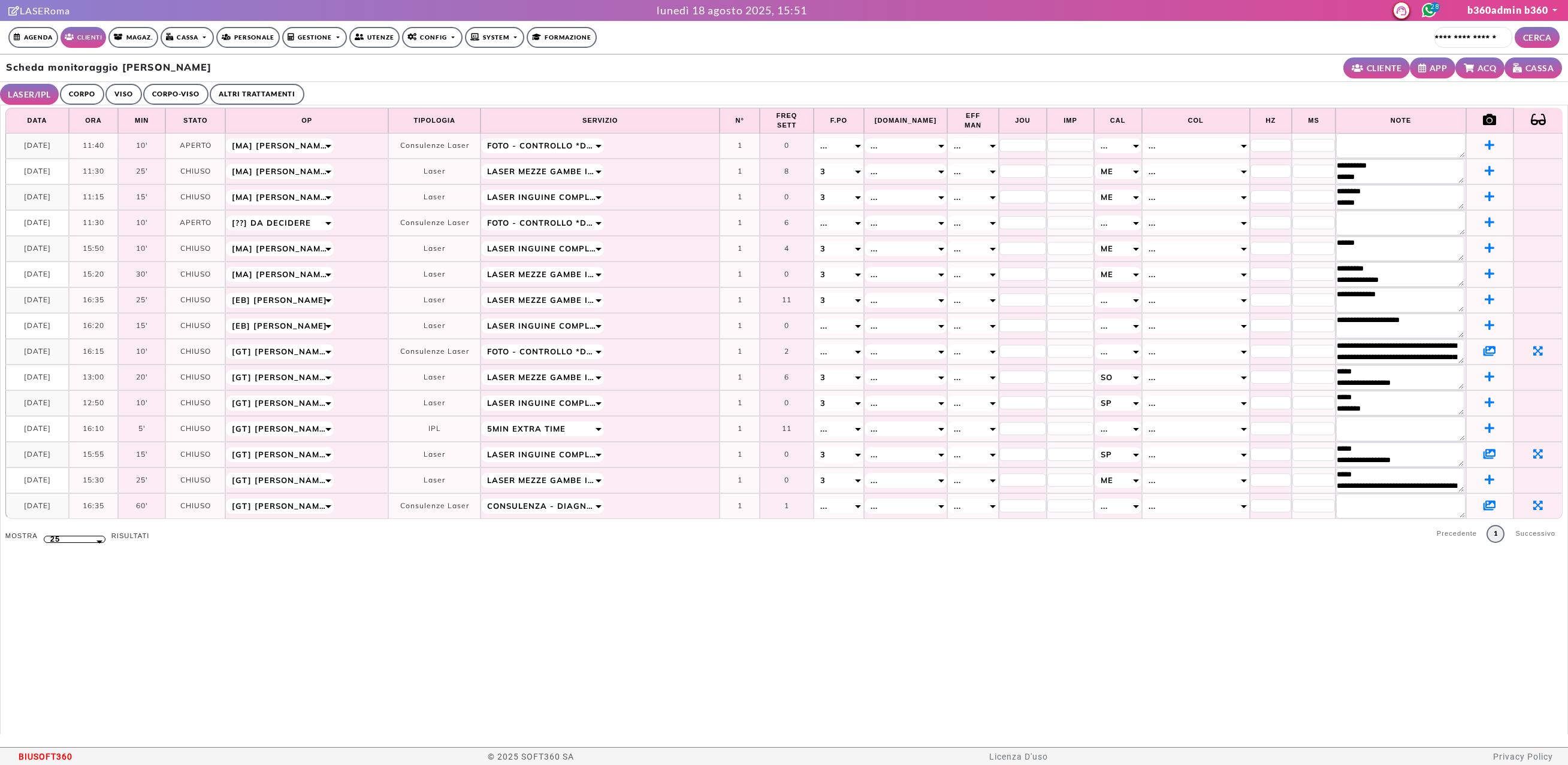
click at [1483, 349] on icon at bounding box center [1489, 351] width 13 height 11
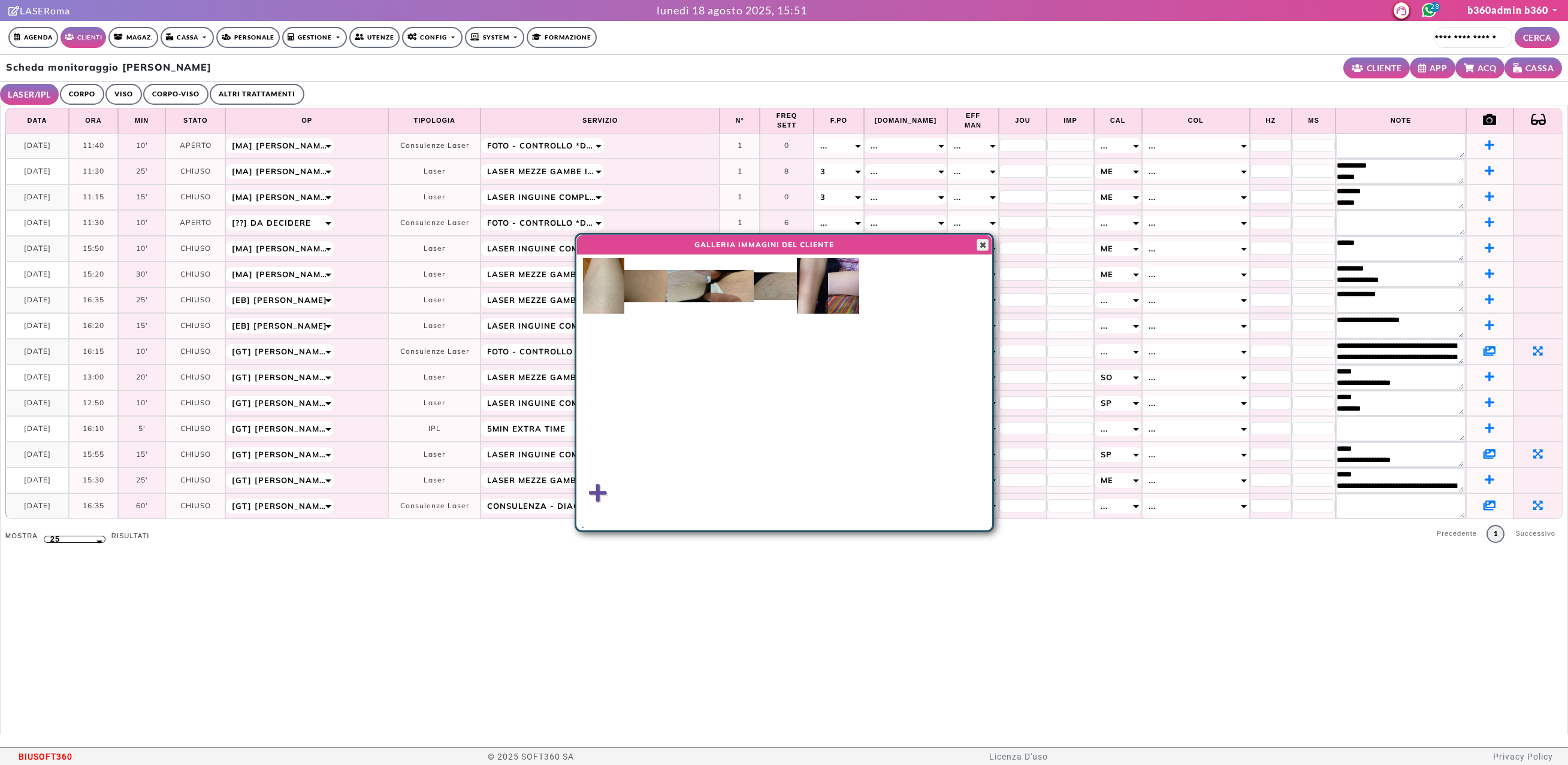
click at [984, 242] on span "button" at bounding box center [982, 245] width 9 height 9
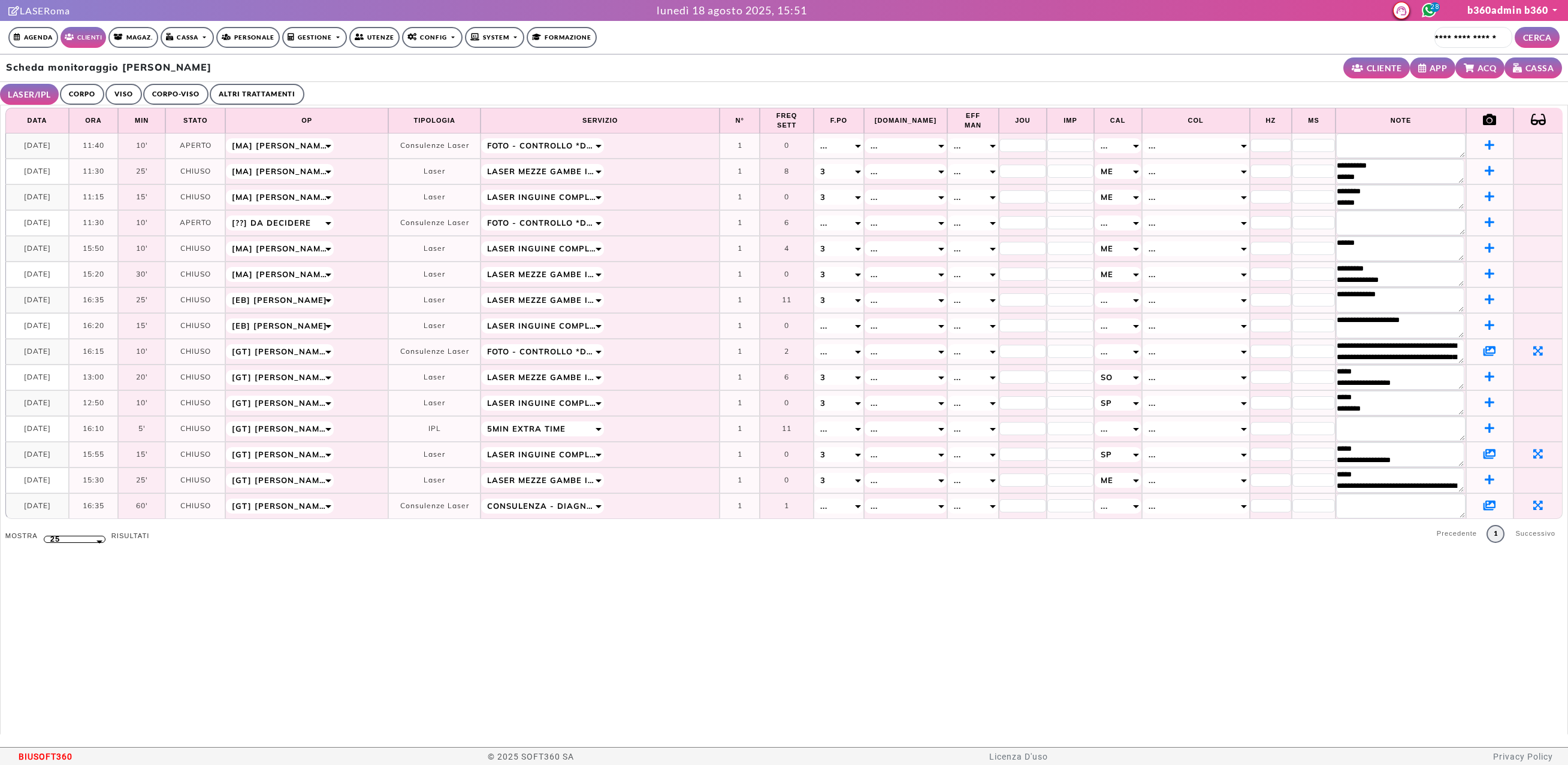
click at [86, 96] on link "CORPO" at bounding box center [82, 95] width 44 height 21
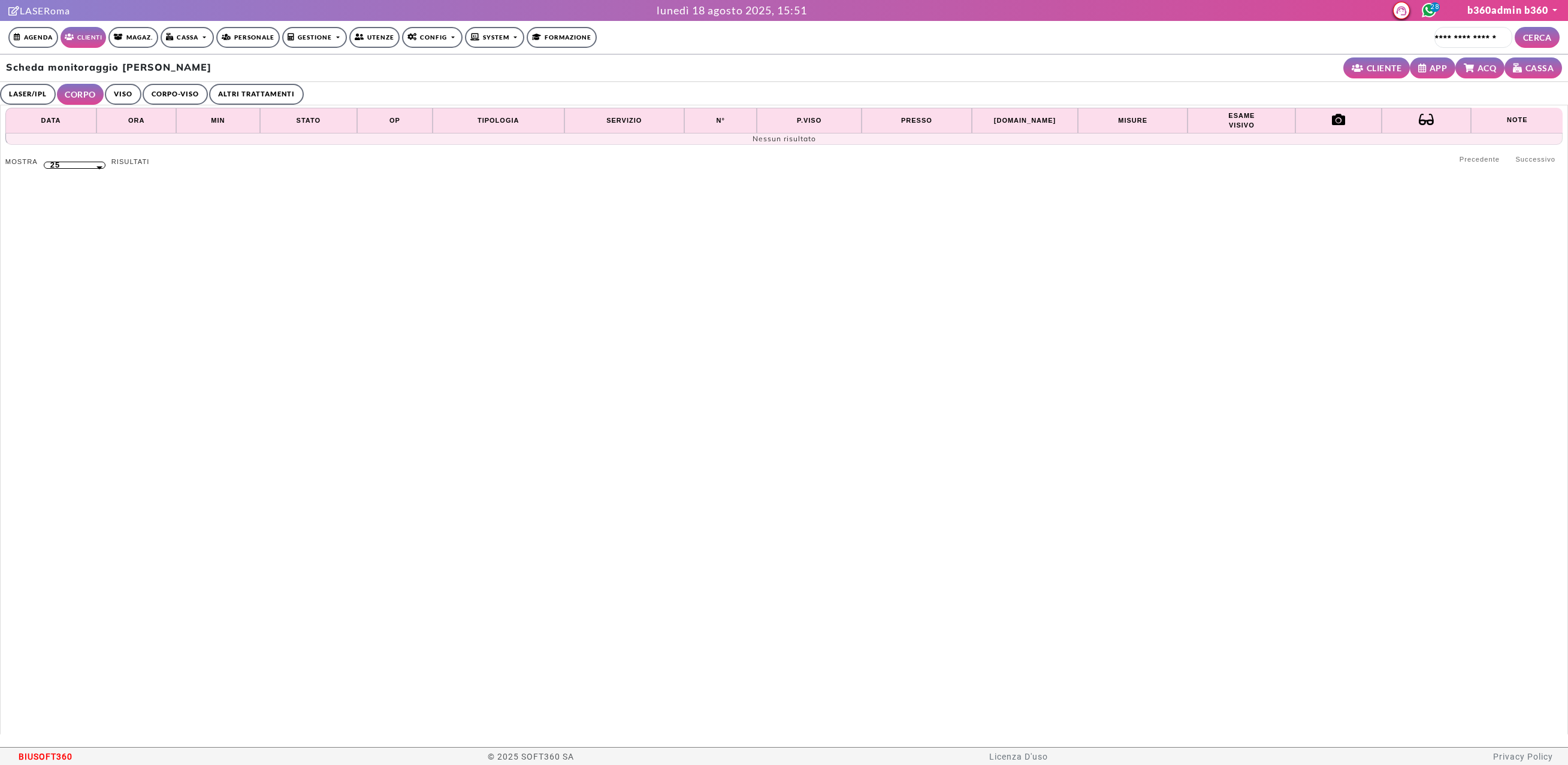
click at [45, 99] on link "LASER/IPL" at bounding box center [28, 95] width 56 height 21
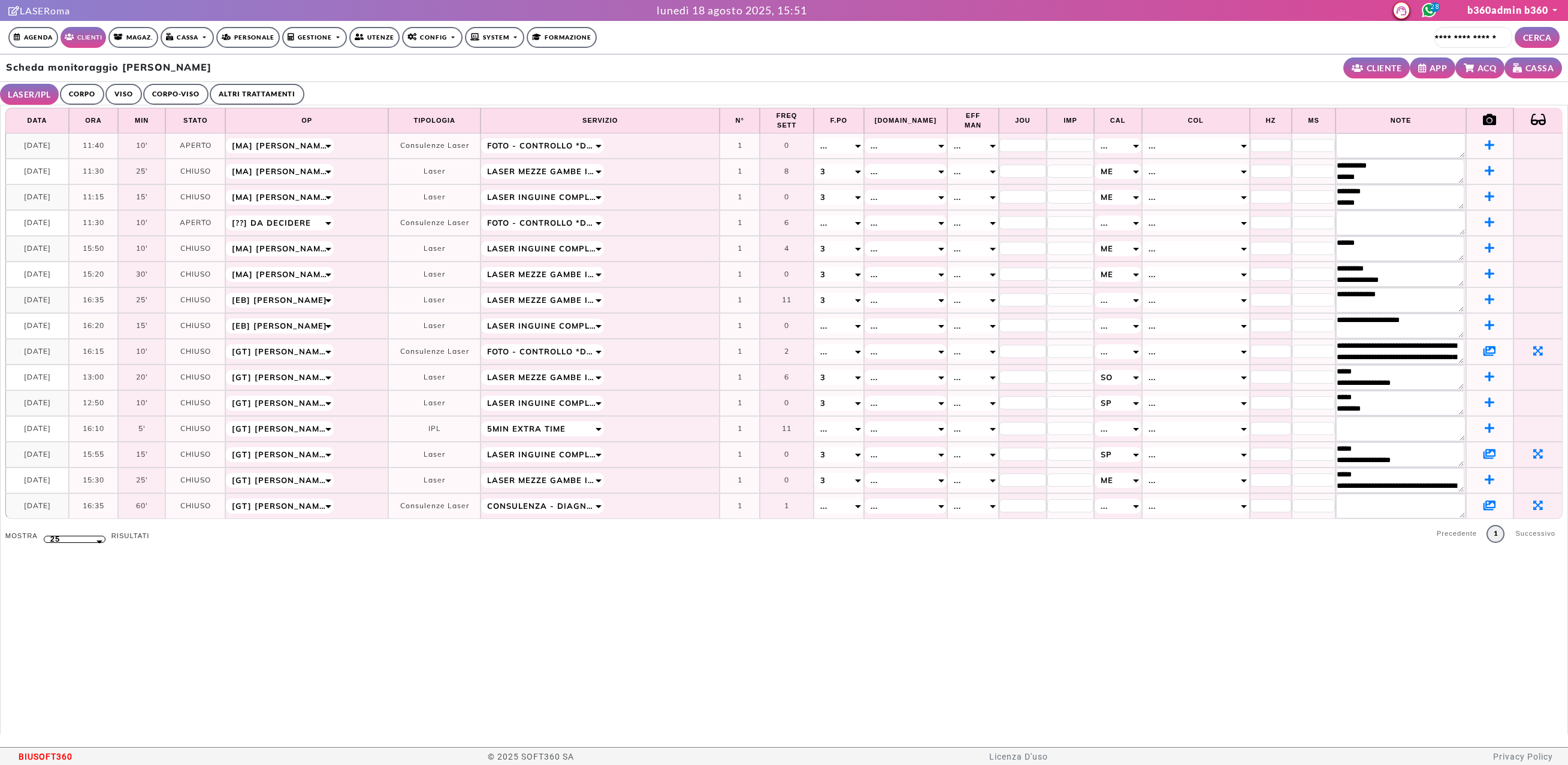
click at [1483, 508] on icon at bounding box center [1489, 505] width 13 height 11
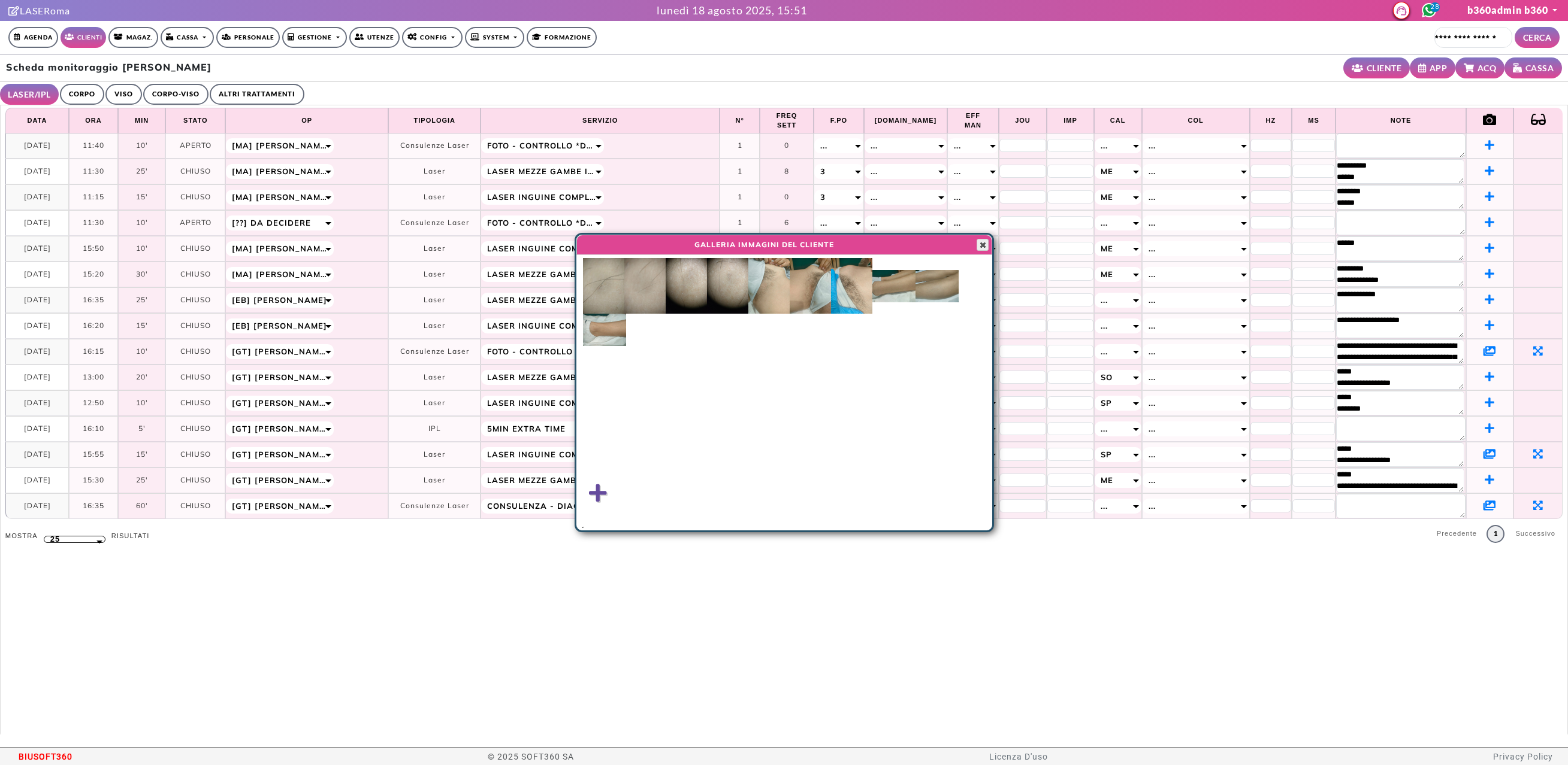
click at [984, 247] on span "button" at bounding box center [982, 245] width 9 height 9
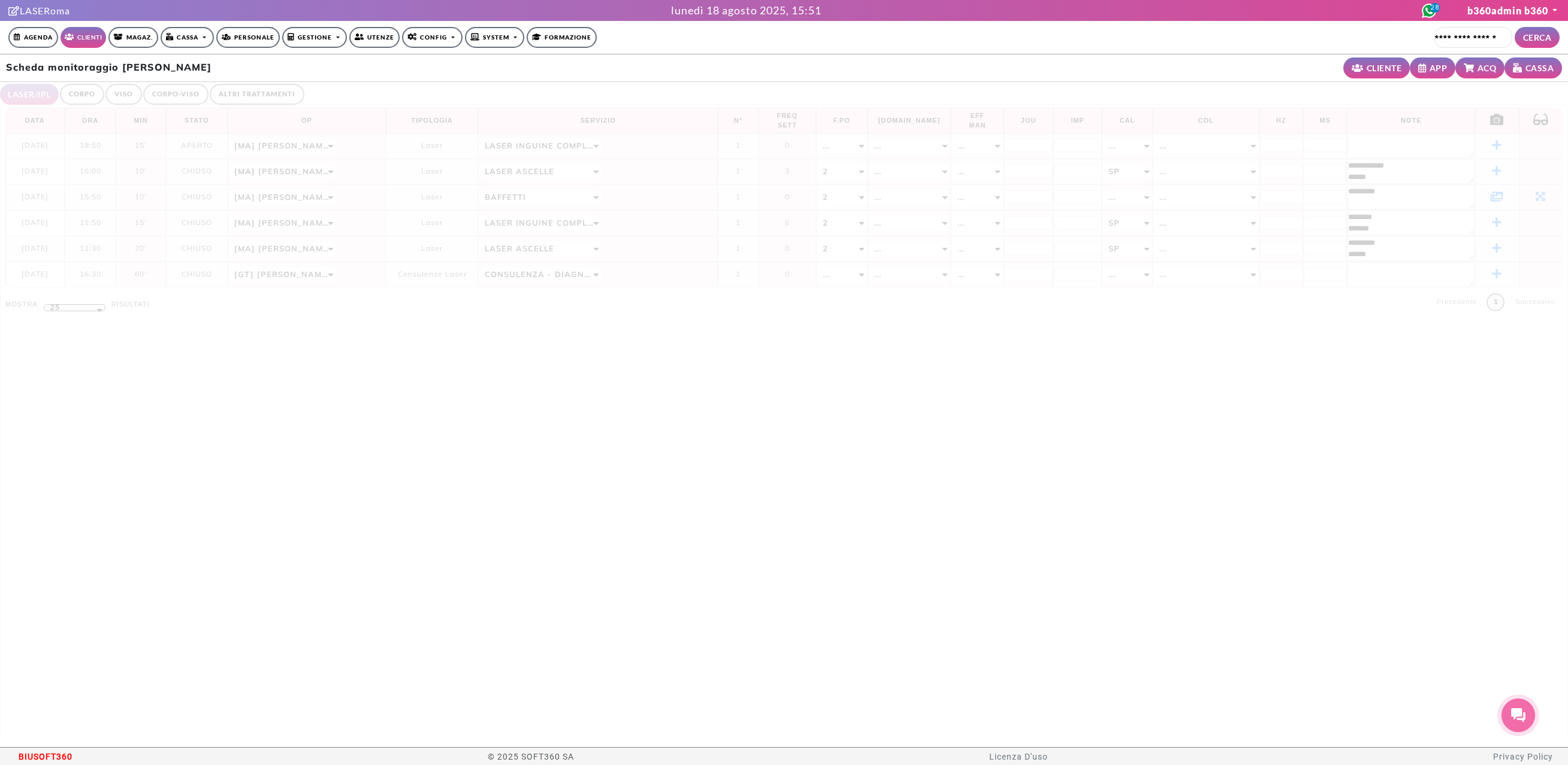
select select "**"
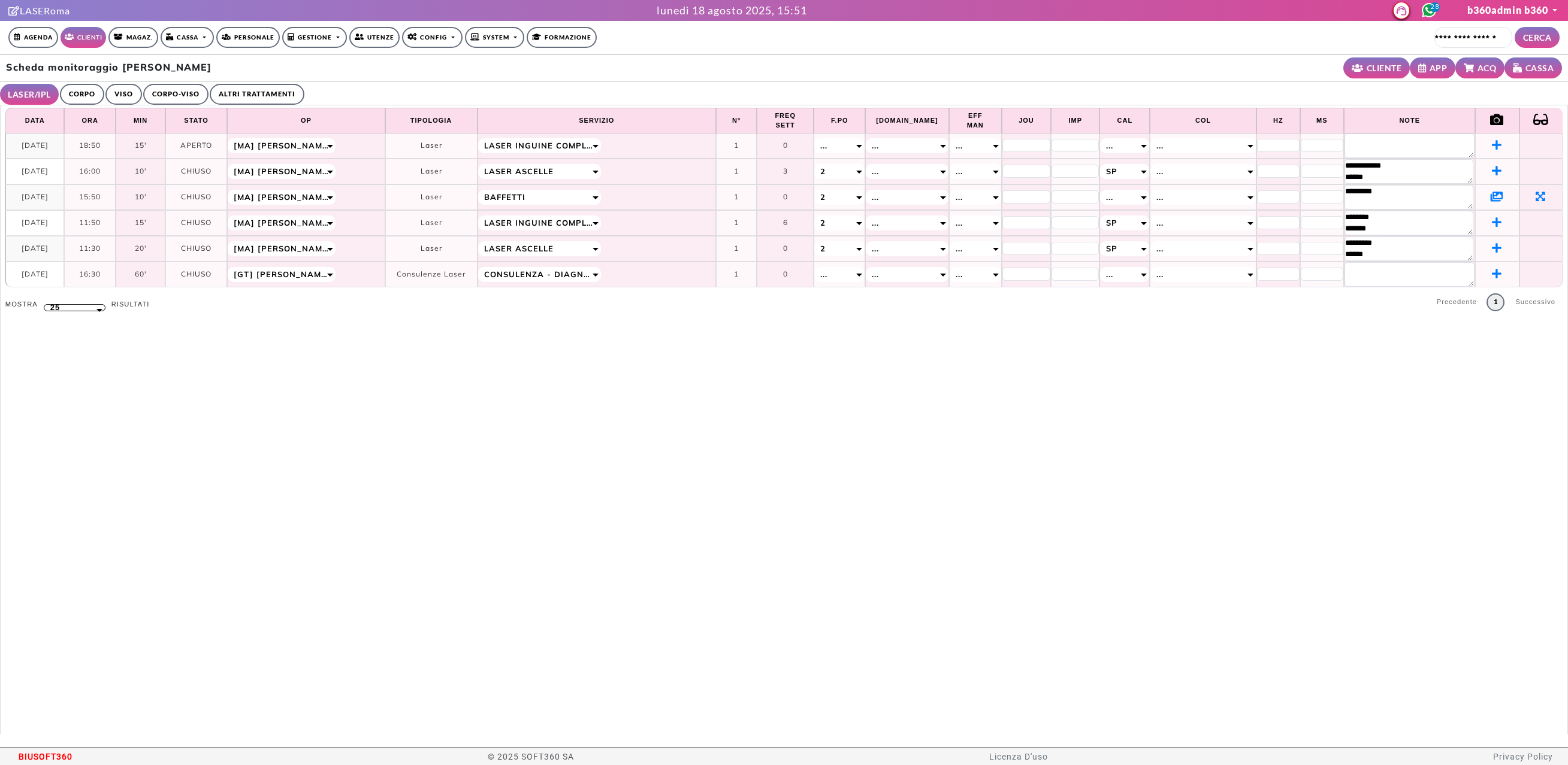
click at [1491, 198] on icon at bounding box center [1497, 196] width 13 height 11
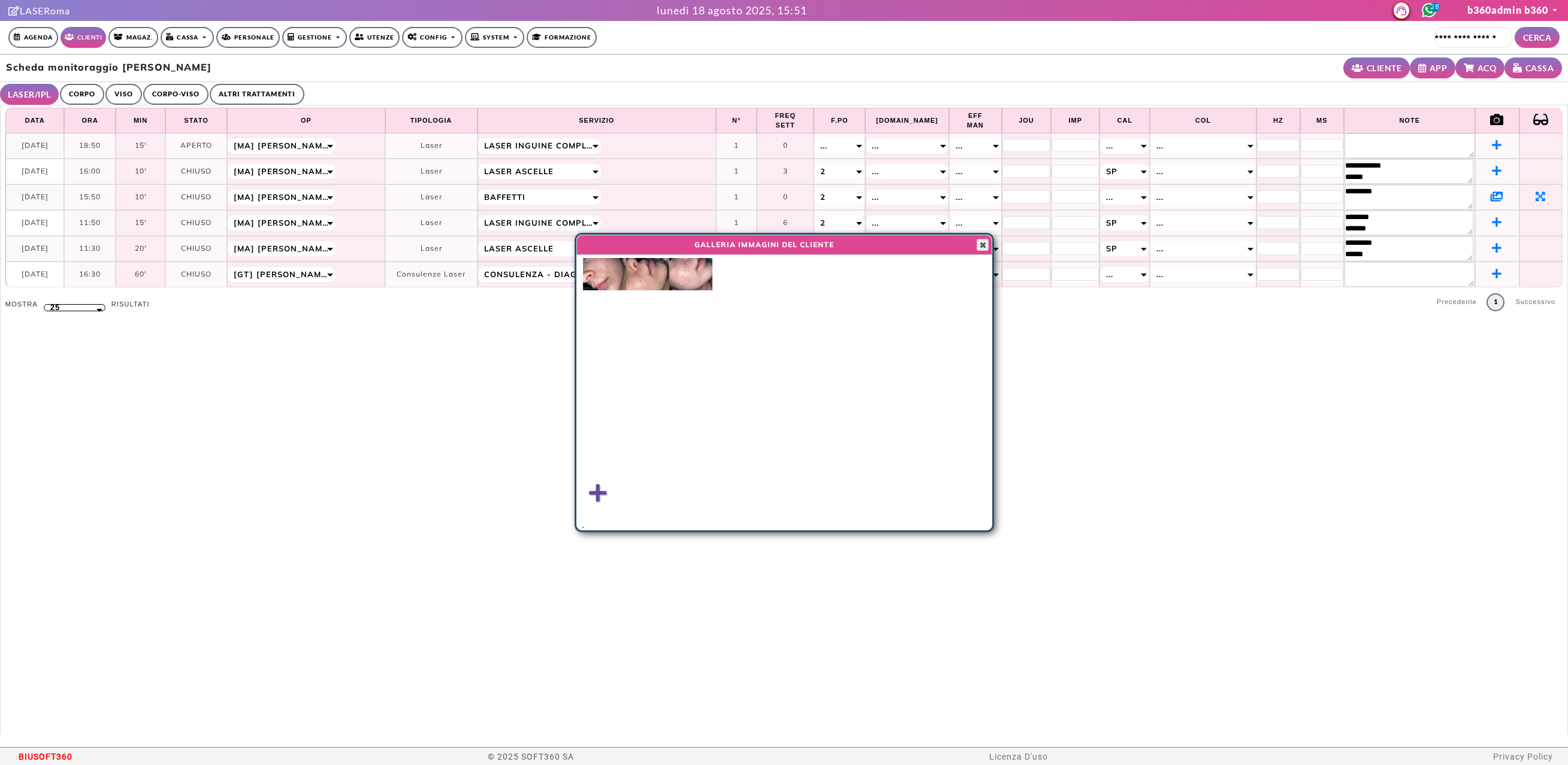
click at [982, 247] on span "button" at bounding box center [982, 245] width 9 height 9
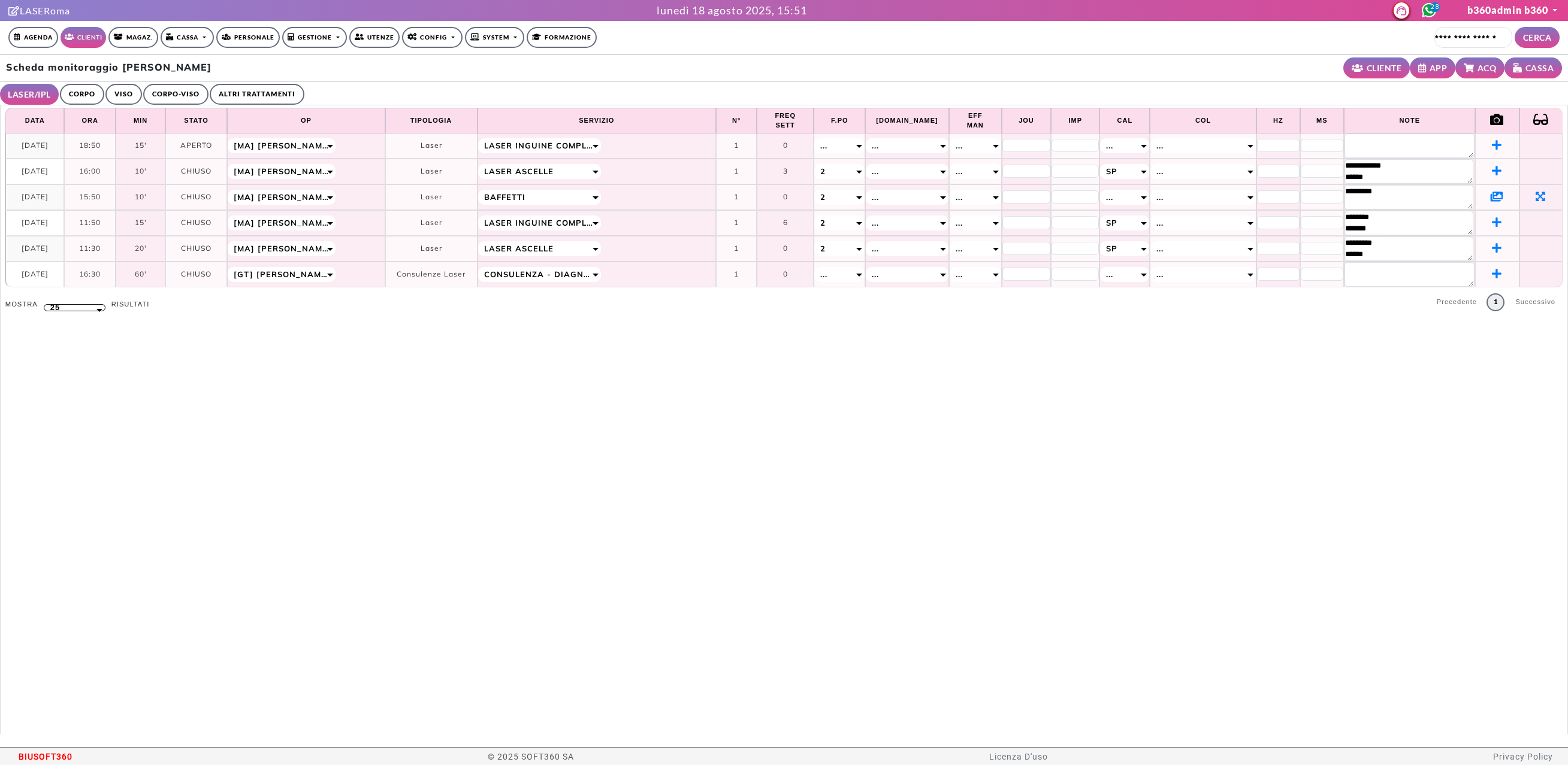
click at [73, 90] on link "CORPO" at bounding box center [82, 95] width 44 height 21
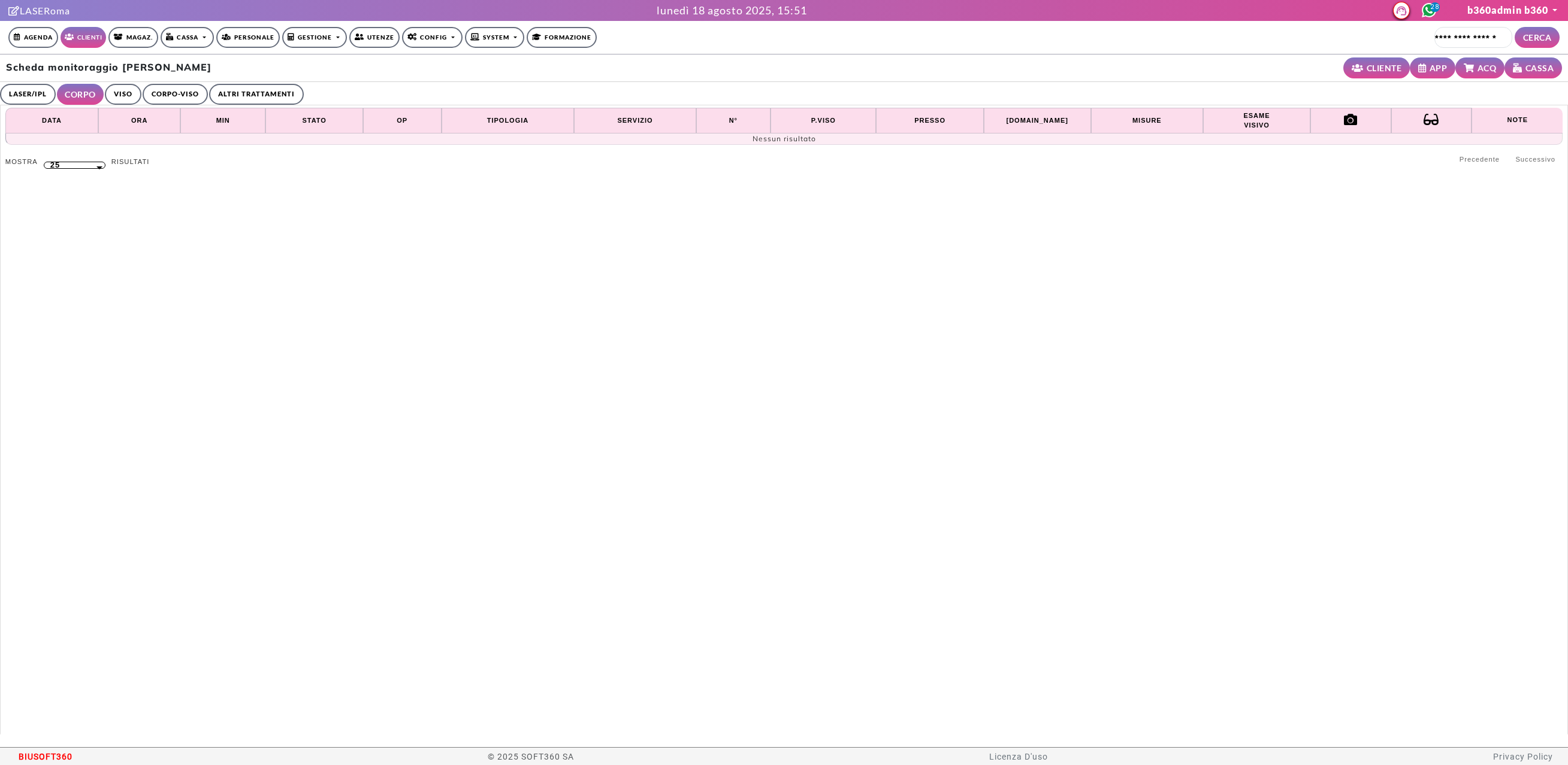
click at [118, 92] on link "VISO" at bounding box center [122, 95] width 36 height 21
click at [185, 95] on link "CORPO-VISO" at bounding box center [173, 95] width 65 height 21
click at [293, 93] on link "ALTRI TRATTAMENTI" at bounding box center [259, 95] width 95 height 21
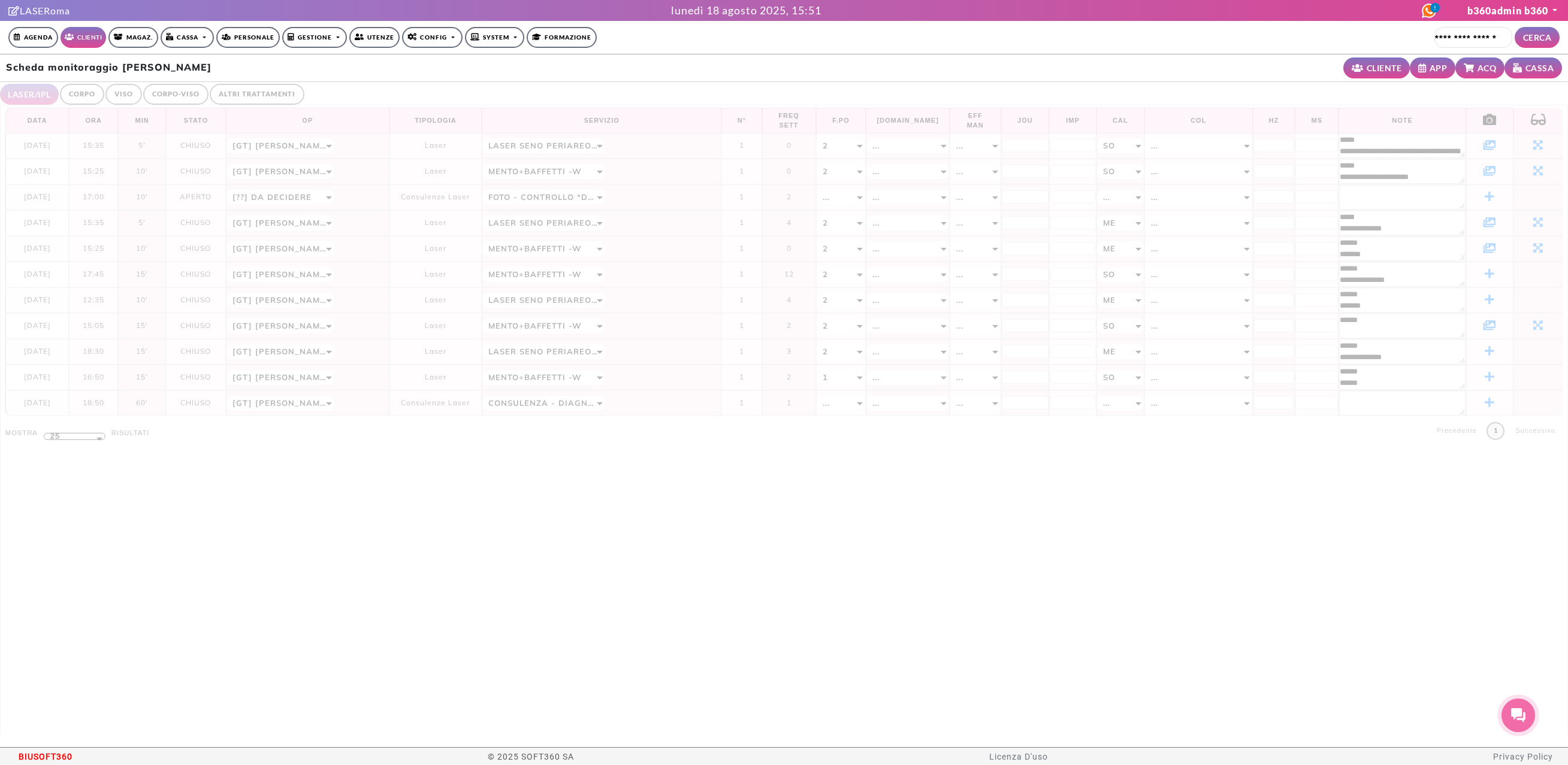
select select "**"
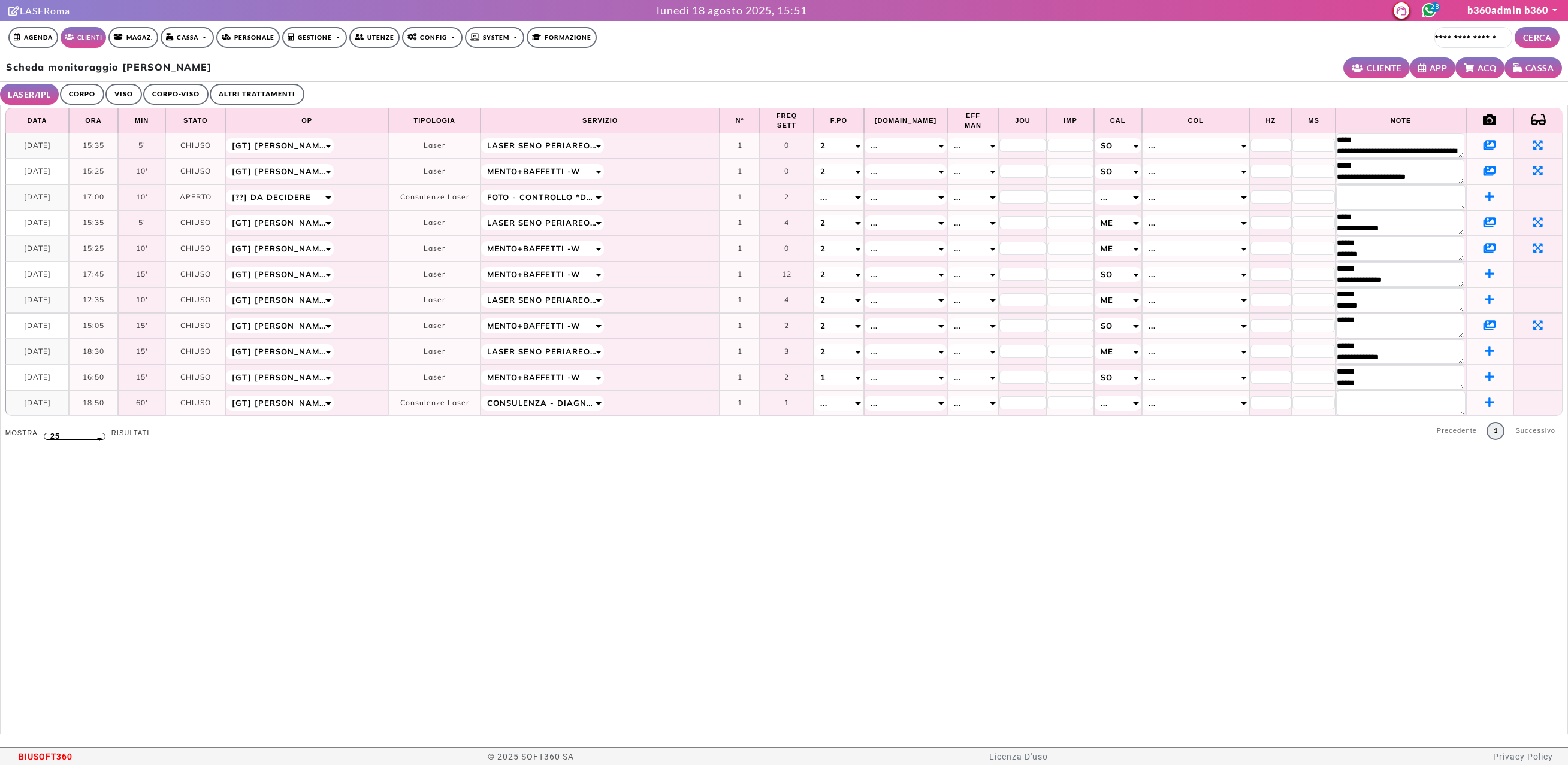
click at [1483, 147] on icon at bounding box center [1489, 145] width 13 height 11
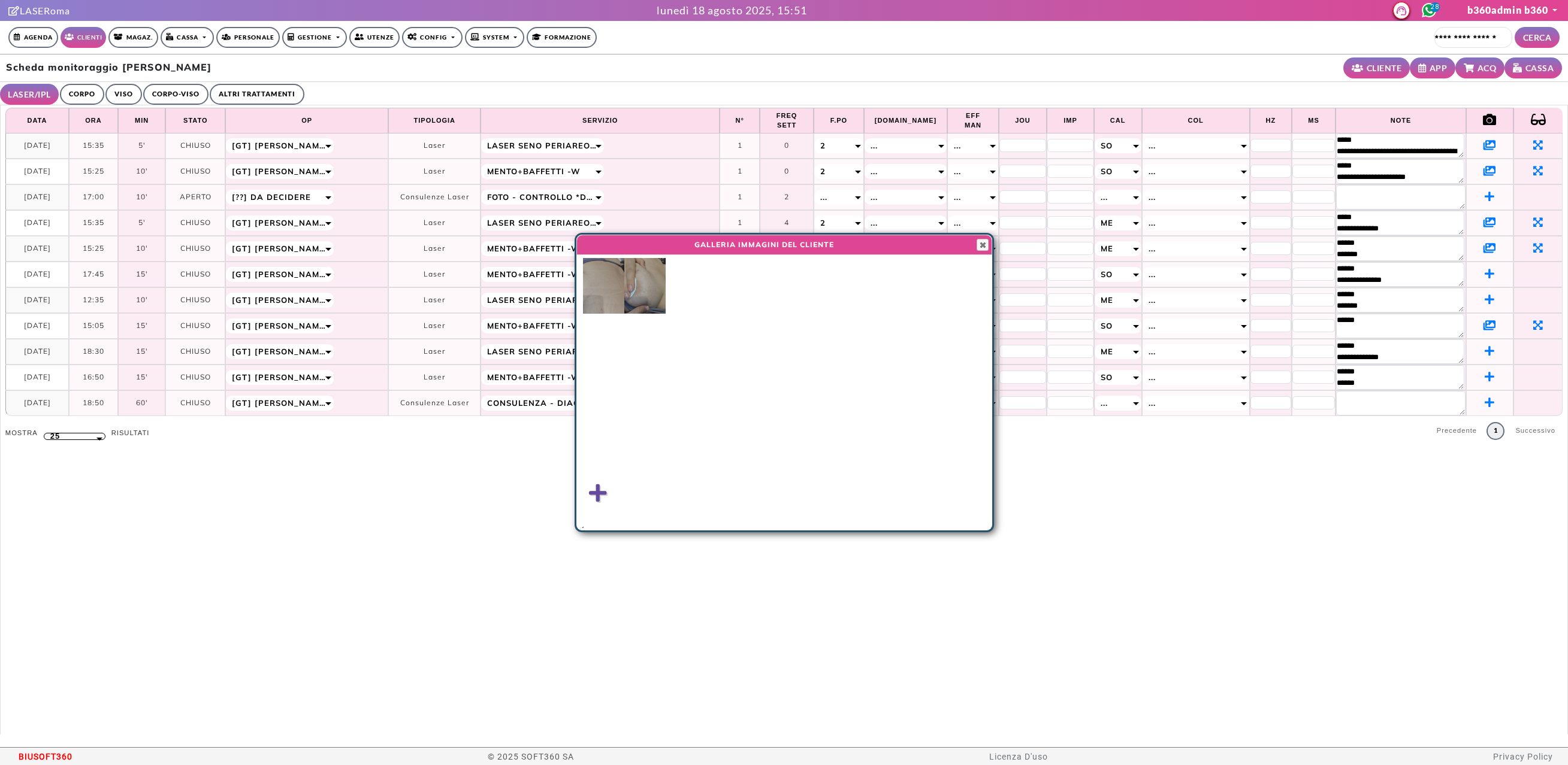
click at [632, 287] on img at bounding box center [645, 286] width 41 height 56
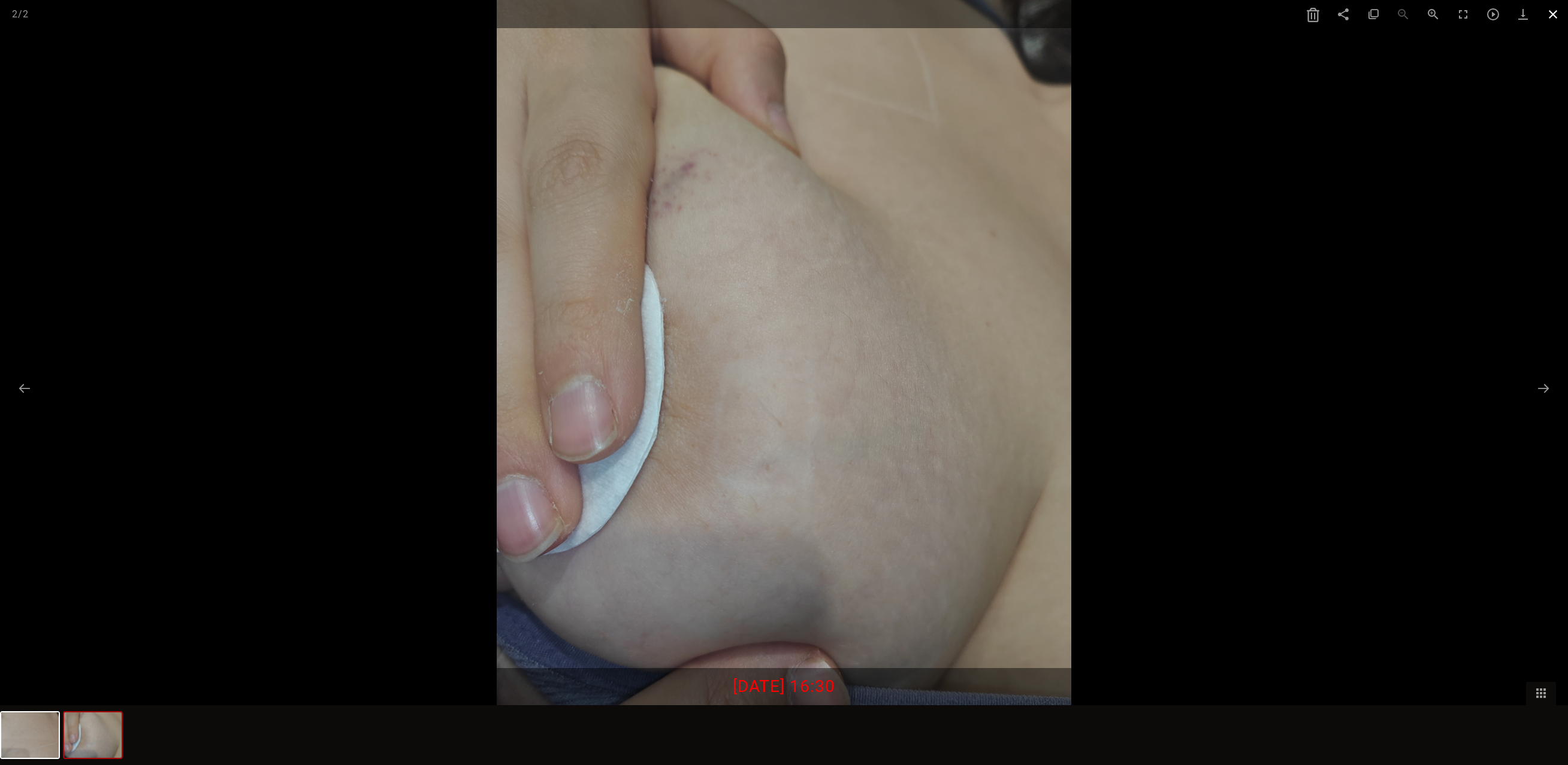
click at [1551, 17] on span at bounding box center [1553, 14] width 30 height 28
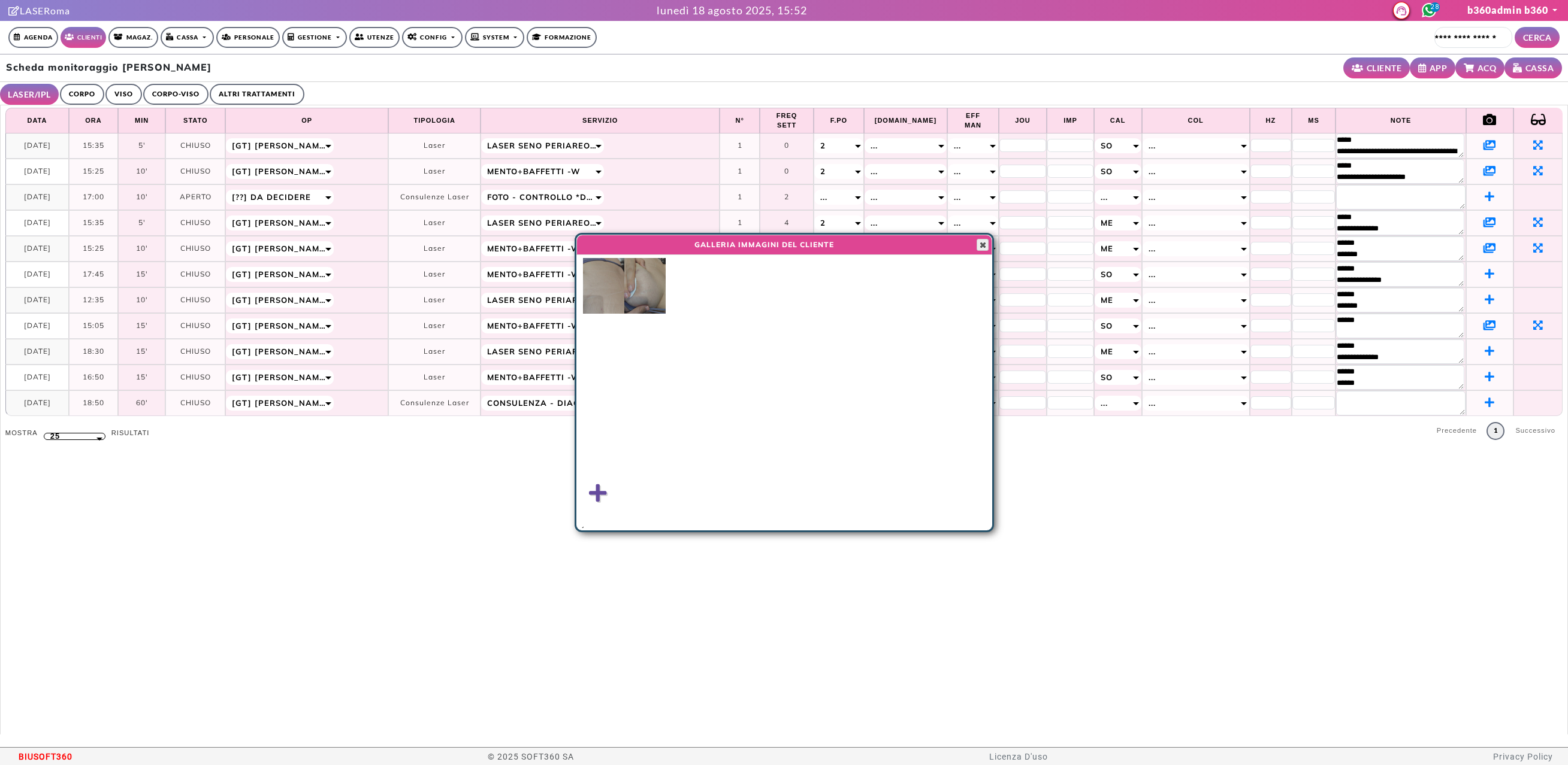
click at [987, 242] on span "button" at bounding box center [982, 245] width 9 height 9
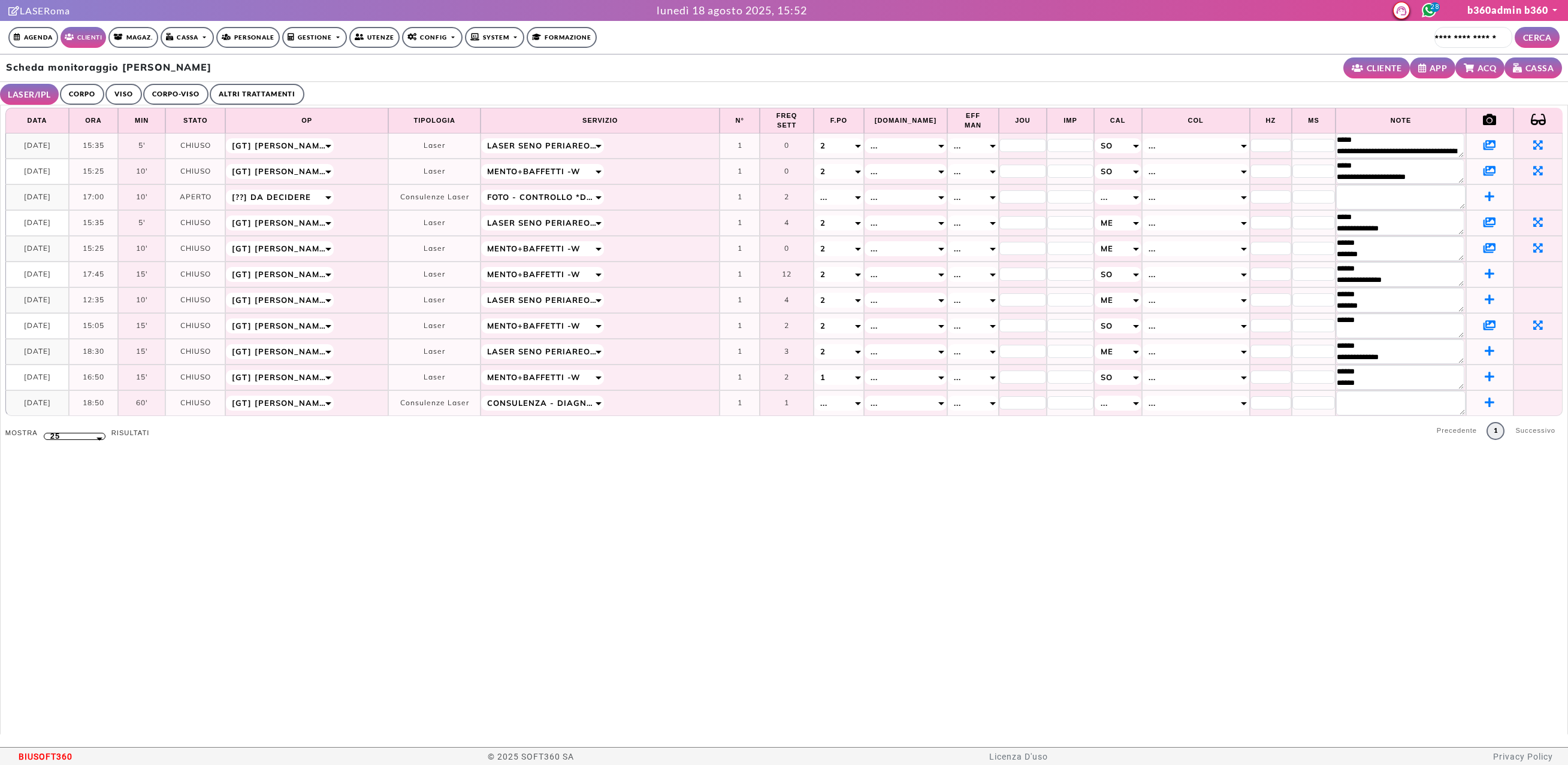
click at [1483, 320] on icon at bounding box center [1489, 325] width 13 height 11
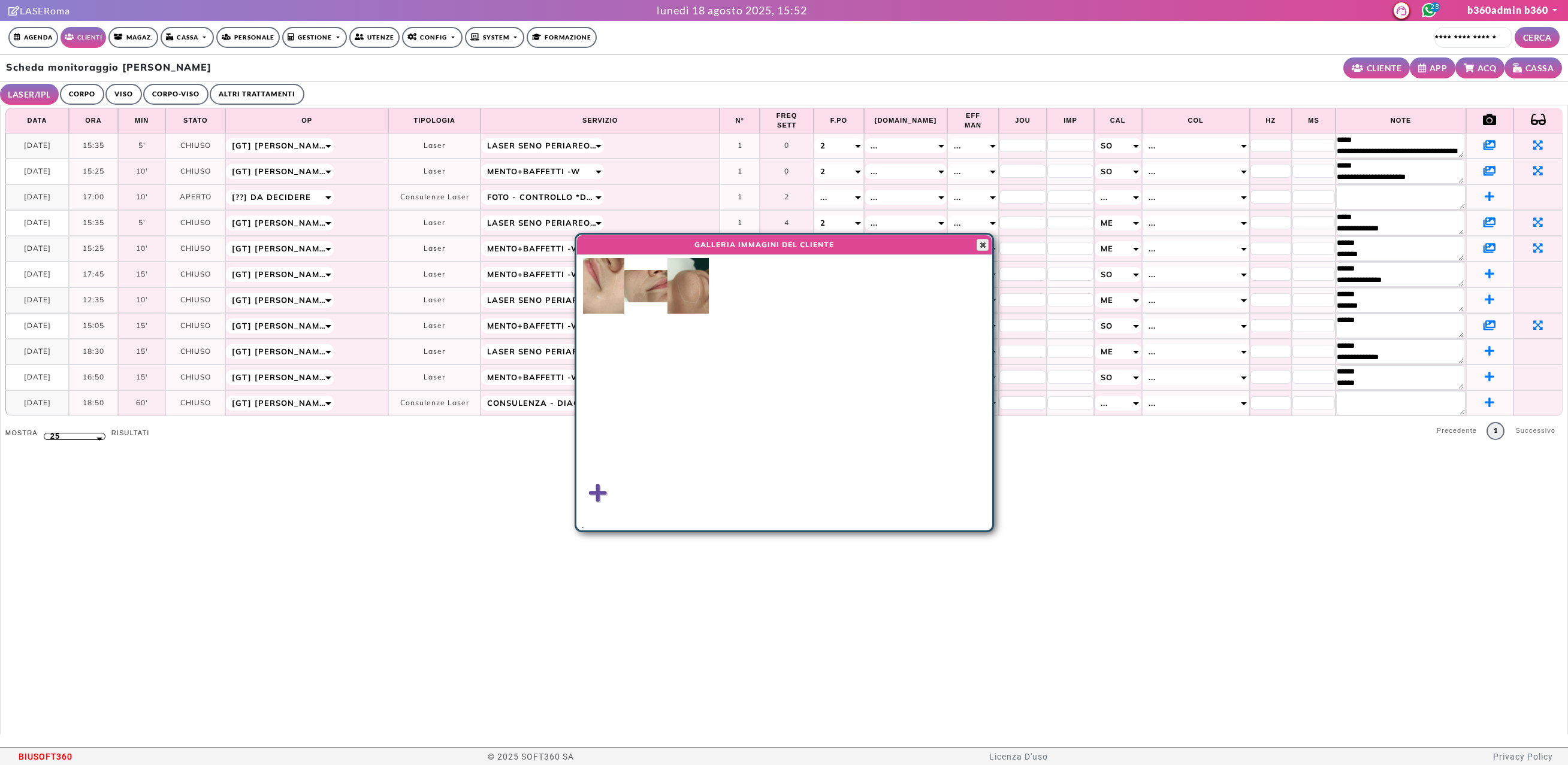
click at [984, 244] on span "button" at bounding box center [982, 245] width 9 height 9
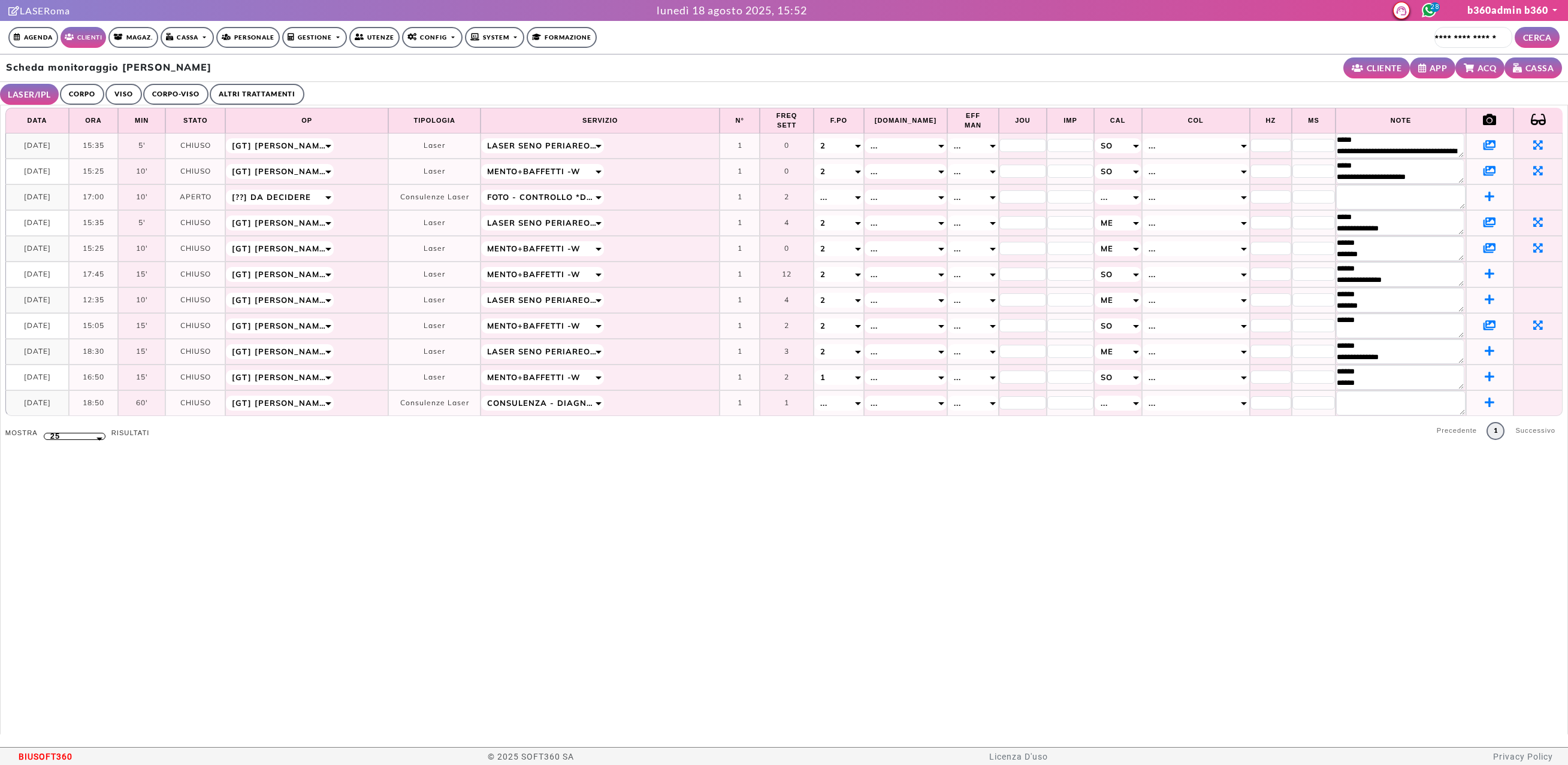
click at [1483, 249] on icon at bounding box center [1489, 248] width 13 height 11
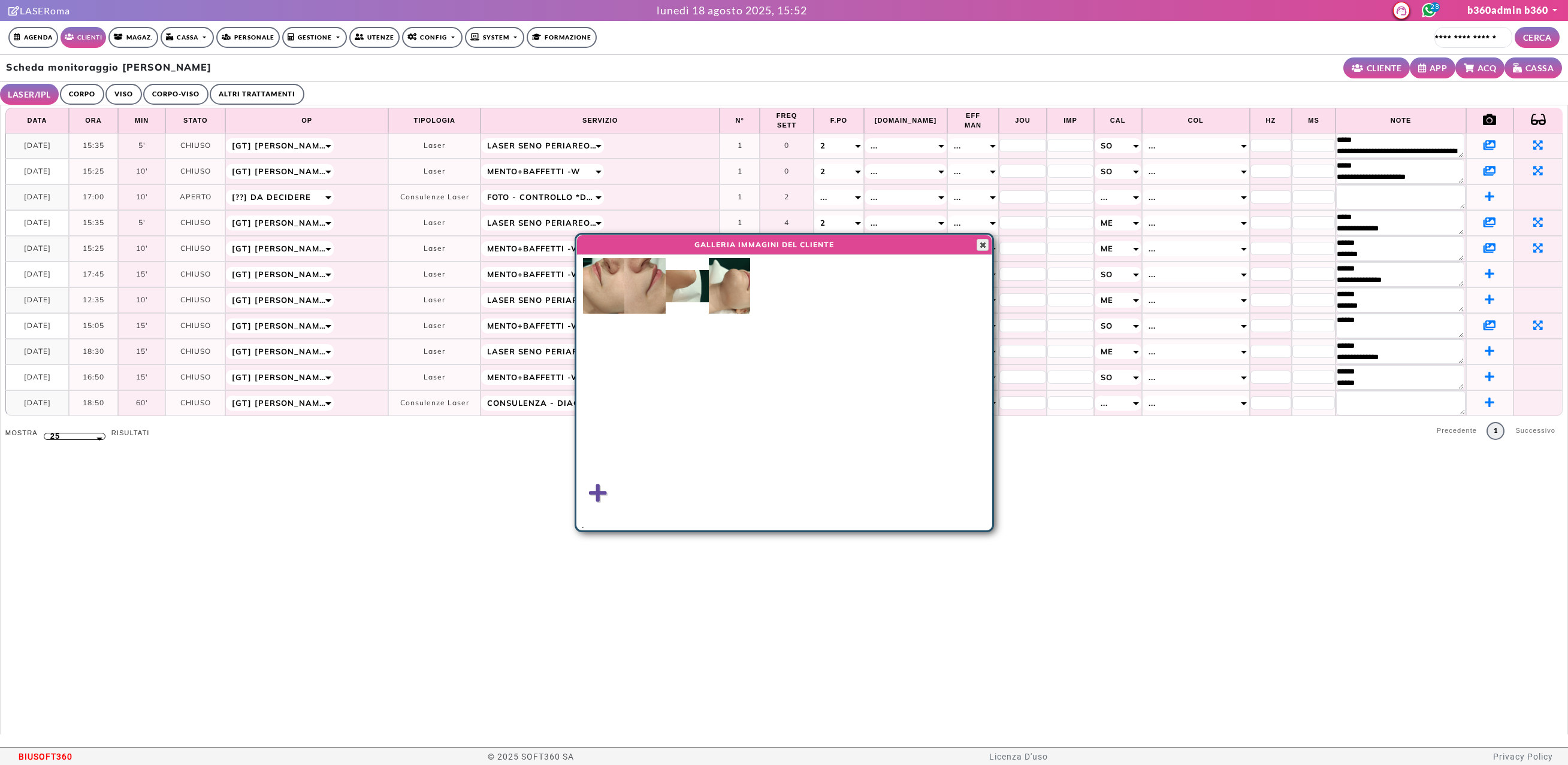
click at [982, 247] on span "button" at bounding box center [982, 245] width 9 height 9
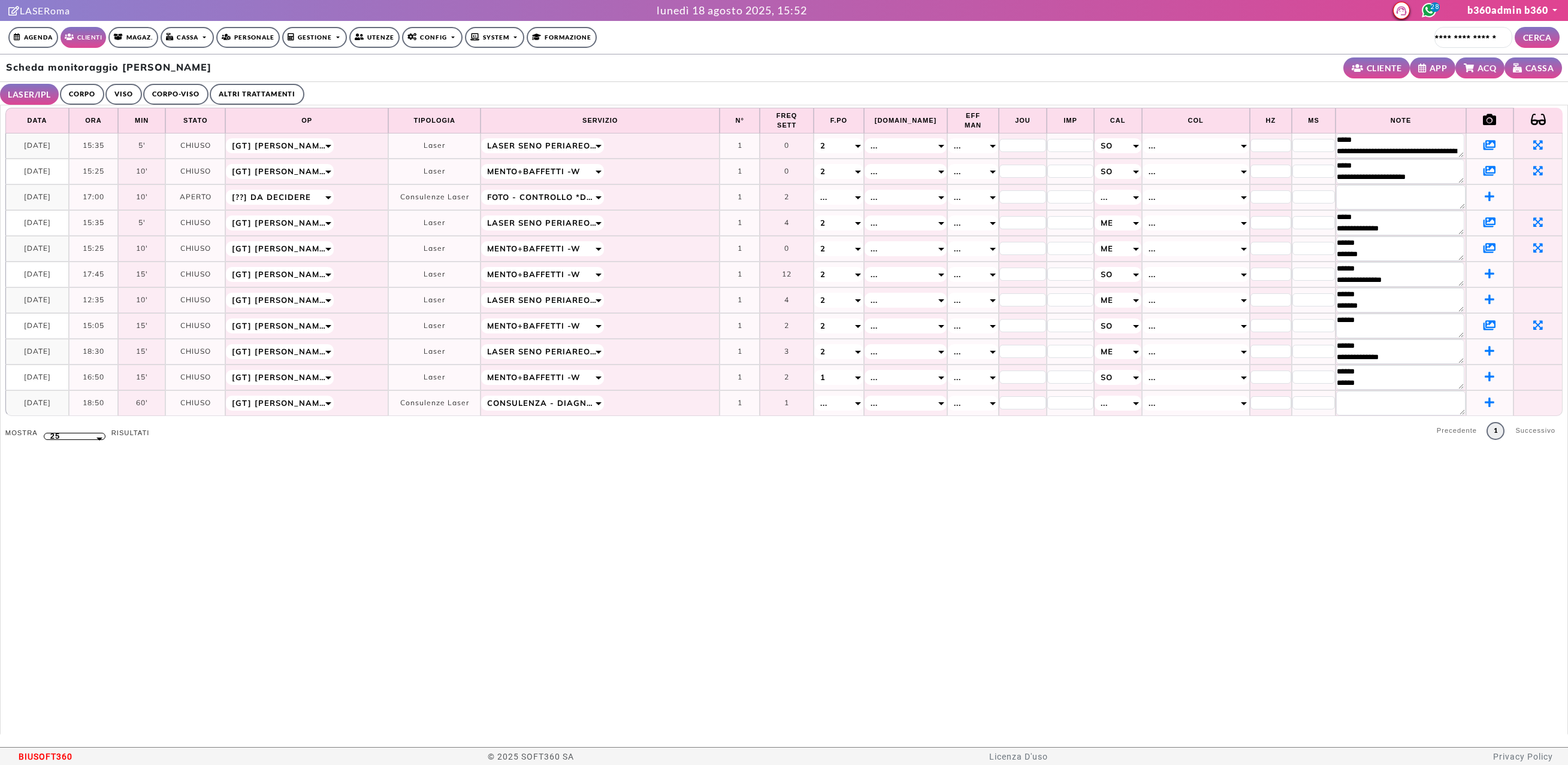
click at [1481, 229] on td at bounding box center [1490, 223] width 48 height 26
click at [1483, 225] on icon at bounding box center [1489, 222] width 13 height 11
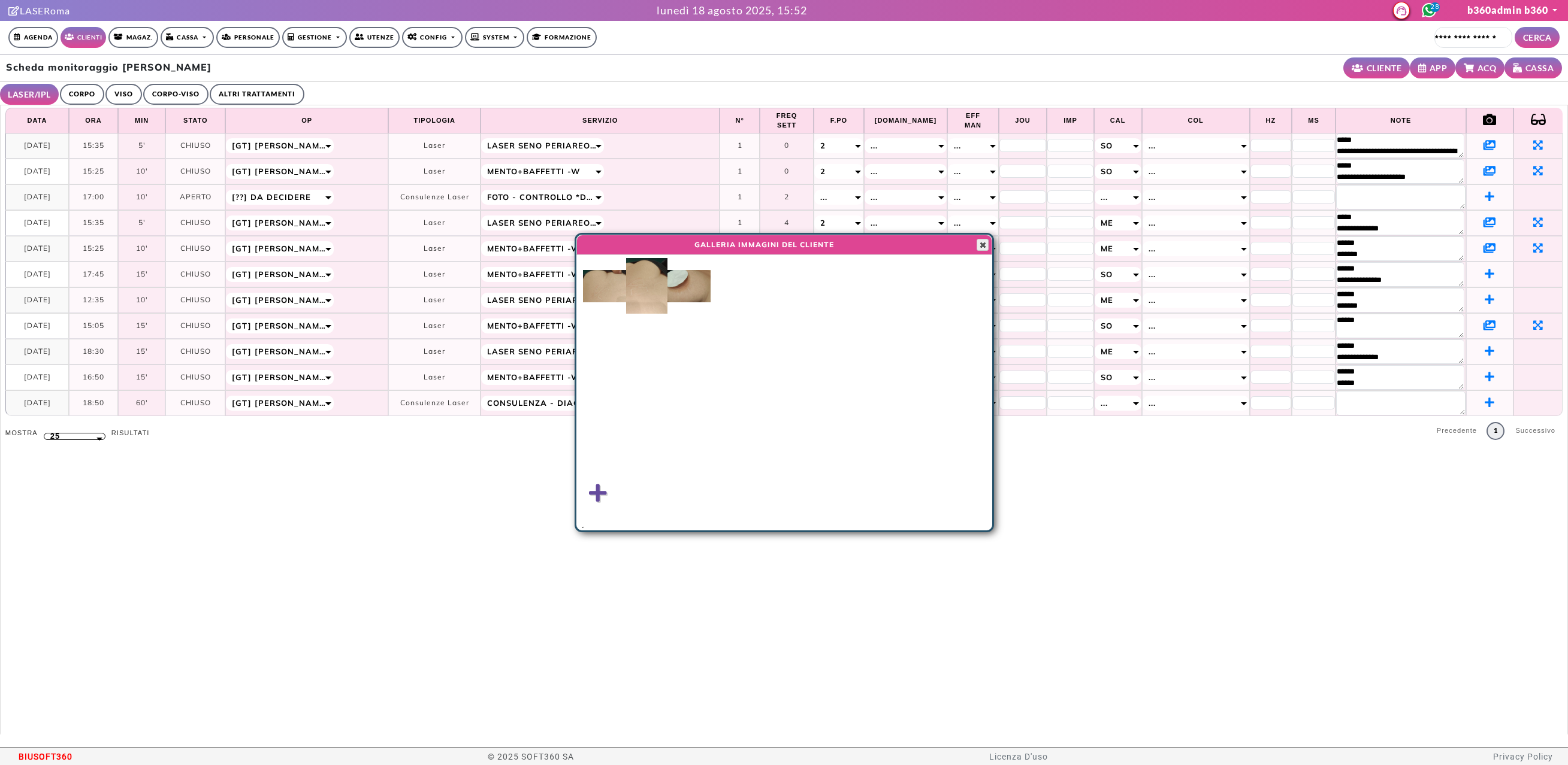
click at [986, 248] on span "button" at bounding box center [982, 245] width 9 height 9
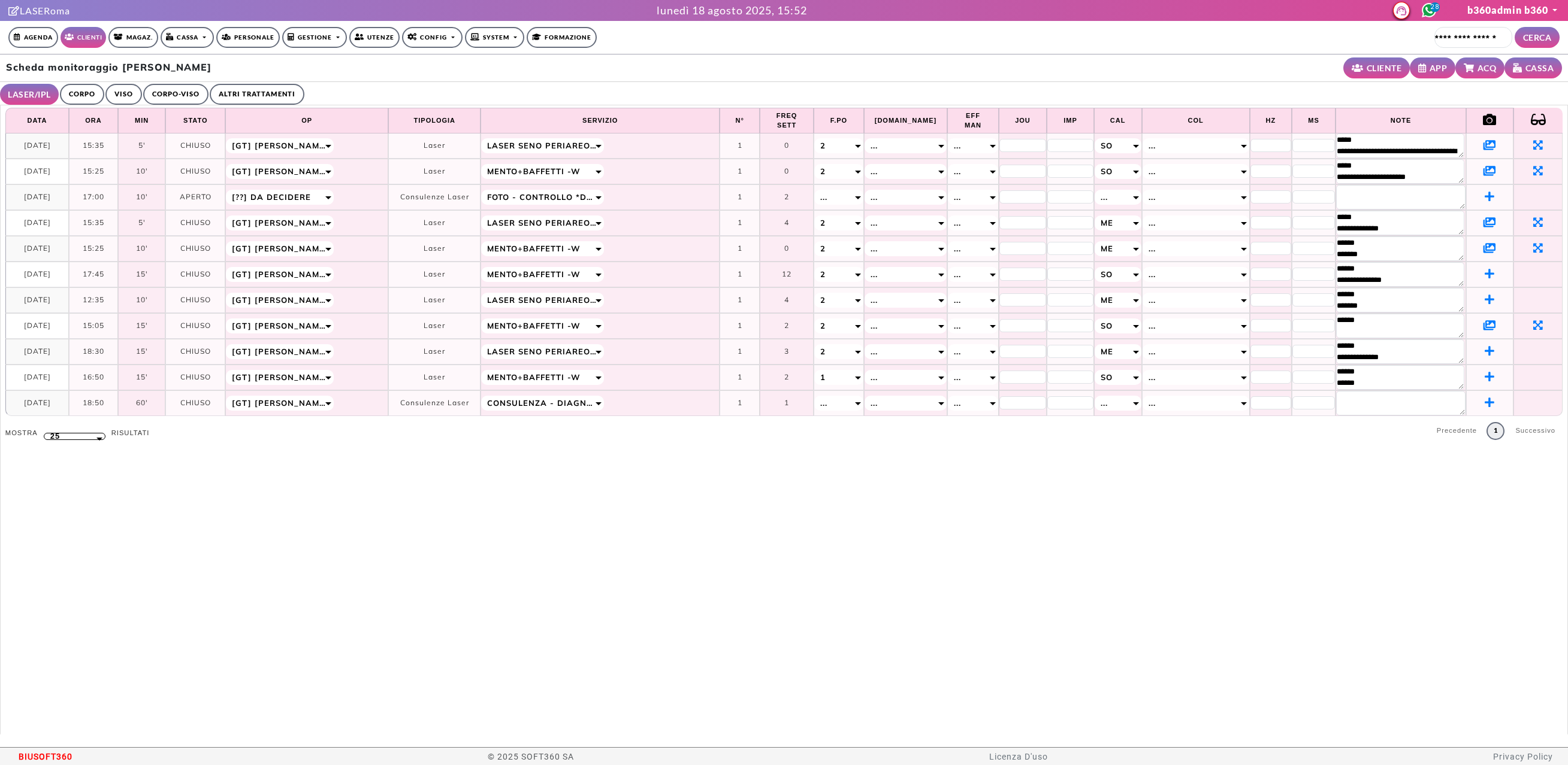
click at [80, 89] on link "CORPO" at bounding box center [82, 95] width 44 height 21
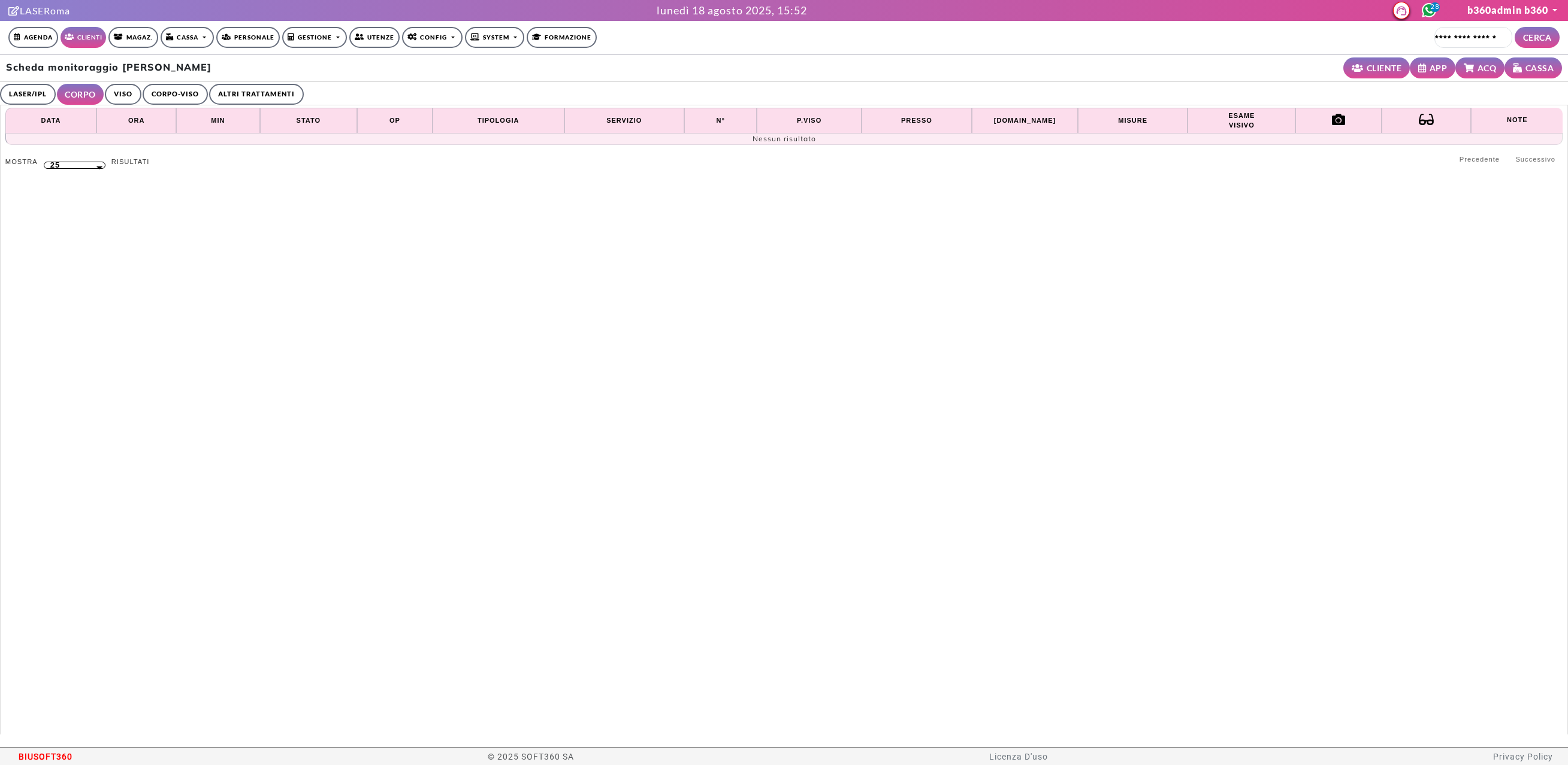
click at [121, 94] on link "VISO" at bounding box center [122, 95] width 36 height 21
click at [165, 92] on link "CORPO-VISO" at bounding box center [173, 95] width 65 height 21
click at [259, 93] on link "ALTRI TRATTAMENTI" at bounding box center [259, 95] width 95 height 21
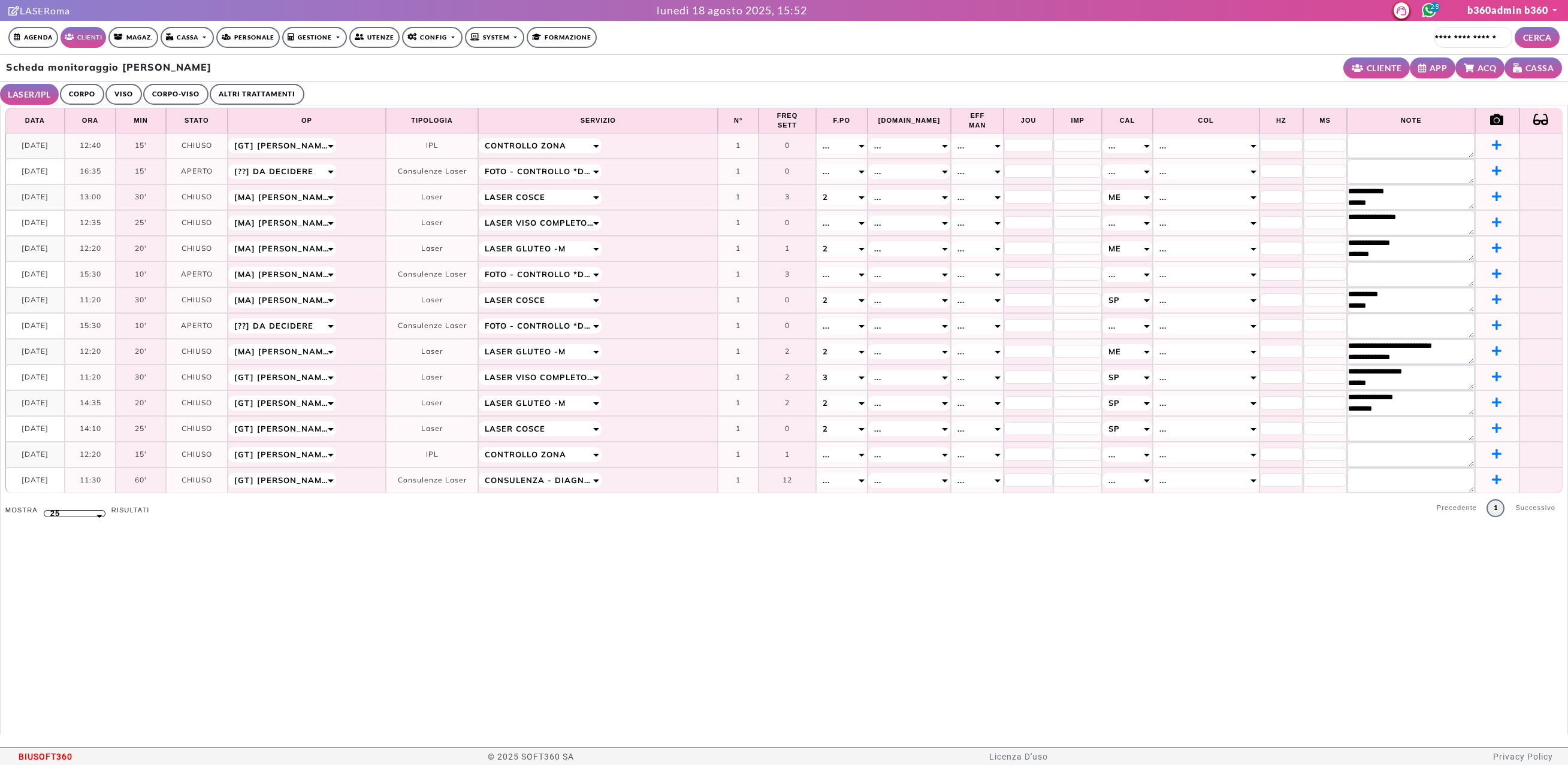
select select "**"
click at [87, 99] on link "CORPO" at bounding box center [82, 95] width 44 height 21
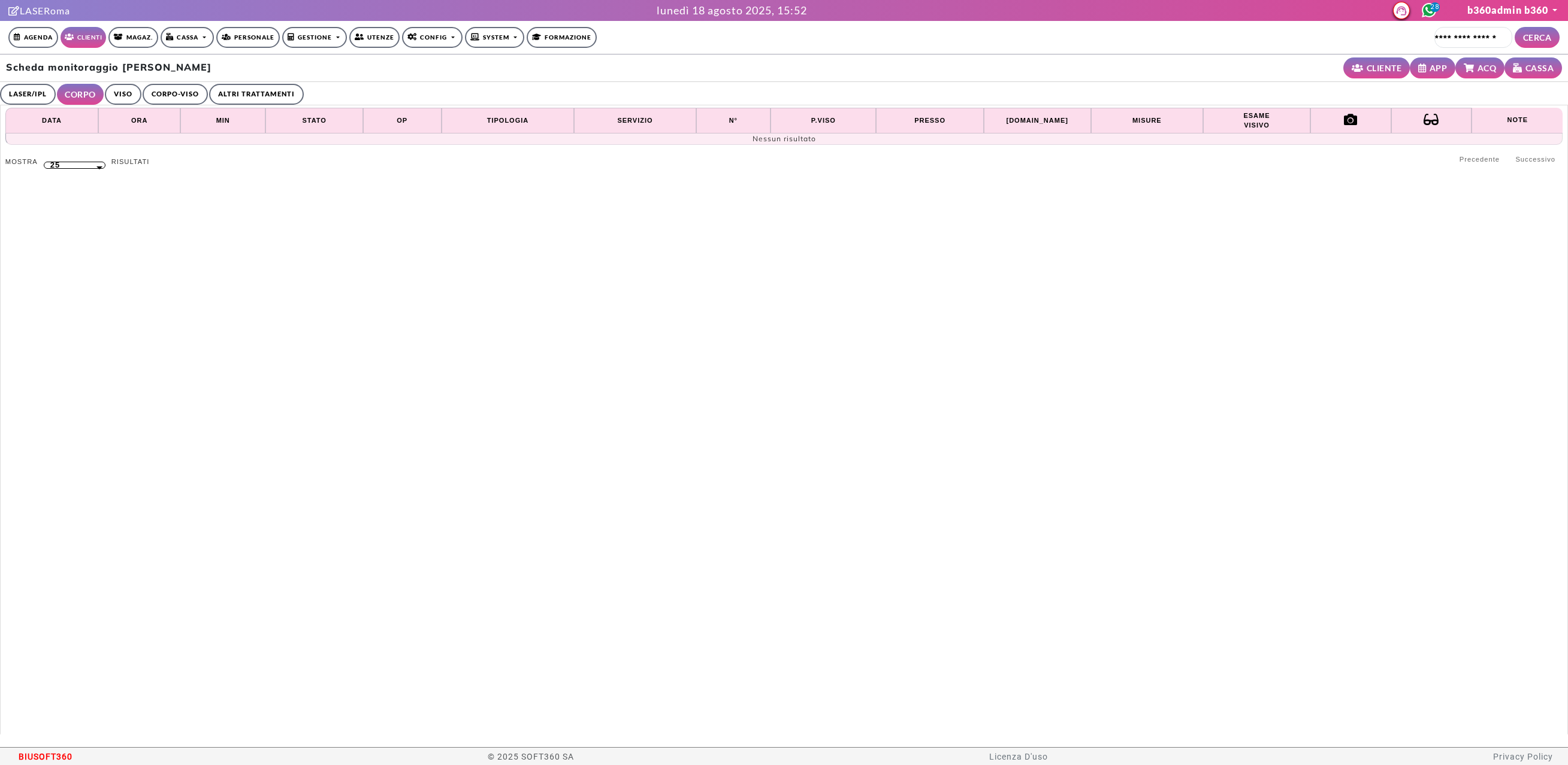
click at [132, 93] on link "VISO" at bounding box center [122, 95] width 36 height 21
click at [159, 95] on link "CORPO-VISO" at bounding box center [173, 95] width 65 height 21
click at [245, 92] on link "ALTRI TRATTAMENTI" at bounding box center [259, 95] width 95 height 21
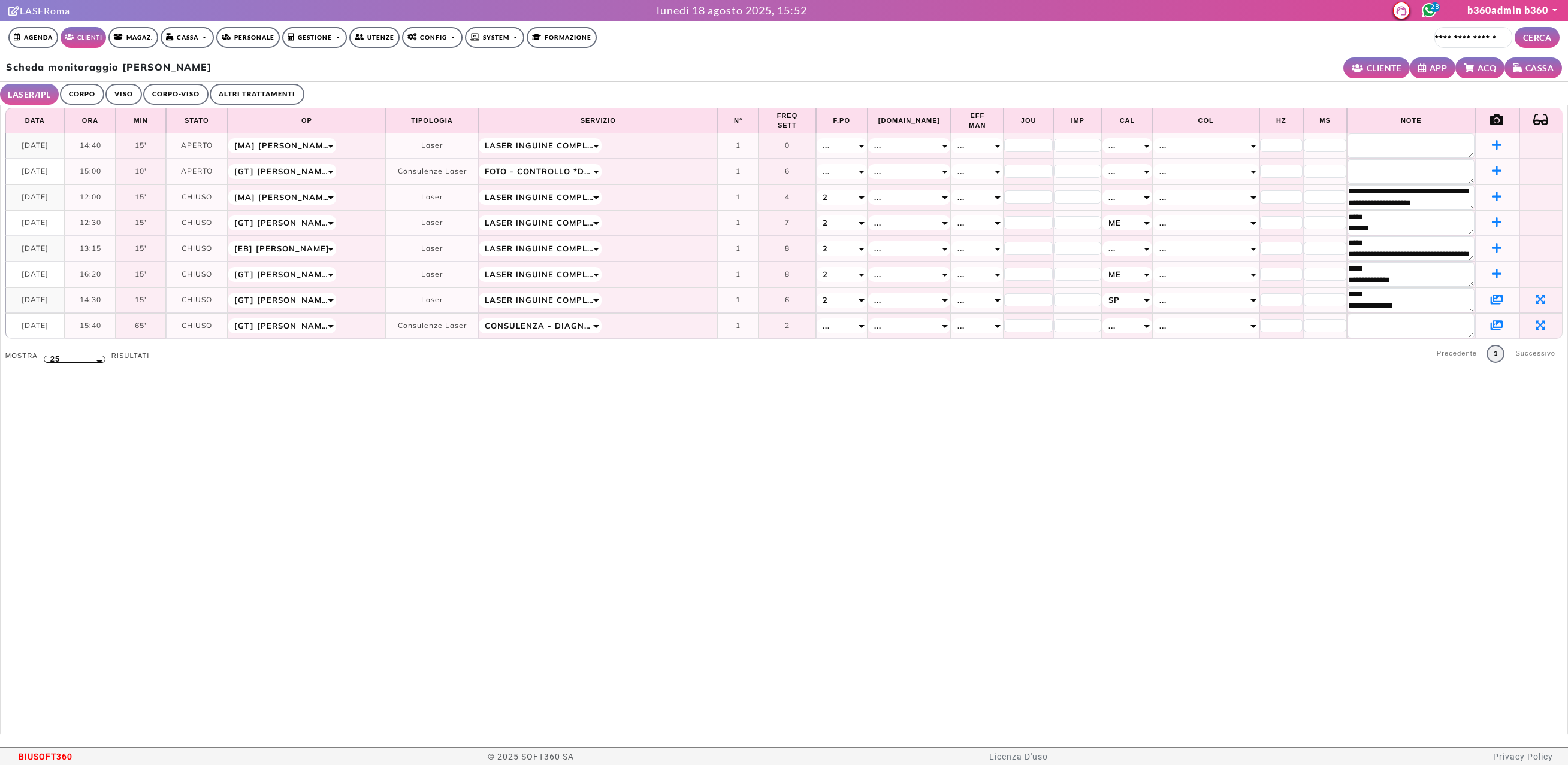
select select "**"
click at [1495, 299] on td at bounding box center [1497, 300] width 44 height 26
click at [1494, 300] on icon at bounding box center [1497, 300] width 13 height 11
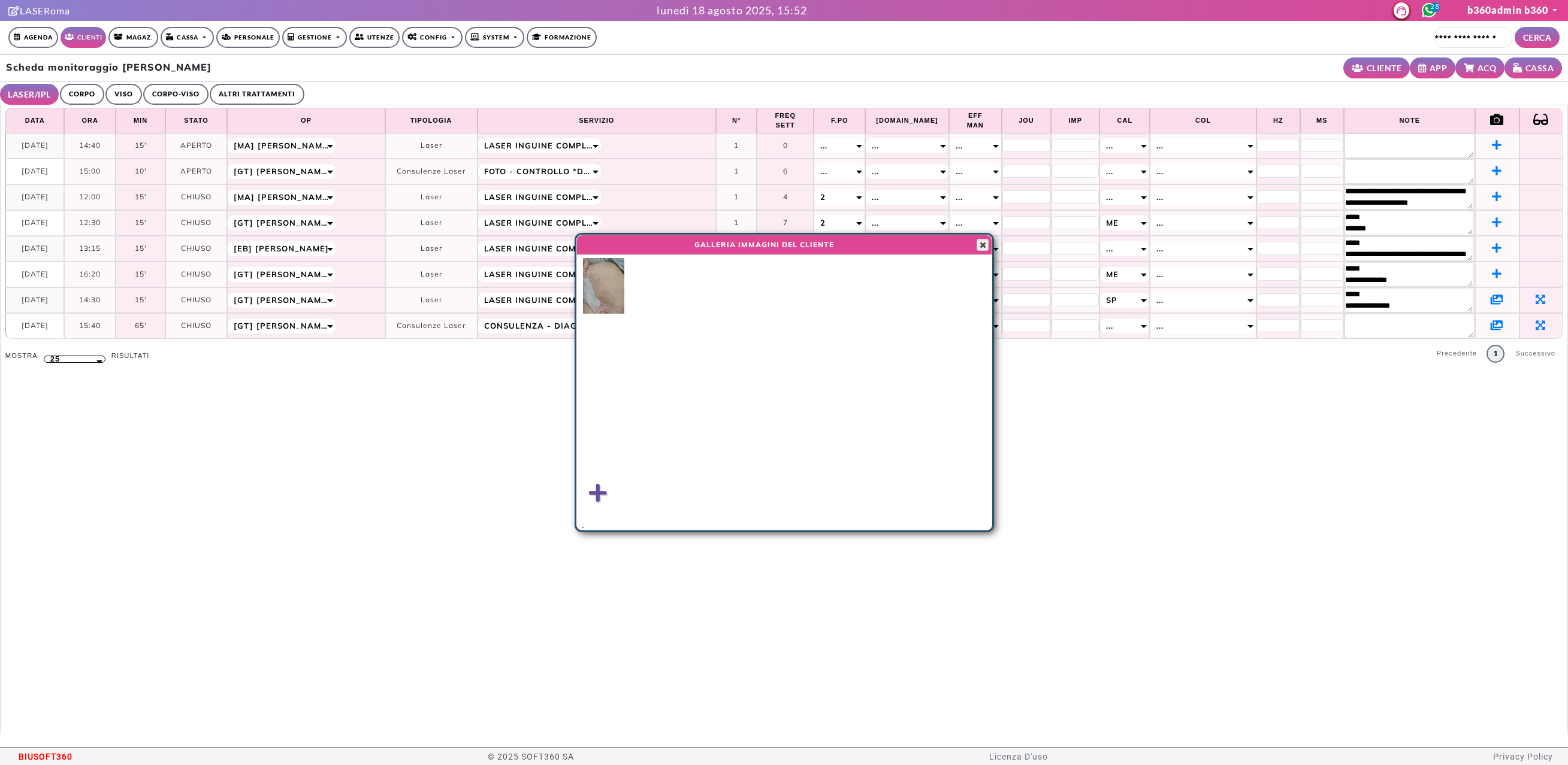
click at [977, 247] on button "Close" at bounding box center [982, 245] width 12 height 12
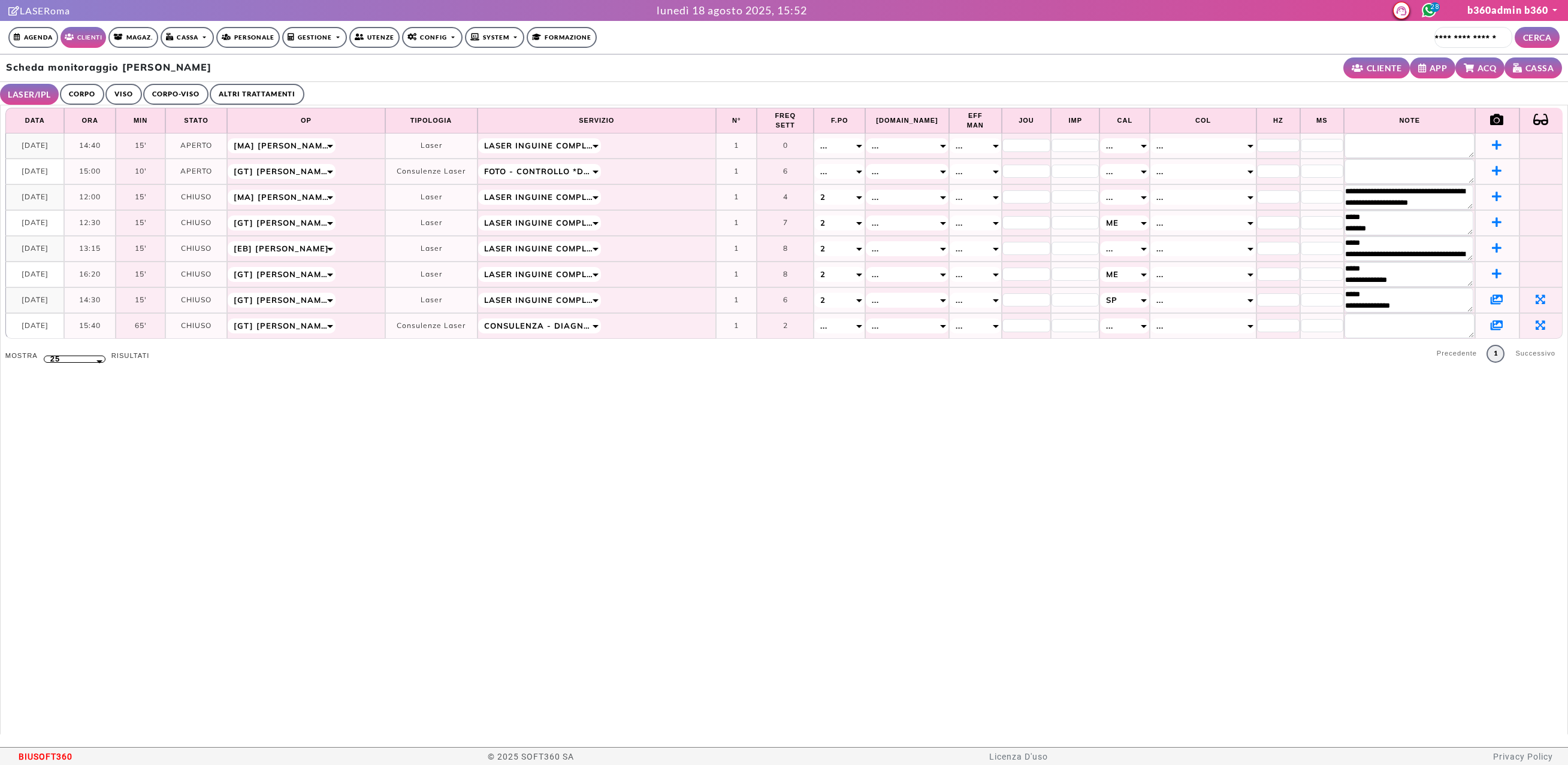
click at [1491, 325] on icon at bounding box center [1497, 325] width 13 height 11
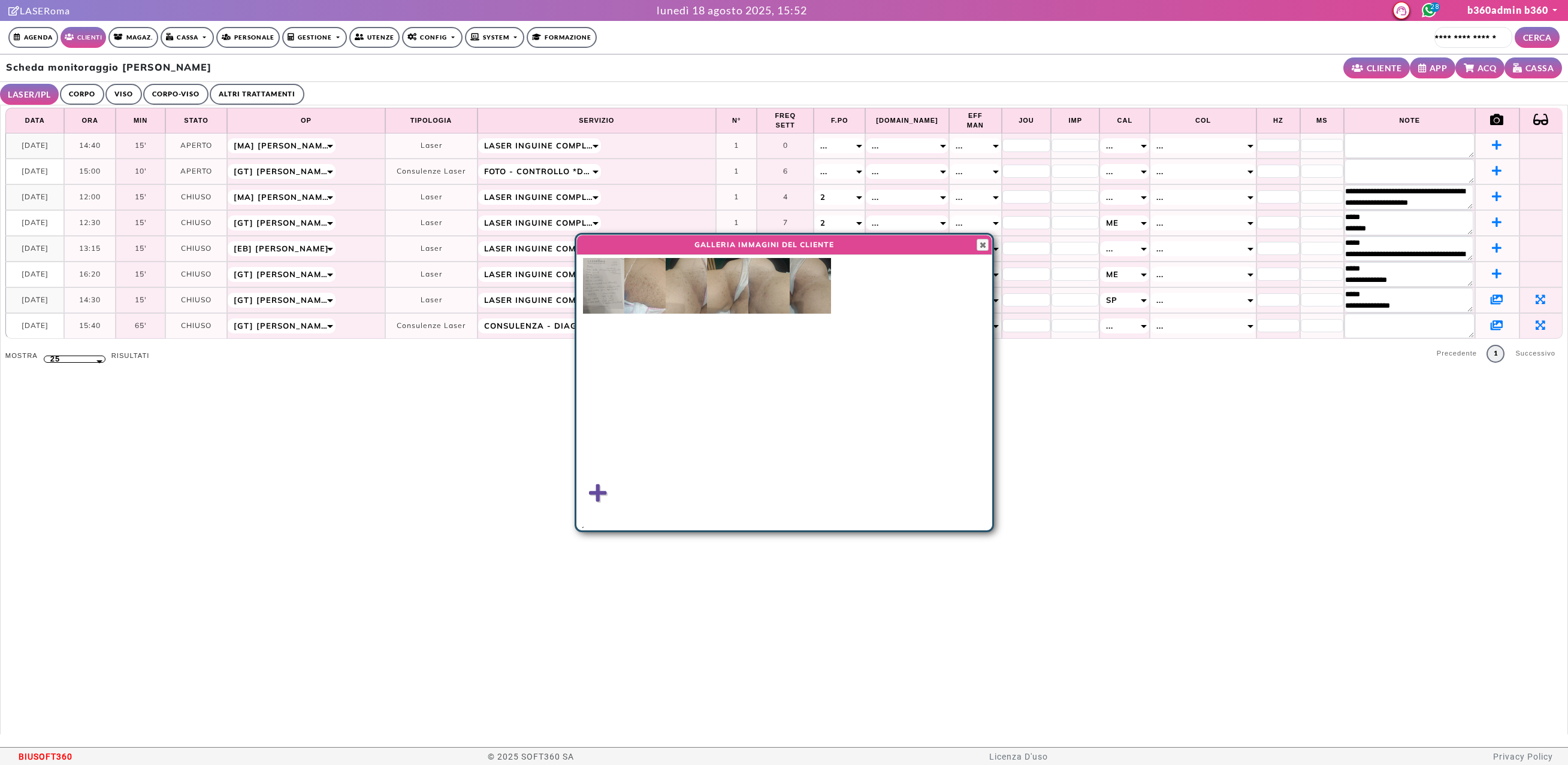
click at [717, 293] on img at bounding box center [728, 286] width 41 height 56
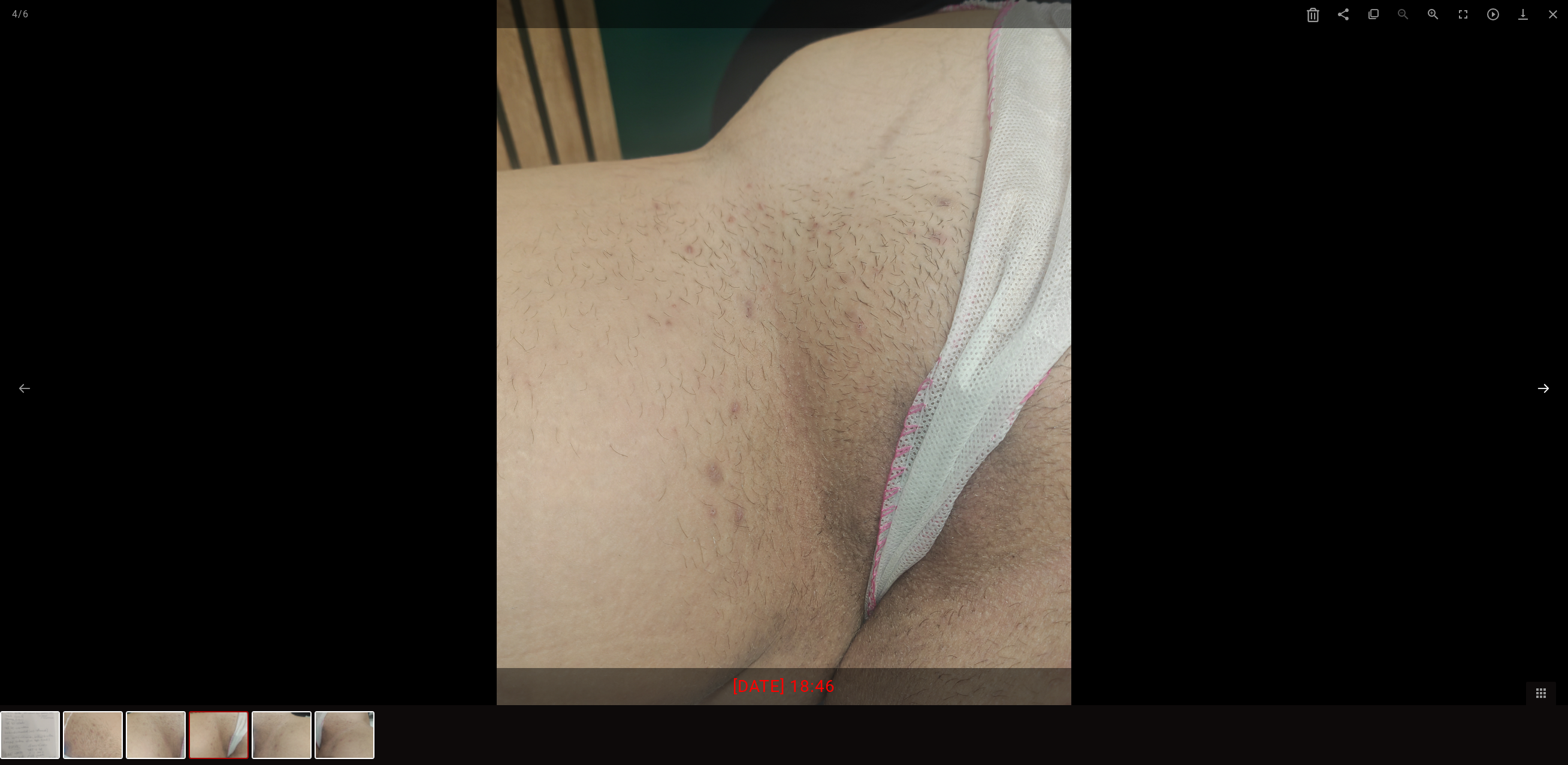
click at [1538, 390] on button at bounding box center [1544, 388] width 25 height 23
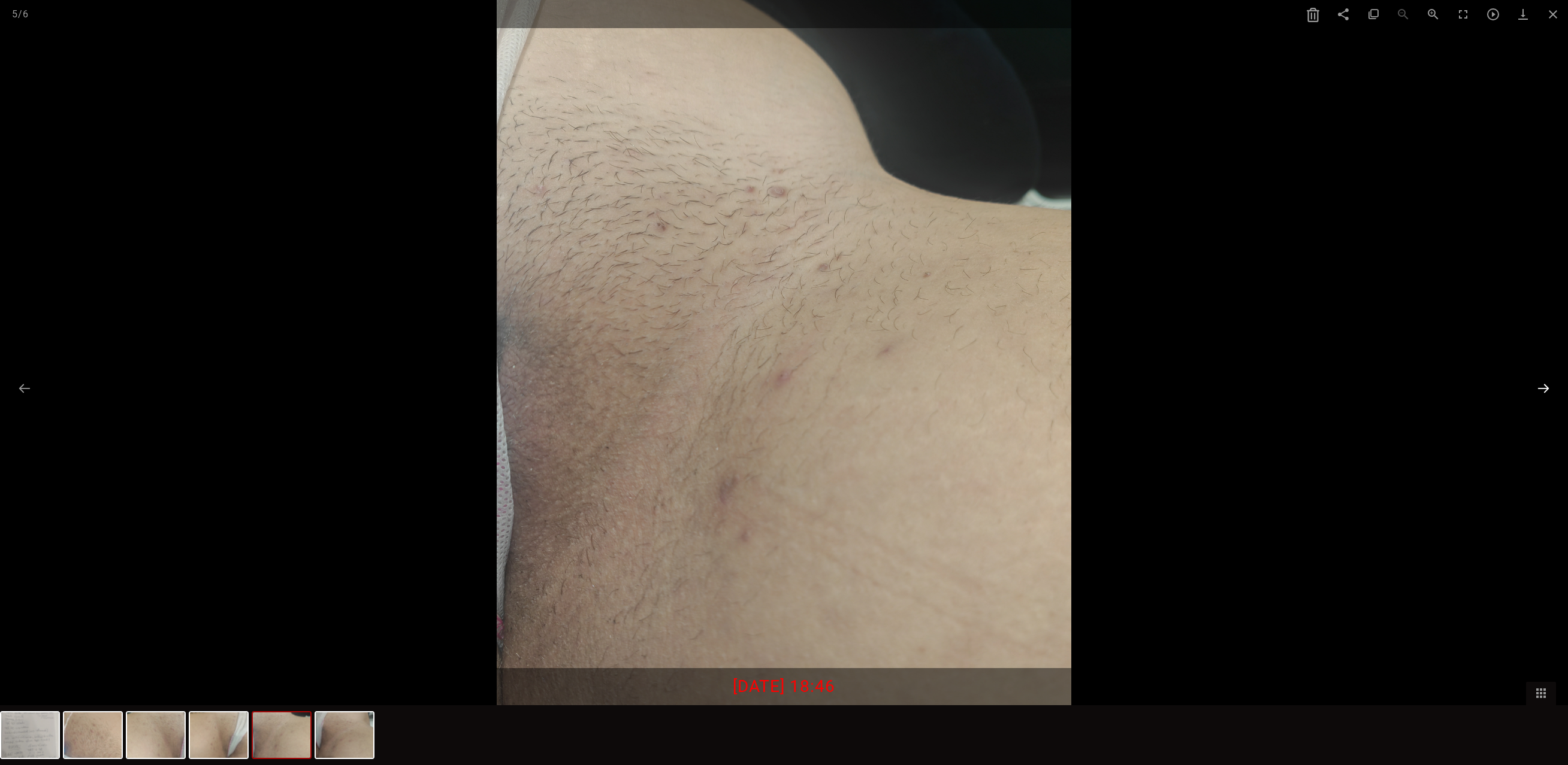
click at [1538, 390] on button at bounding box center [1544, 388] width 25 height 23
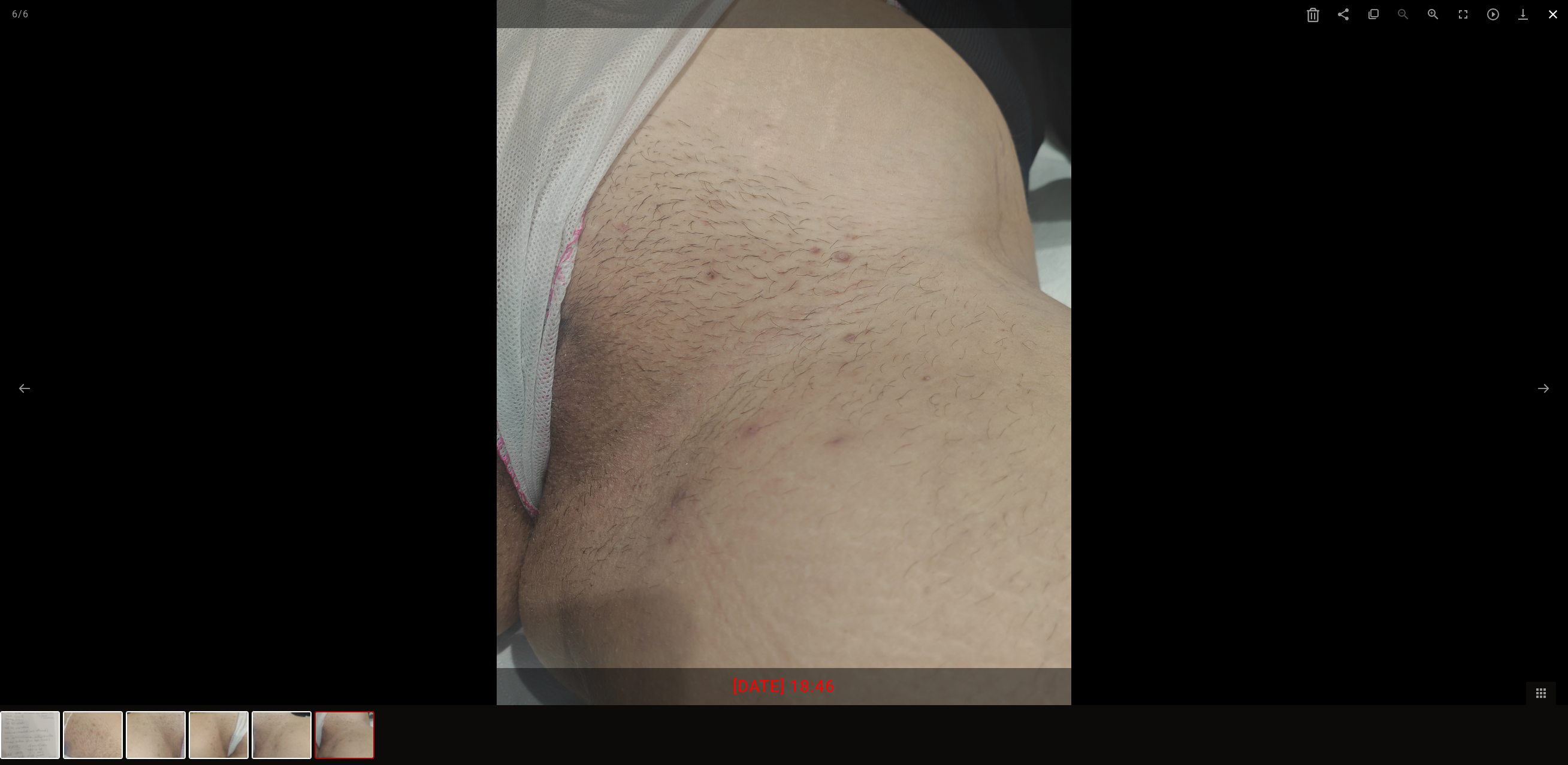
click at [1552, 12] on span at bounding box center [1553, 14] width 30 height 28
